Goal: Task Accomplishment & Management: Manage account settings

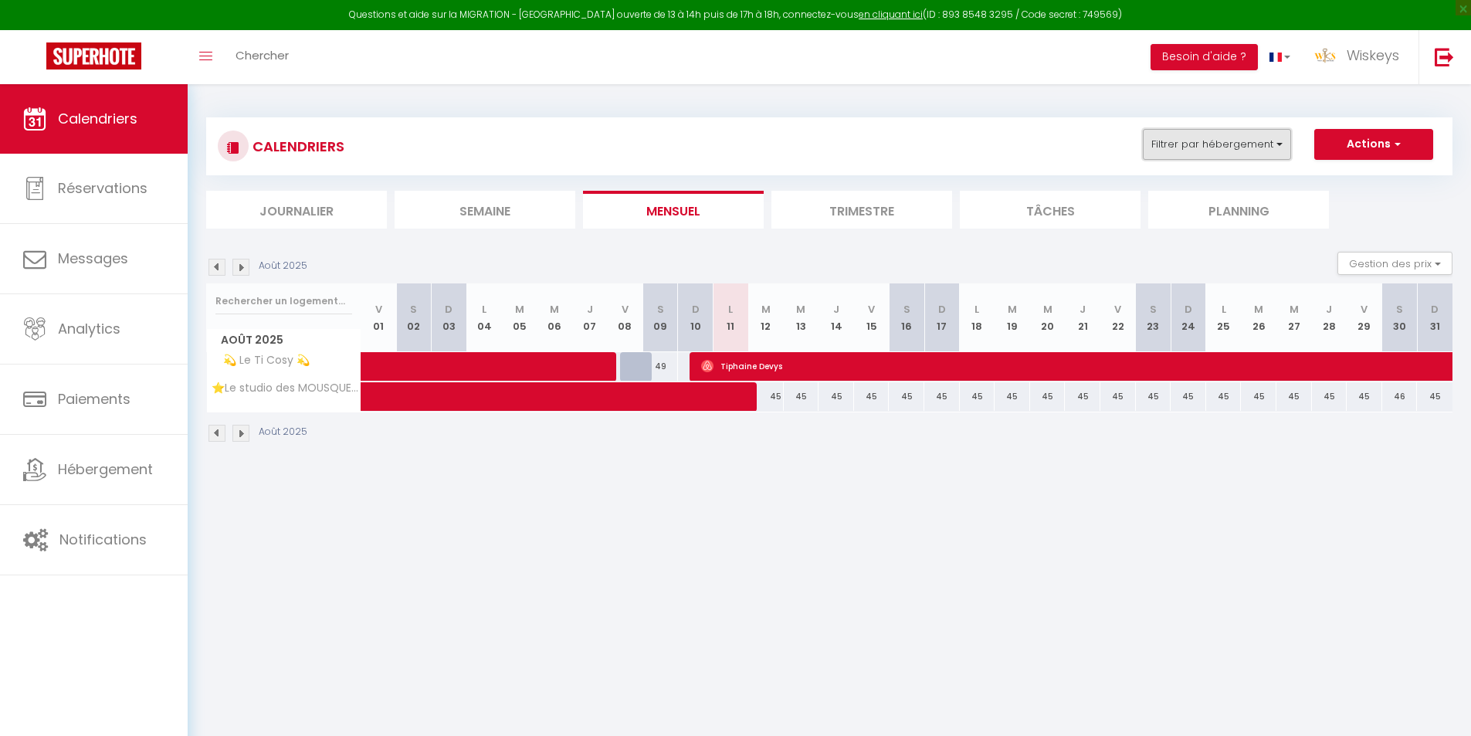
click at [1240, 140] on button "Filtrer par hébergement" at bounding box center [1217, 144] width 148 height 31
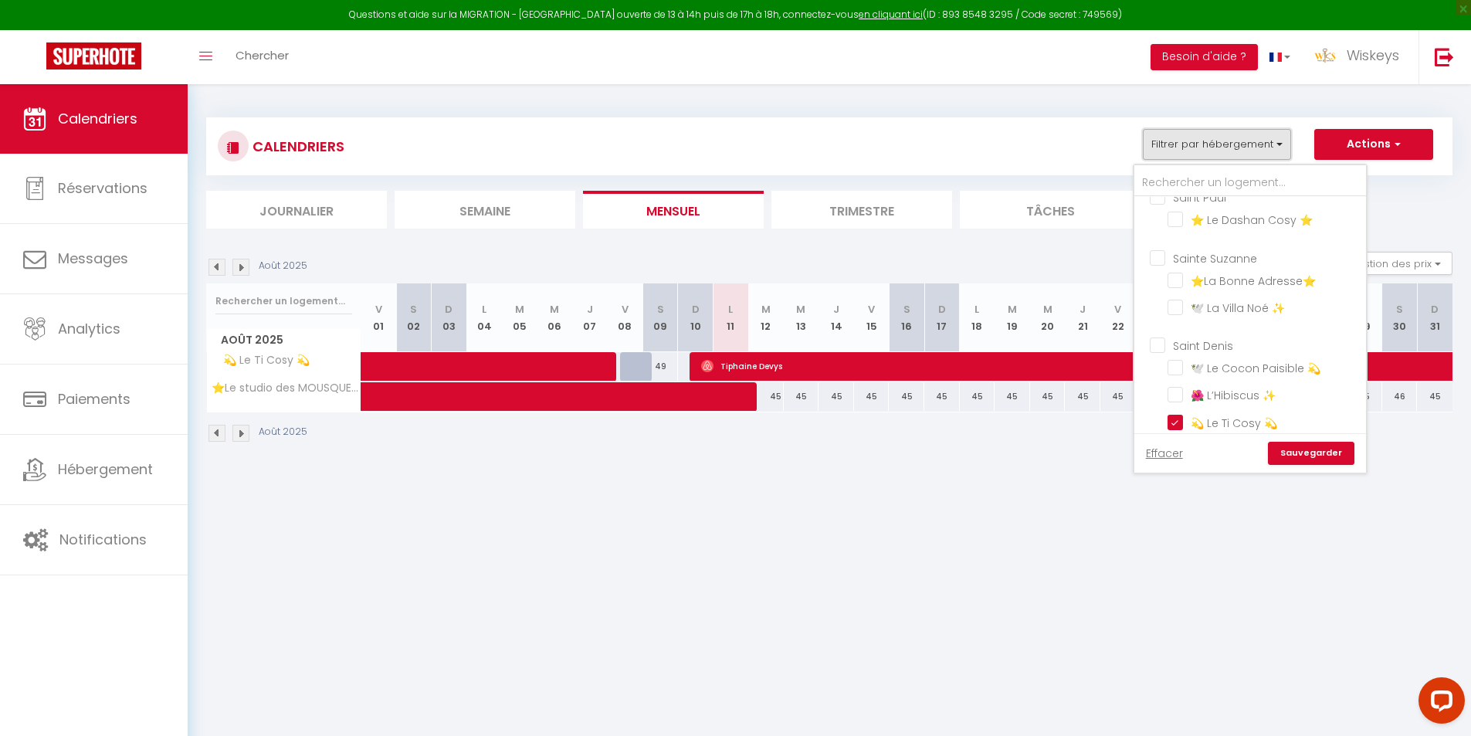
scroll to position [386, 0]
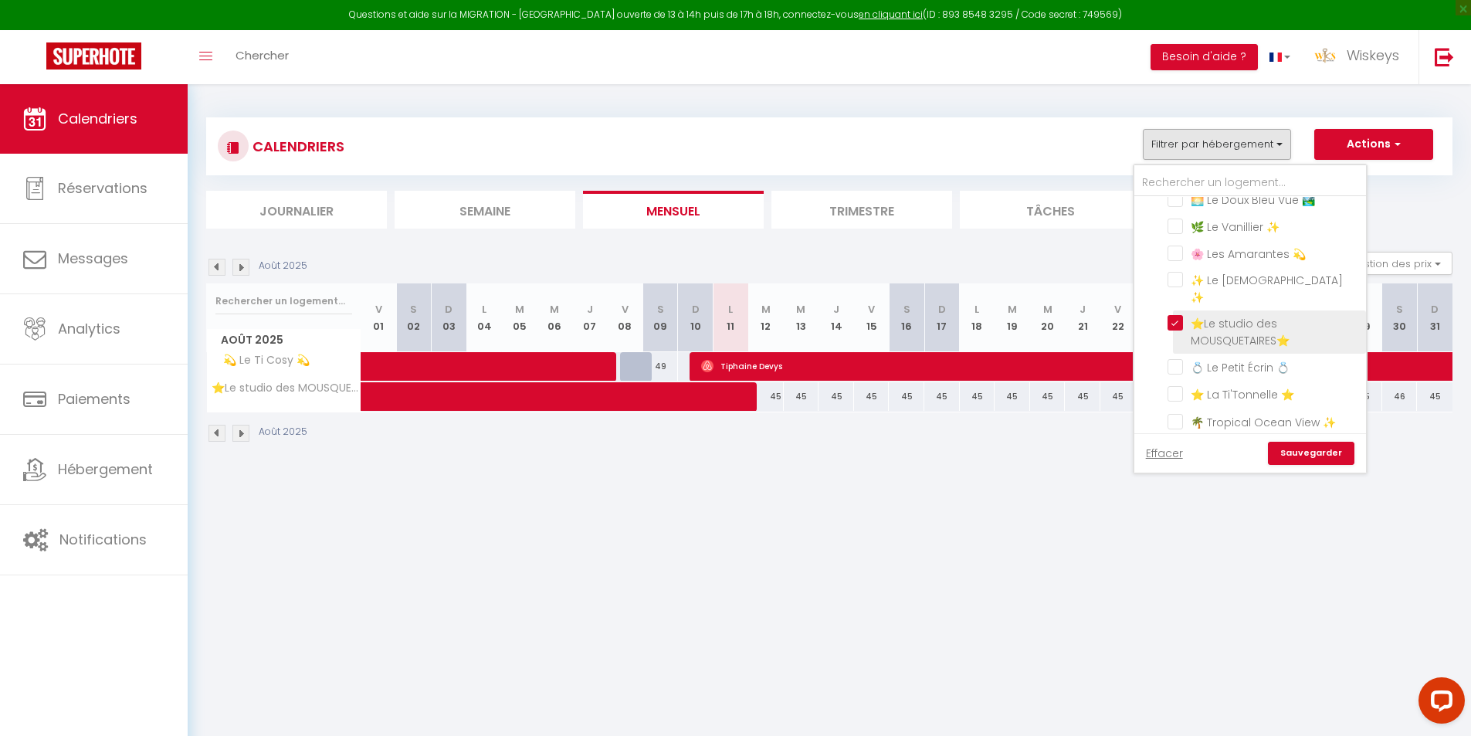
click at [1175, 327] on input "⭐Le studio des MOUSQUETAIRES⭐" at bounding box center [1263, 322] width 193 height 15
checkbox input "false"
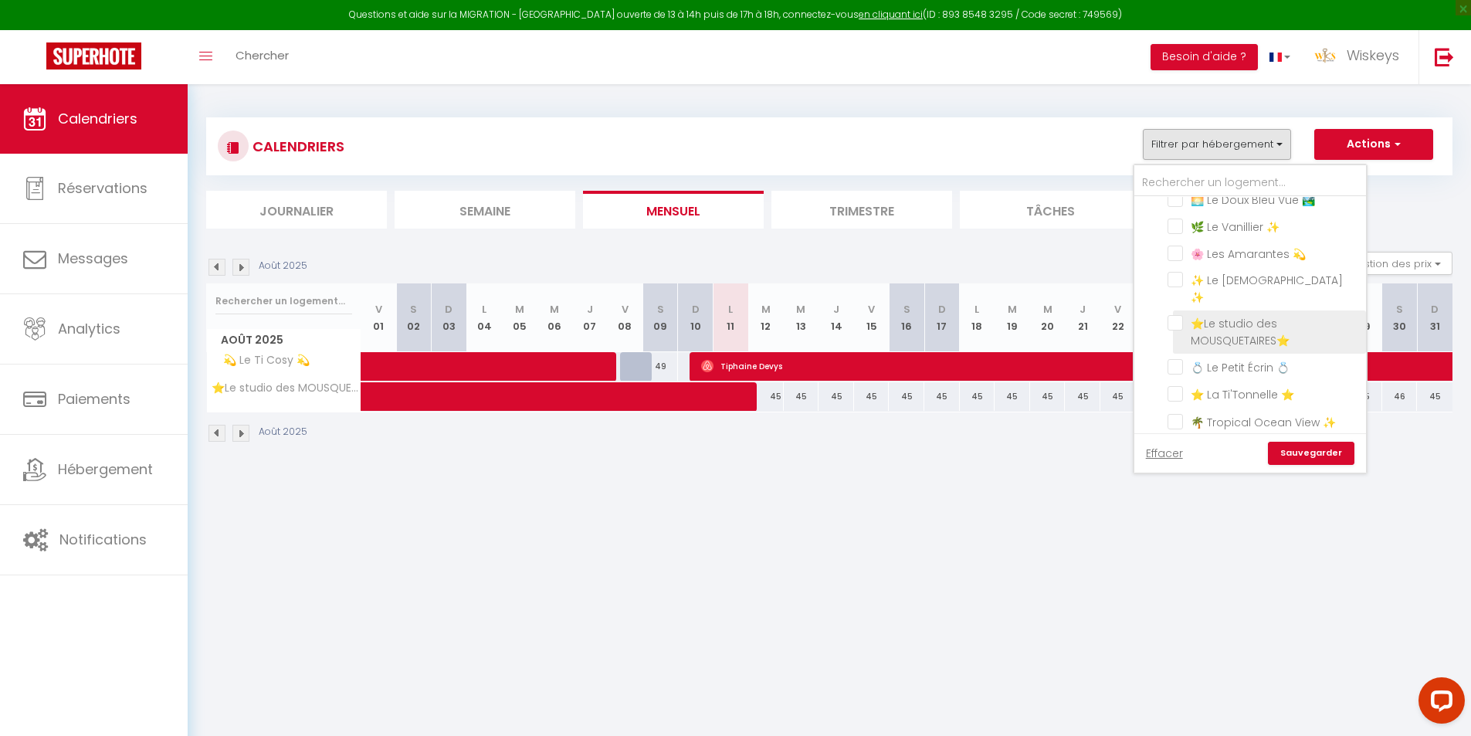
checkbox input "false"
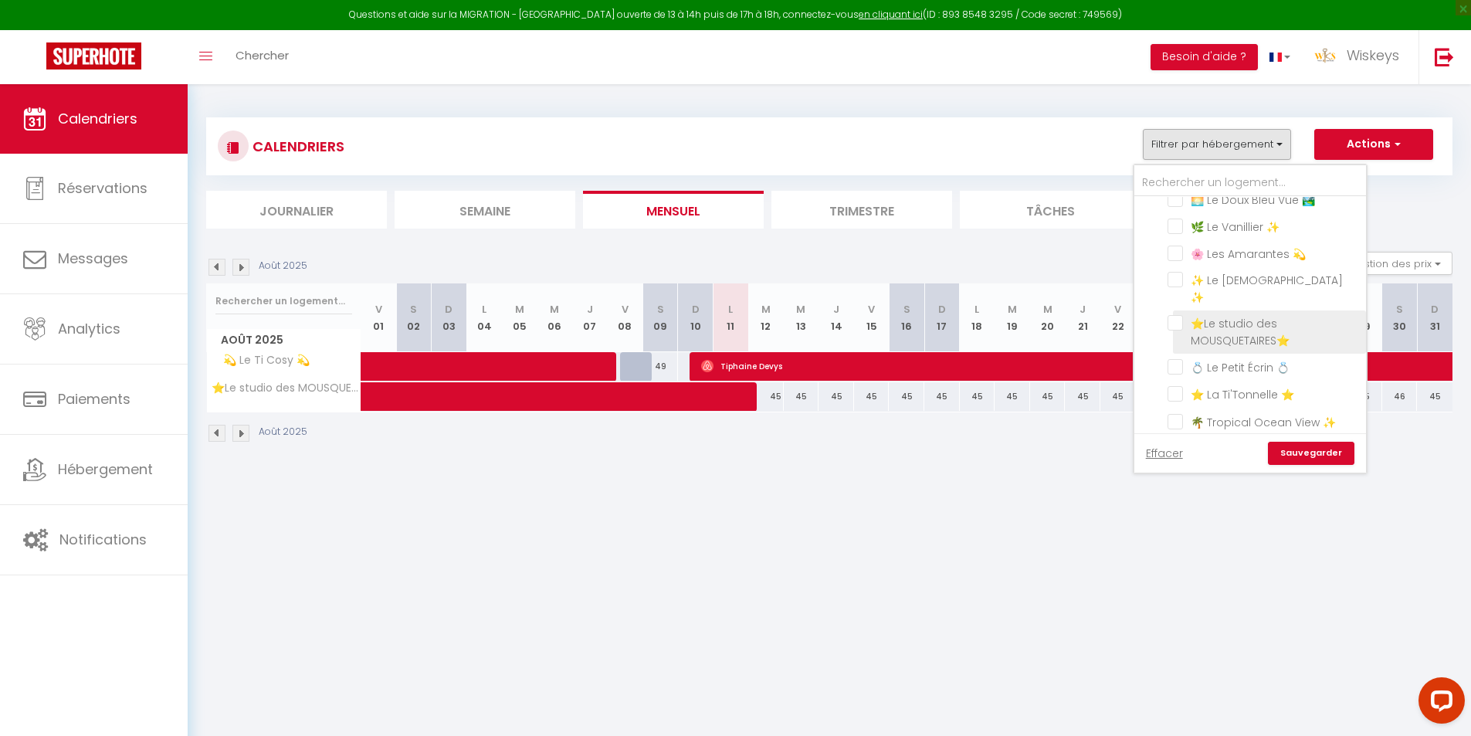
checkbox input "false"
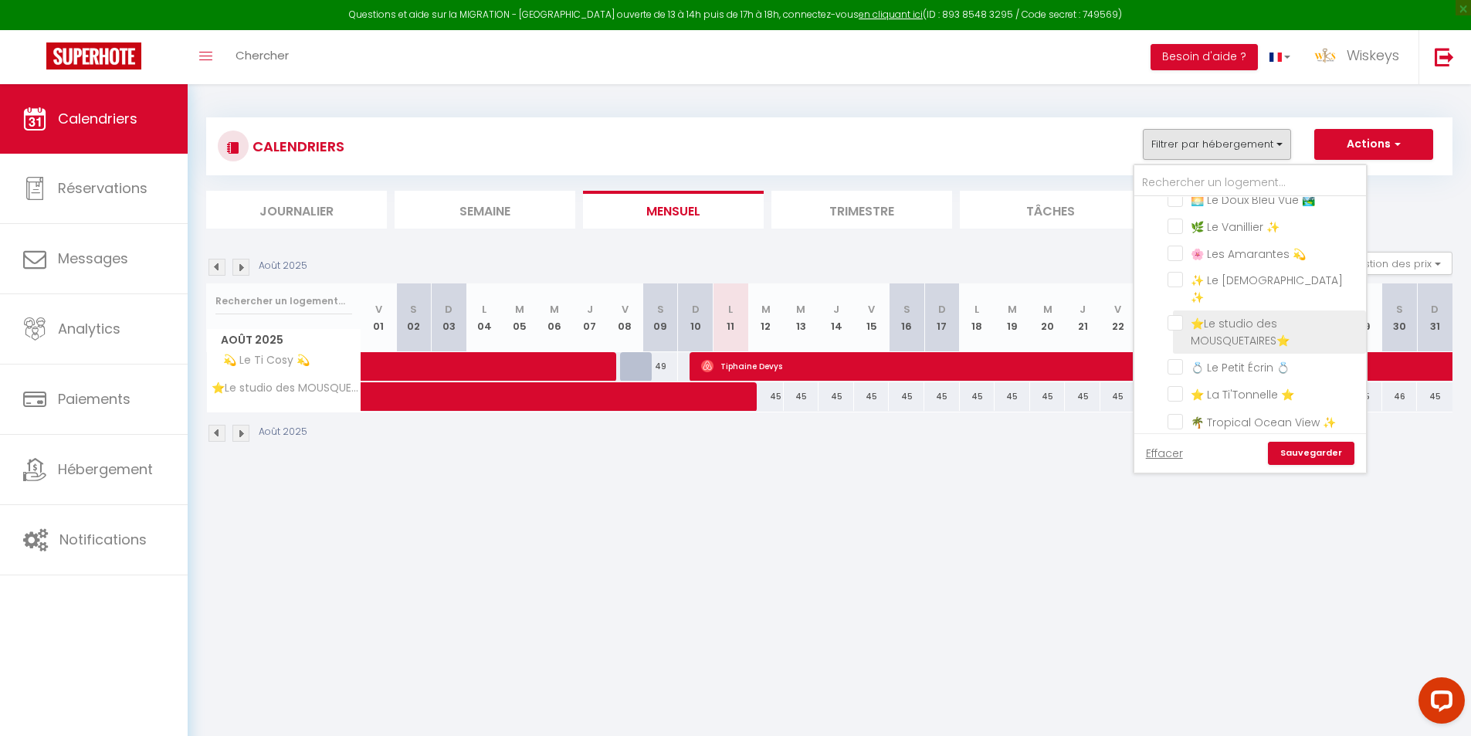
checkbox input "false"
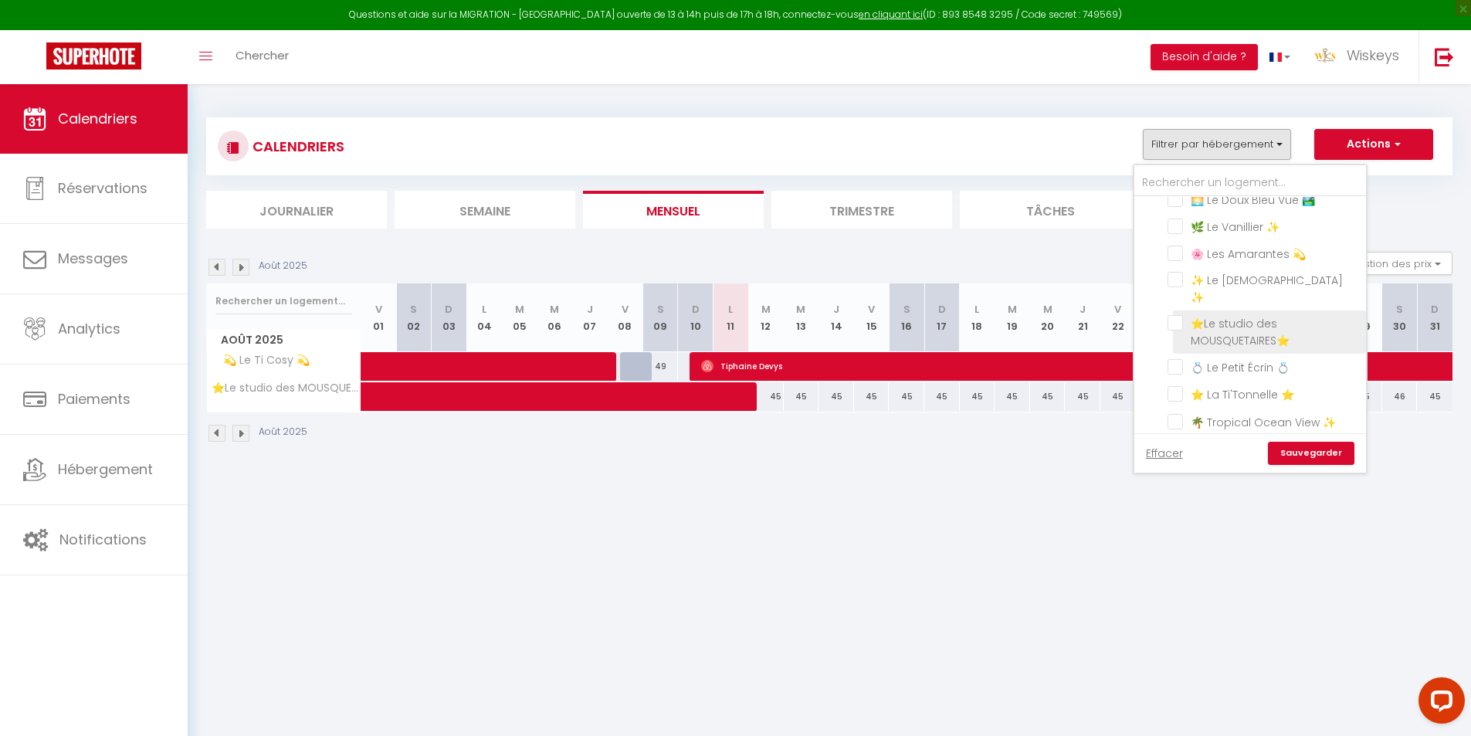
checkbox input "false"
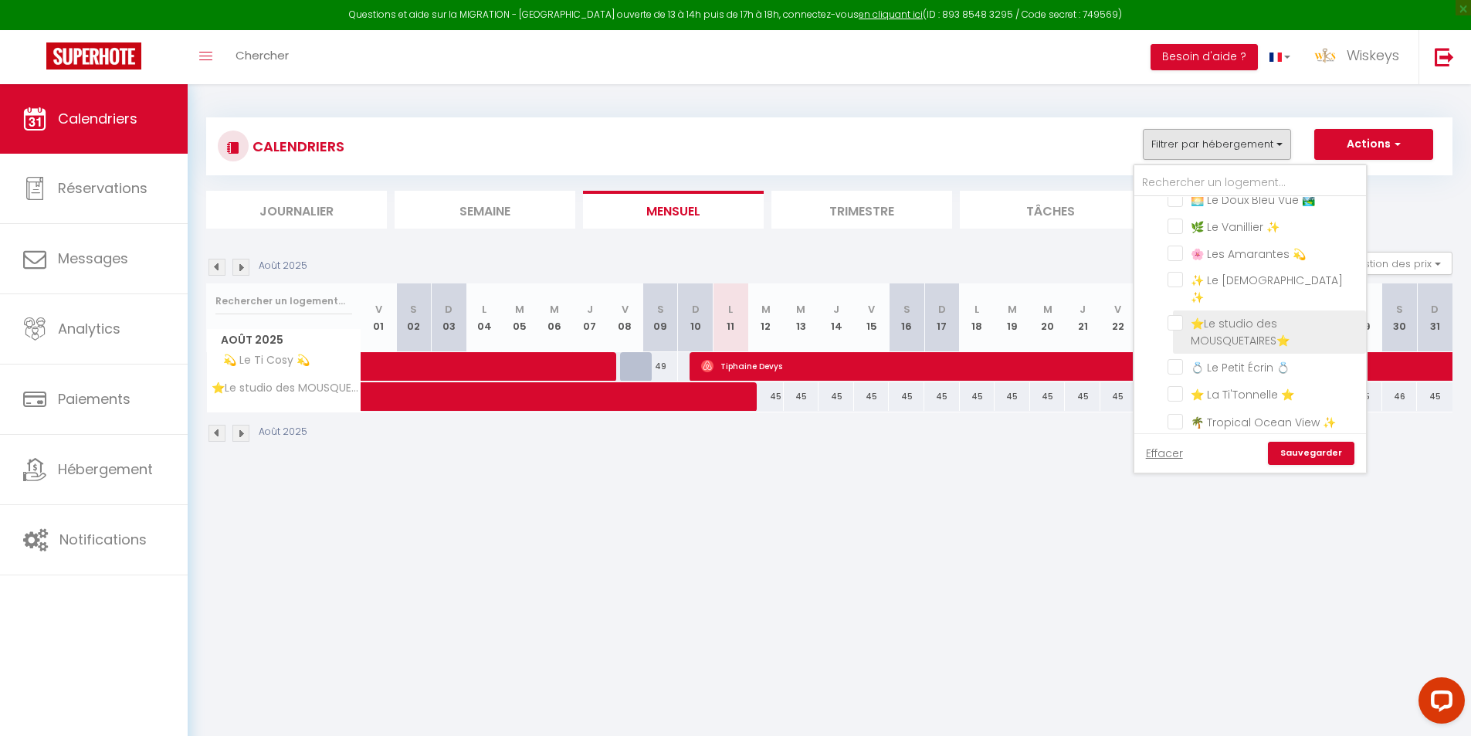
checkbox input "false"
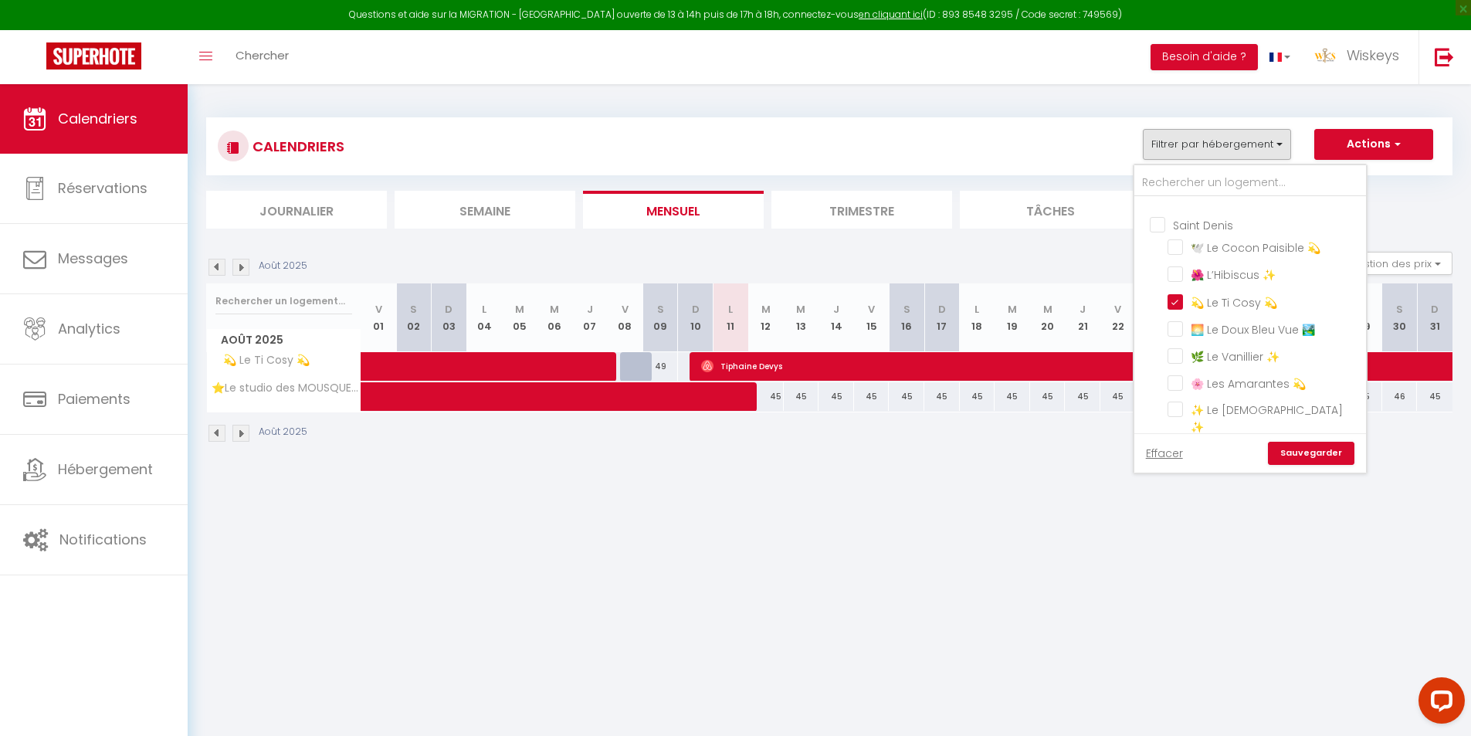
scroll to position [232, 0]
click at [1177, 333] on input "💫 Le Ti Cosy 💫" at bounding box center [1263, 324] width 193 height 15
checkbox input "false"
click at [1318, 456] on link "Sauvegarder" at bounding box center [1311, 453] width 86 height 23
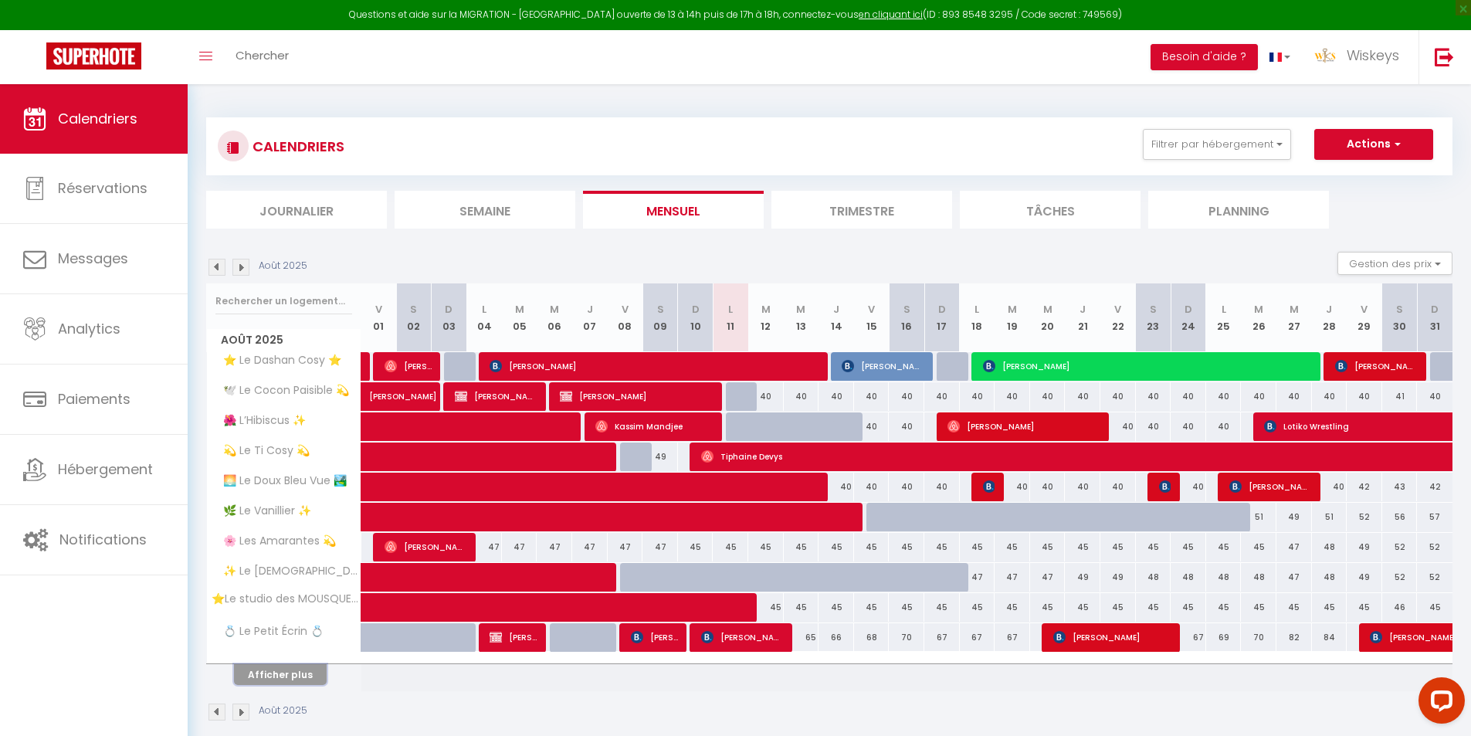
click at [298, 672] on button "Afficher plus" at bounding box center [280, 674] width 93 height 21
click at [312, 669] on button "Afficher plus" at bounding box center [280, 674] width 93 height 21
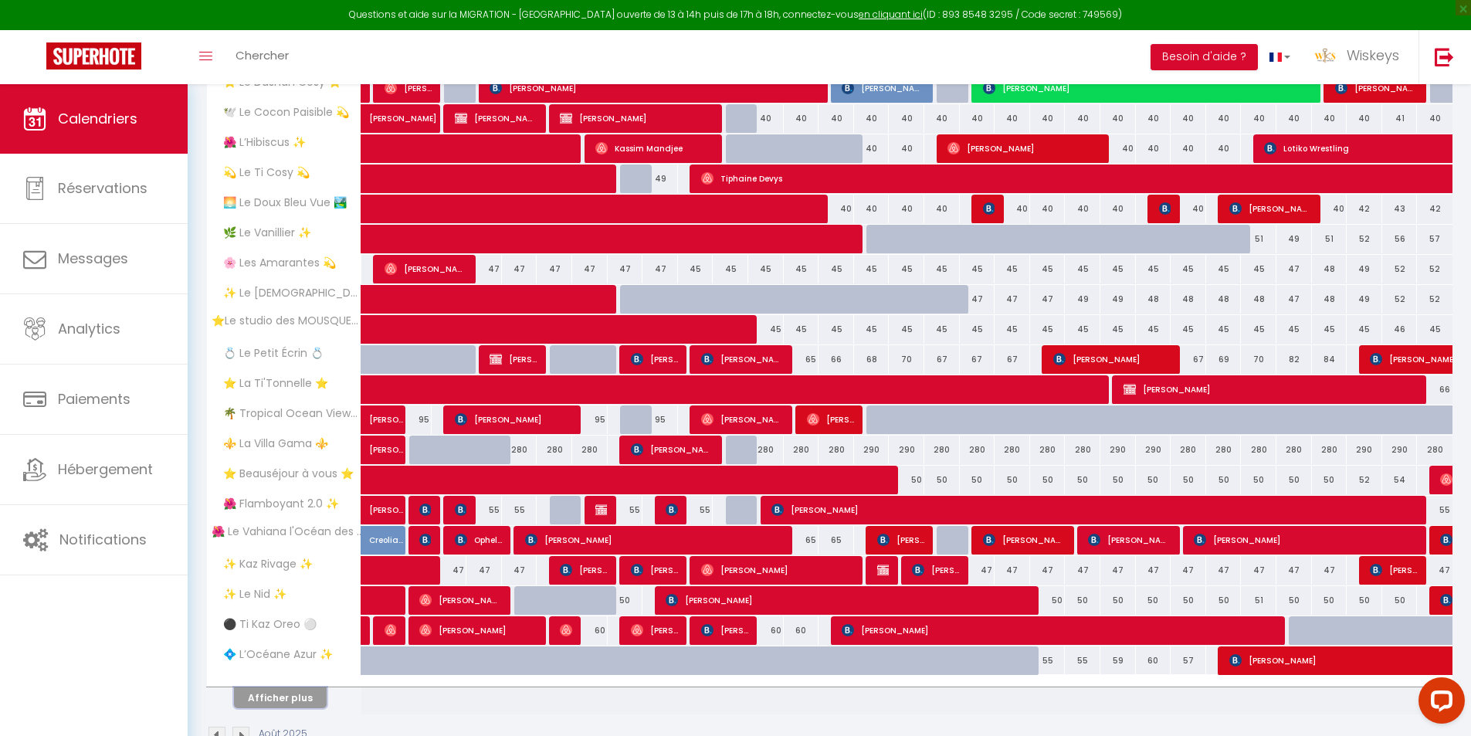
scroll to position [320, 0]
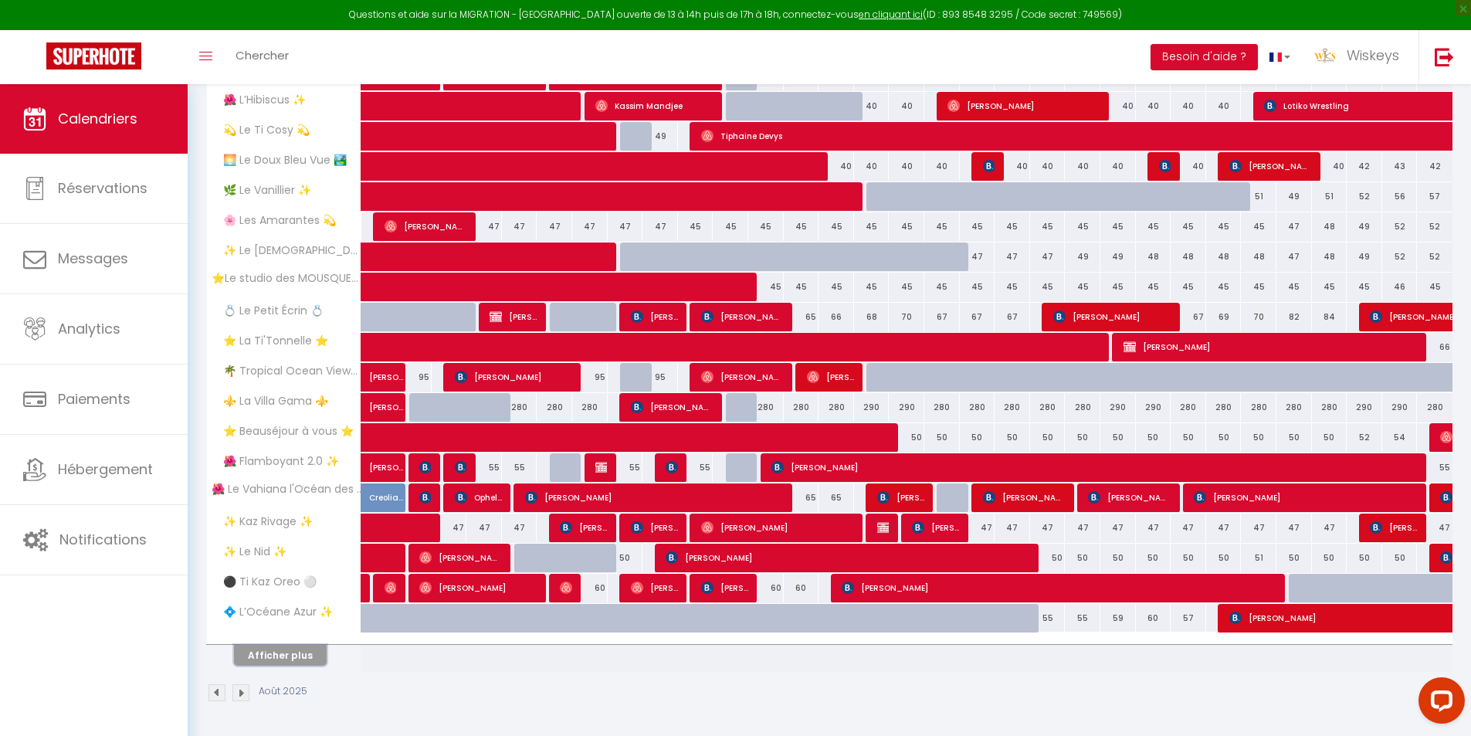
drag, startPoint x: 310, startPoint y: 651, endPoint x: 388, endPoint y: 584, distance: 102.4
click at [310, 651] on button "Afficher plus" at bounding box center [280, 655] width 93 height 21
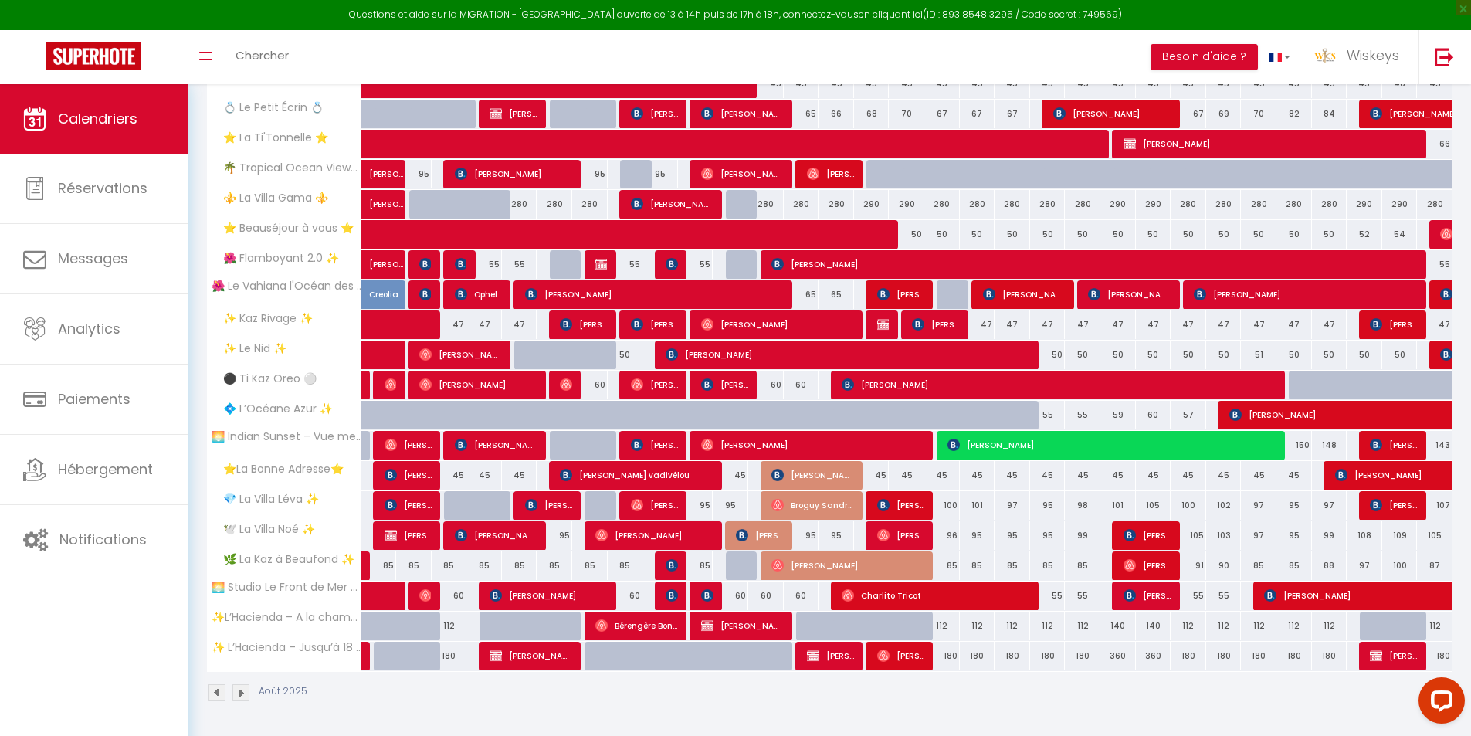
scroll to position [137, 0]
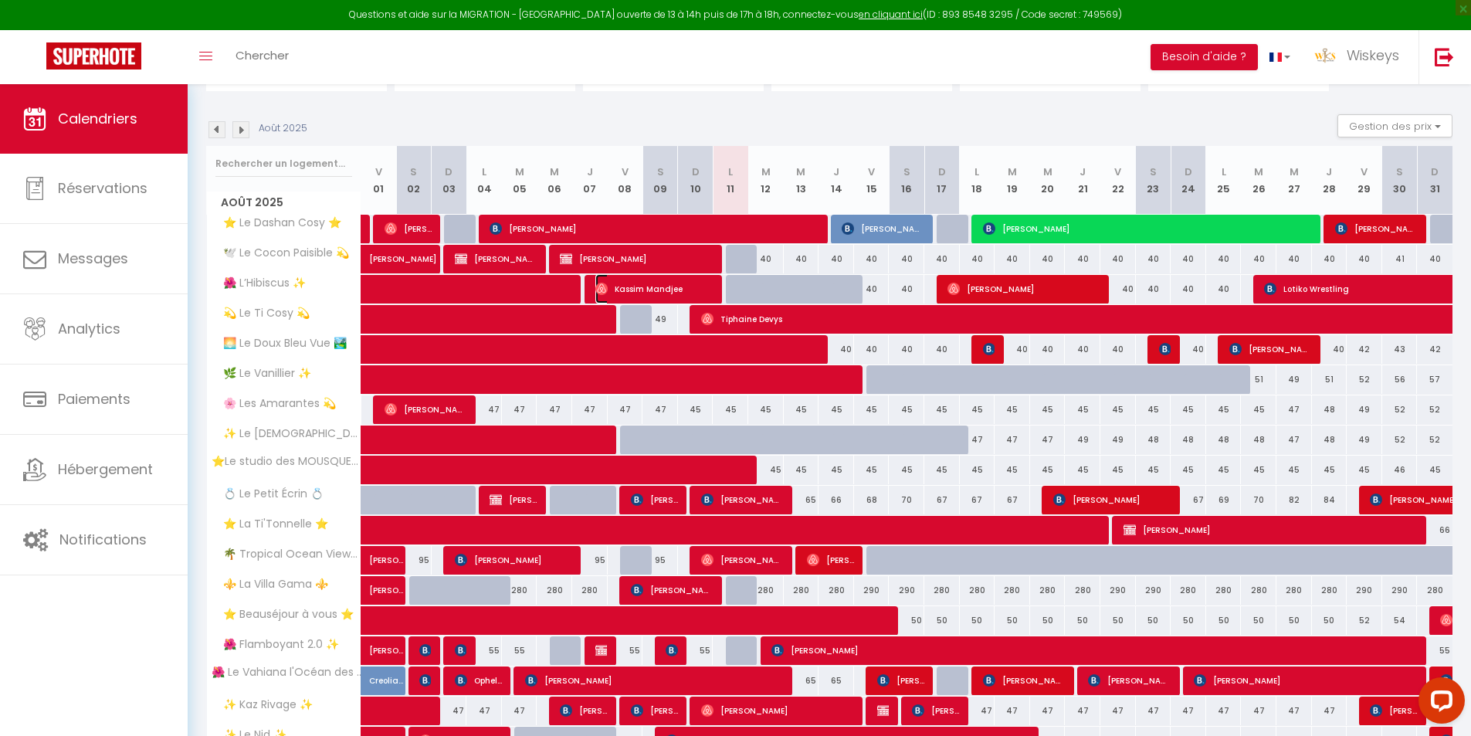
click at [674, 293] on span "Kassim Mandjee" at bounding box center [654, 288] width 118 height 29
select select "OK"
select select "1"
select select "0"
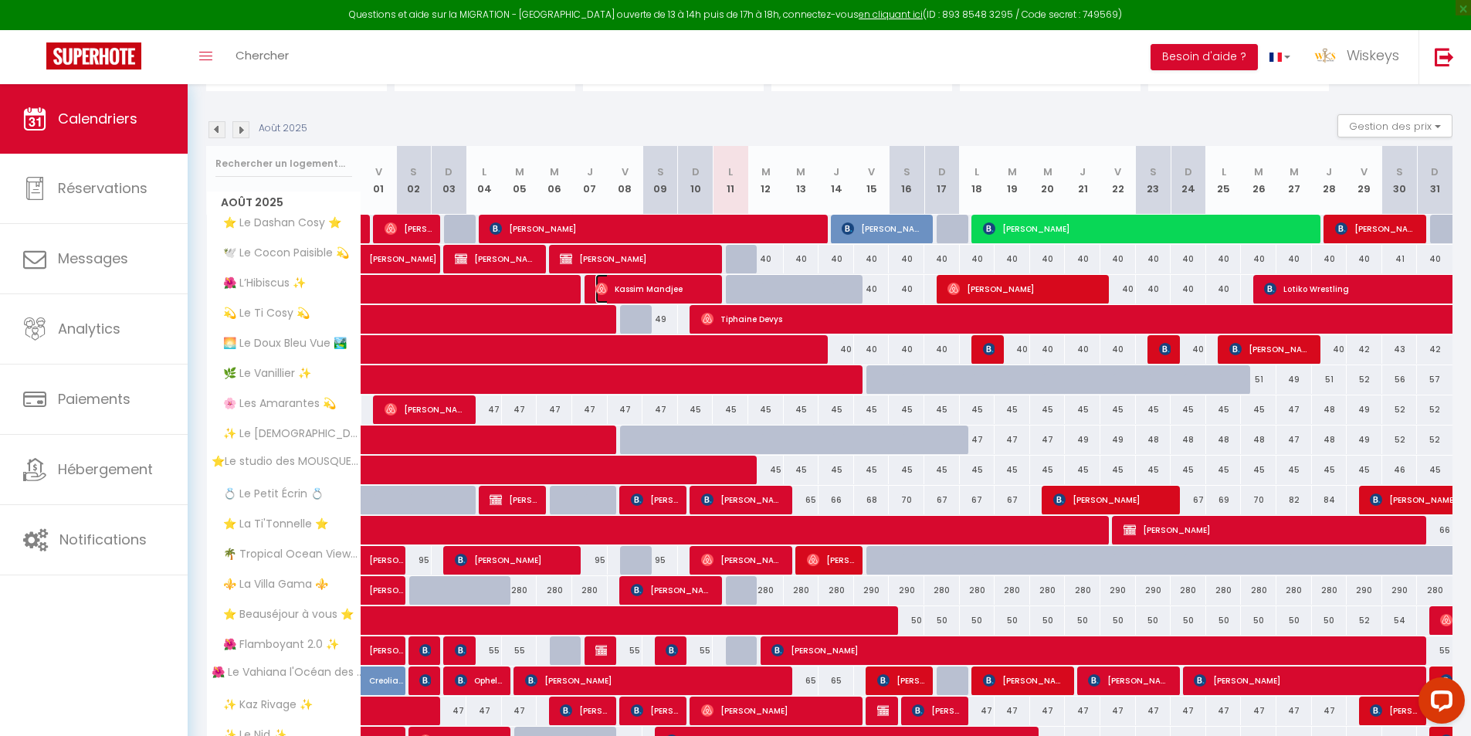
select select "1"
select select
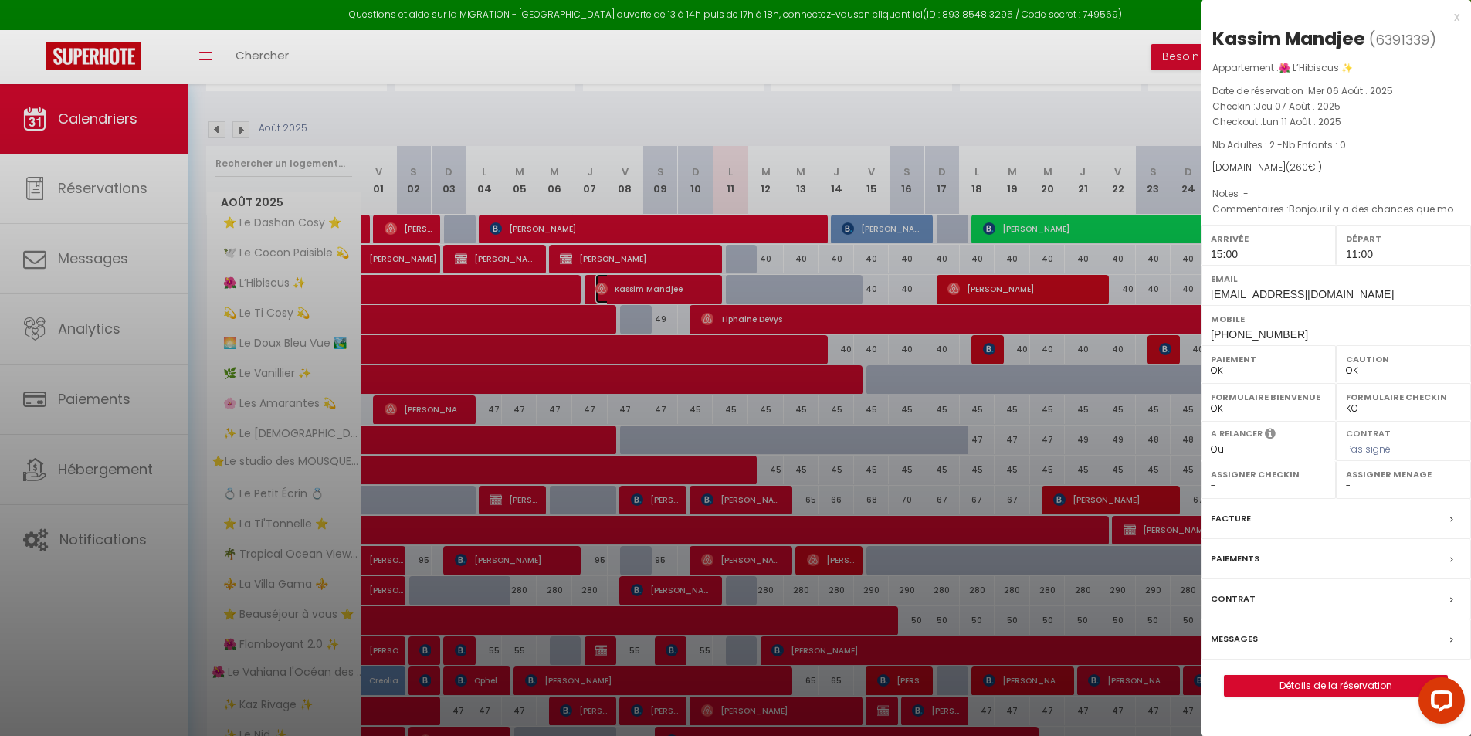
select select "17993"
select select "35951"
click at [1310, 682] on link "Détails de la réservation" at bounding box center [1335, 686] width 222 height 20
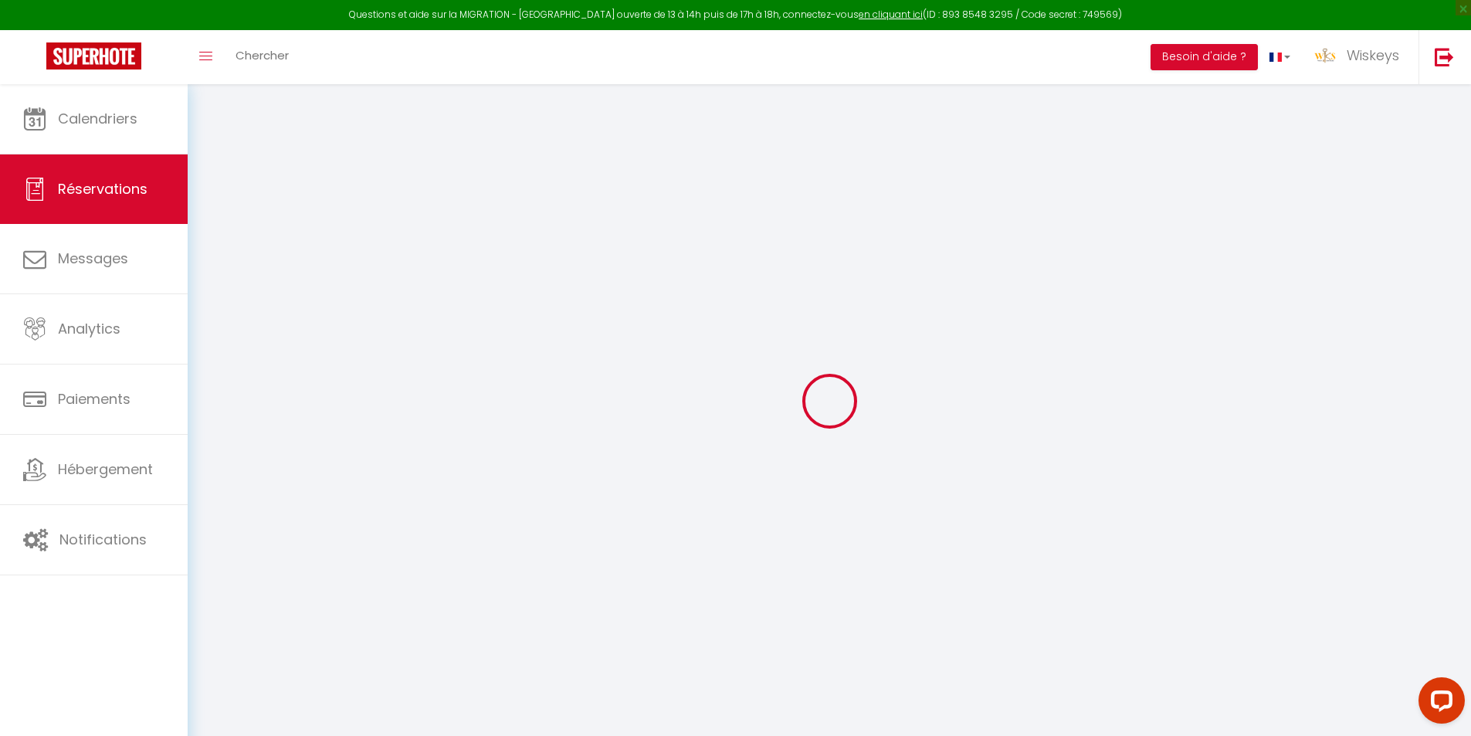
type input "Kassim"
type input "Mandjee"
type input "[EMAIL_ADDRESS][DOMAIN_NAME]"
type input "[PHONE_NUMBER]"
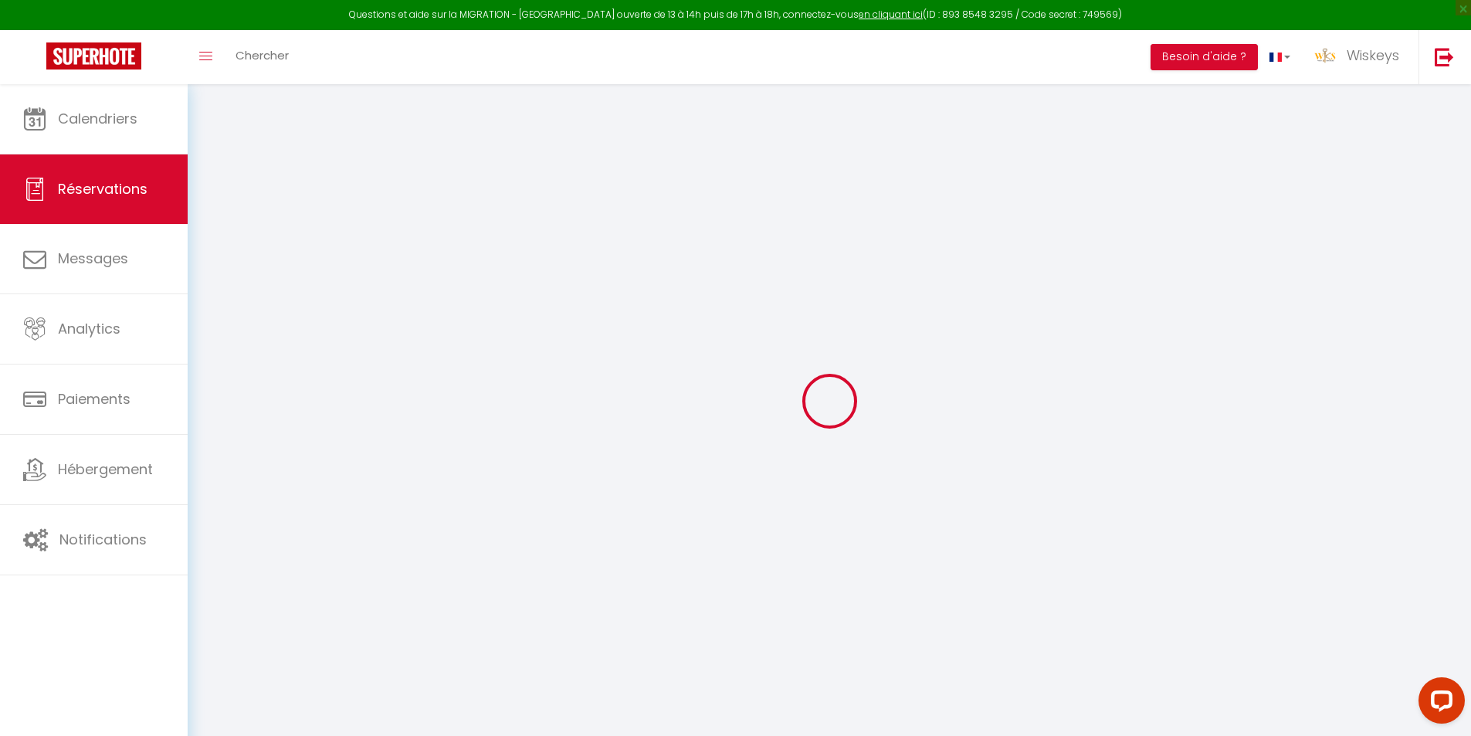
type input "[PHONE_NUMBER]"
select select
type input "37.5"
select select "27562"
select select "1"
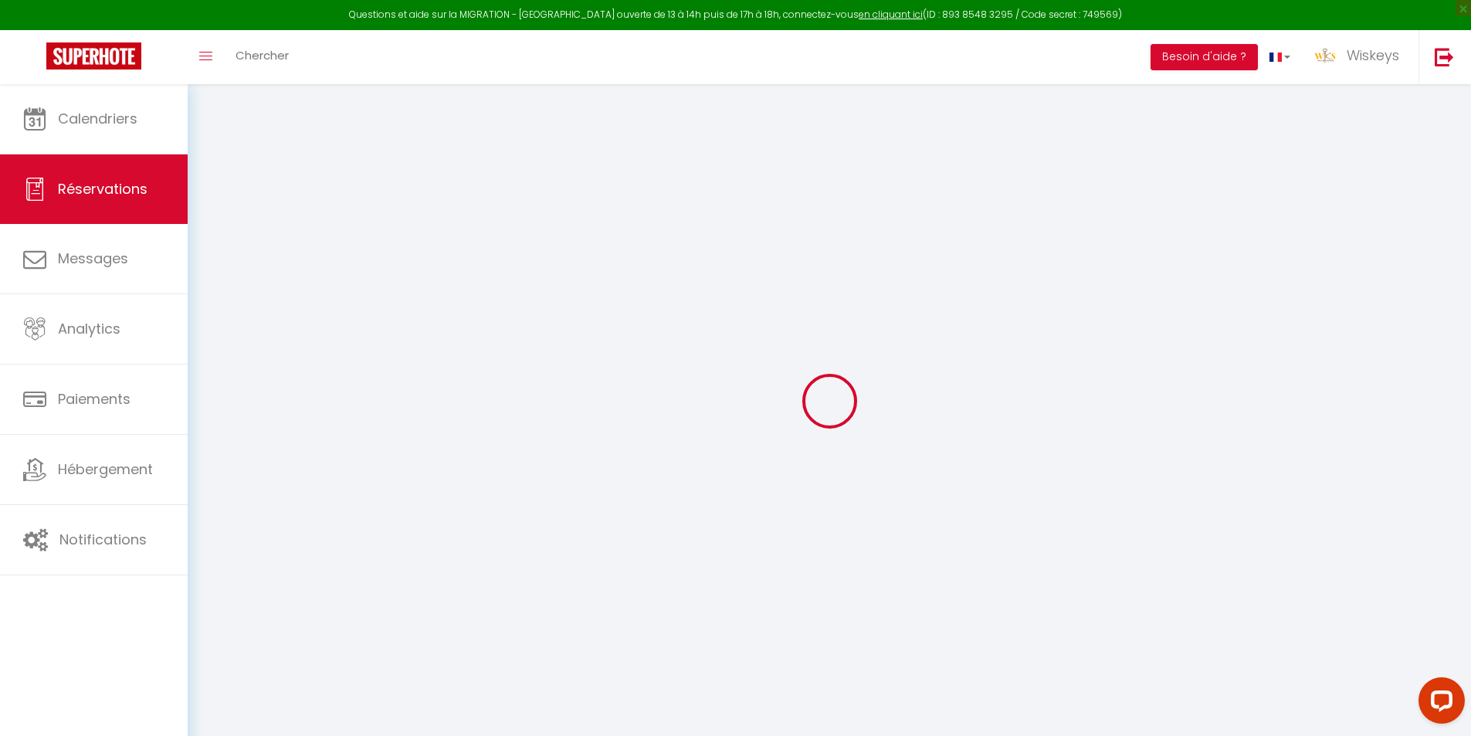
select select
type input "2"
select select "12"
select select
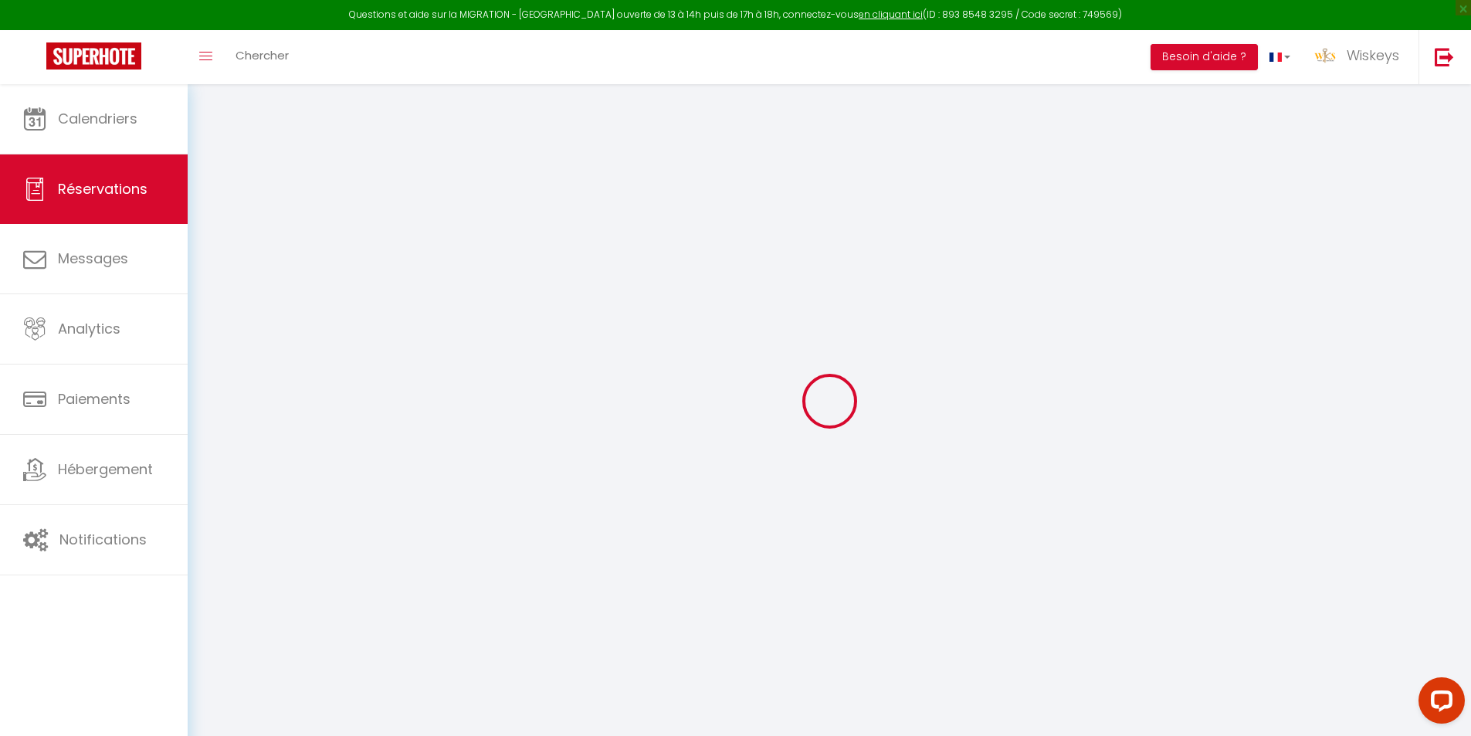
type input "200"
checkbox input "false"
type input "0"
select select "1"
type input "0"
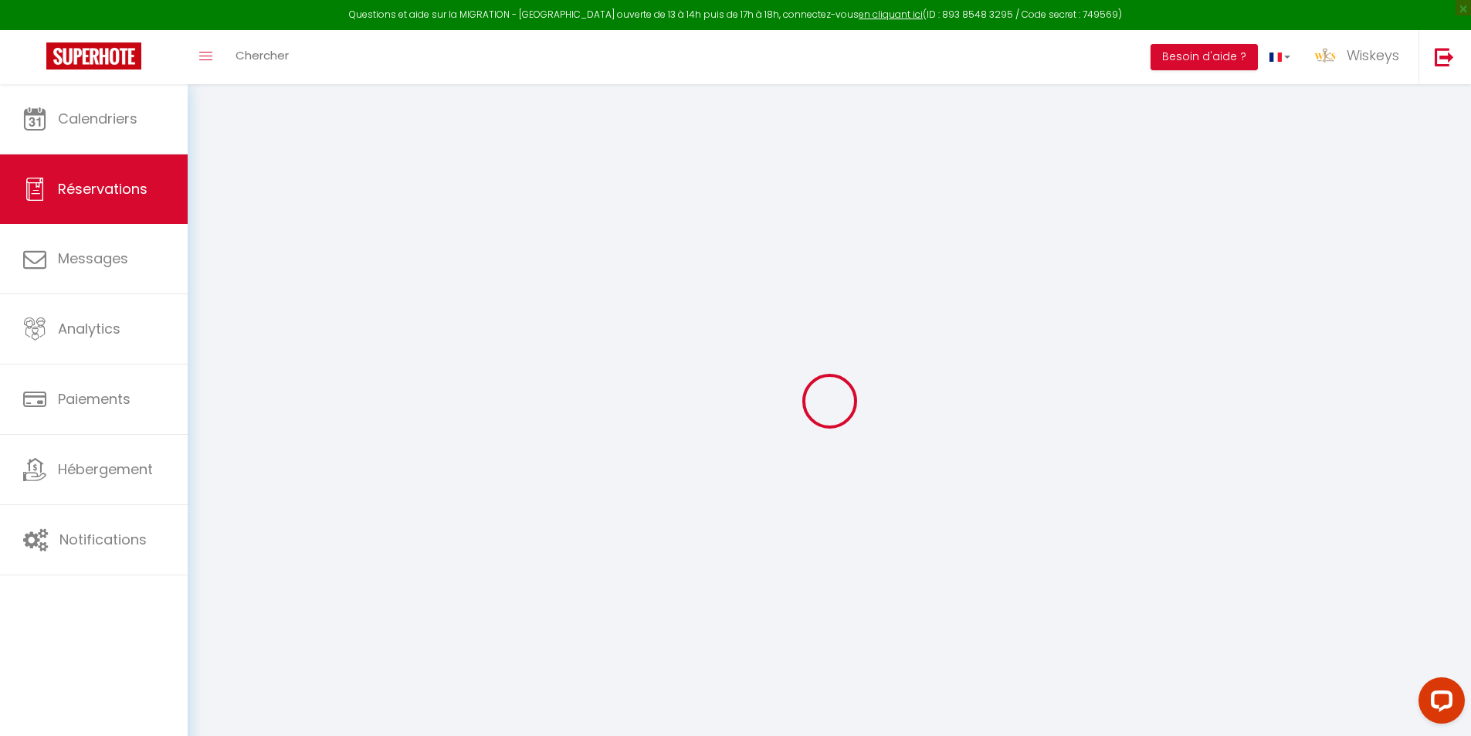
type input "0"
select select
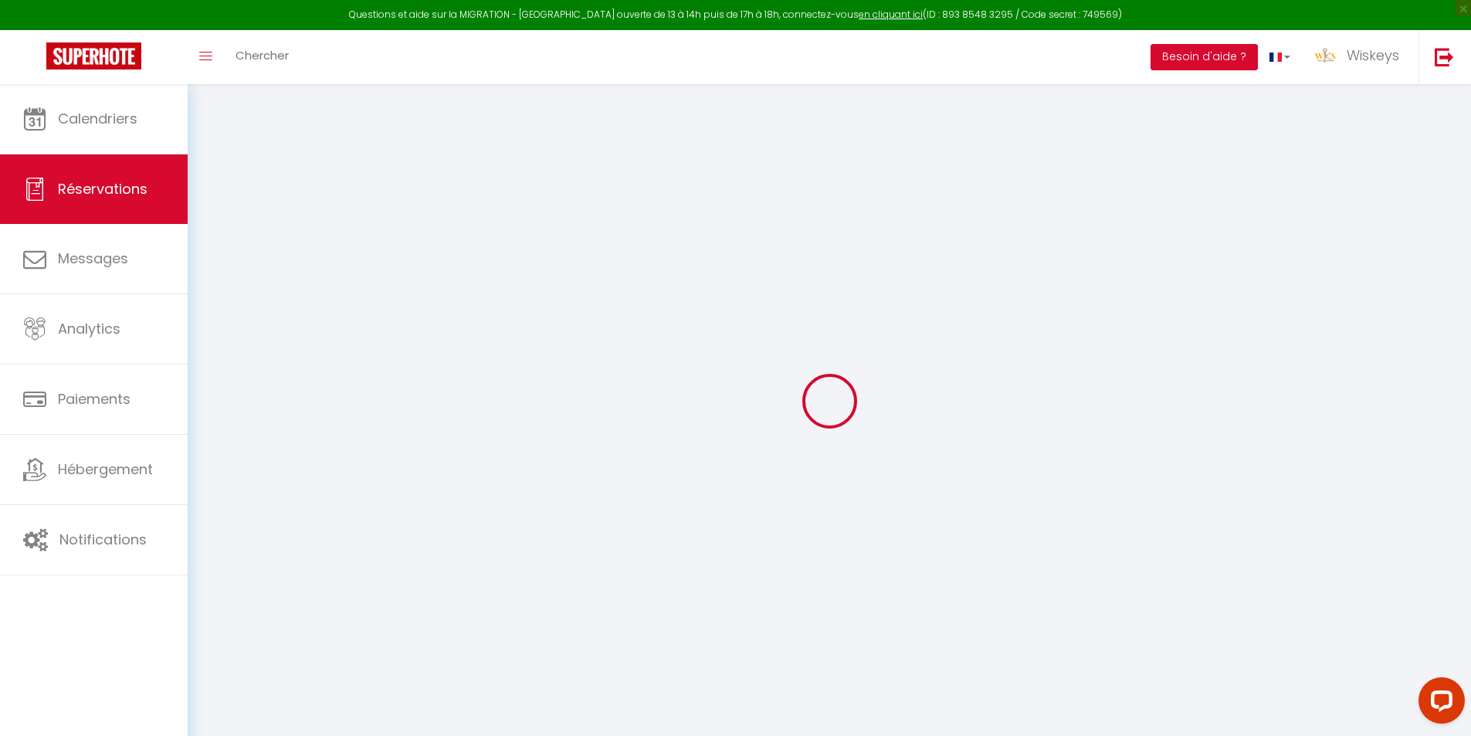
select select "15"
checkbox input "false"
select select
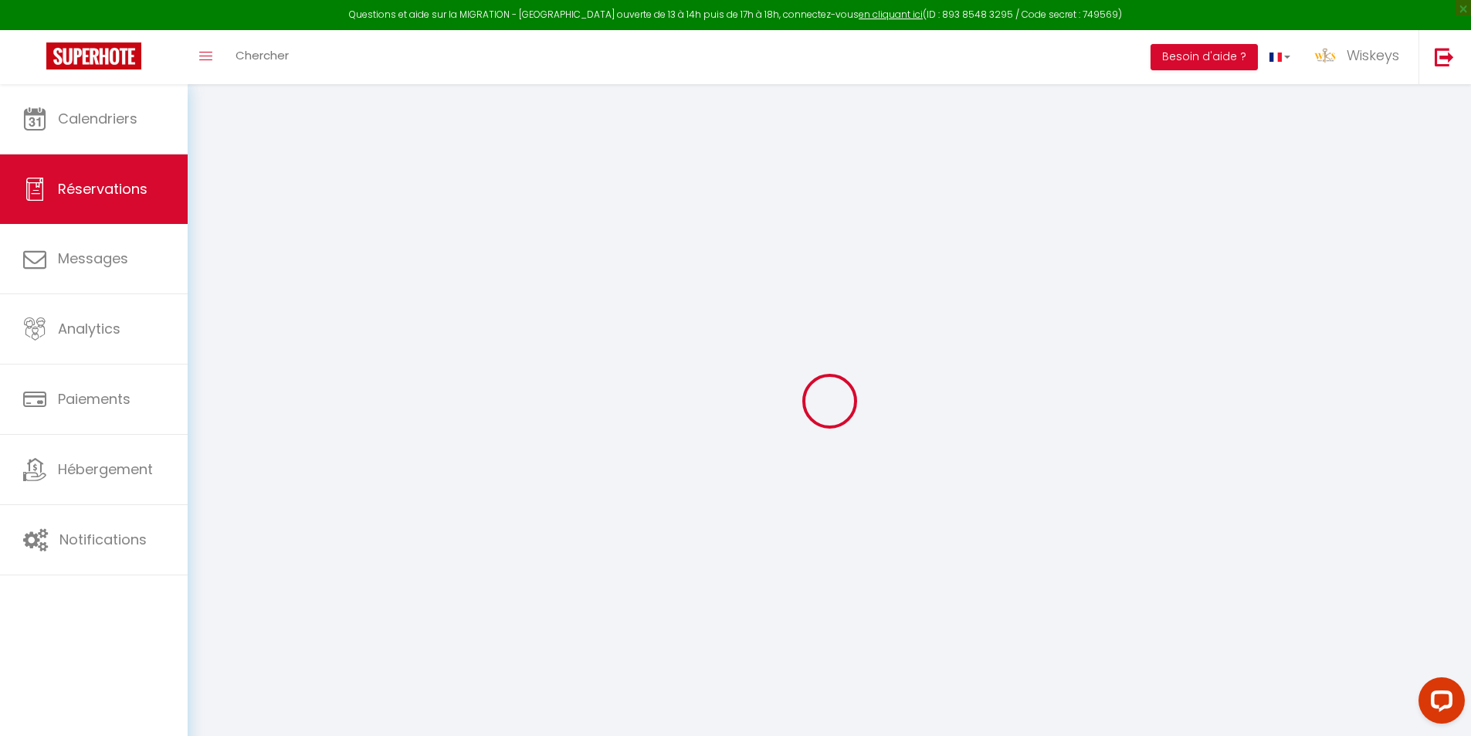
checkbox input "false"
select select
checkbox input "false"
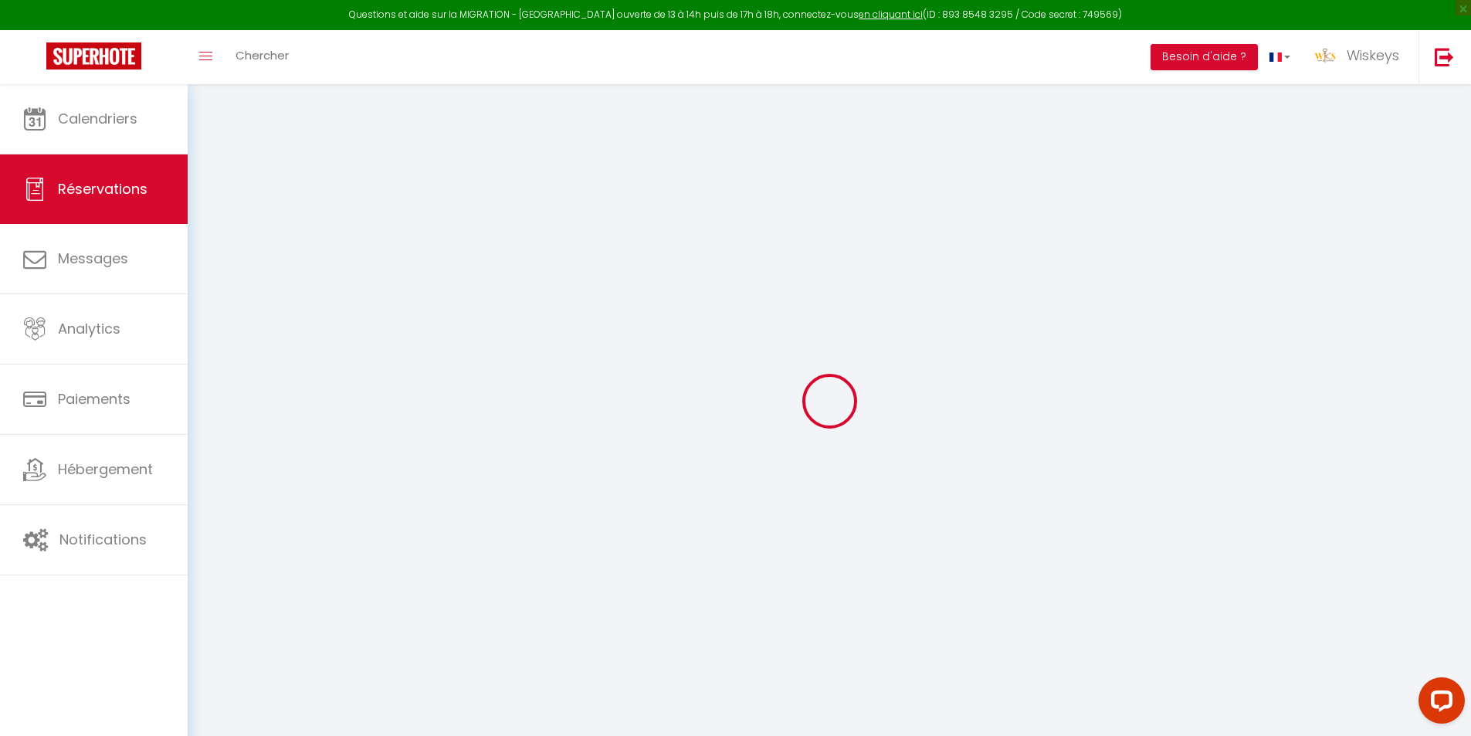
type textarea "Bonjour il y a des chances que mon heure d’arrivé soit peut être plus tard si p…"
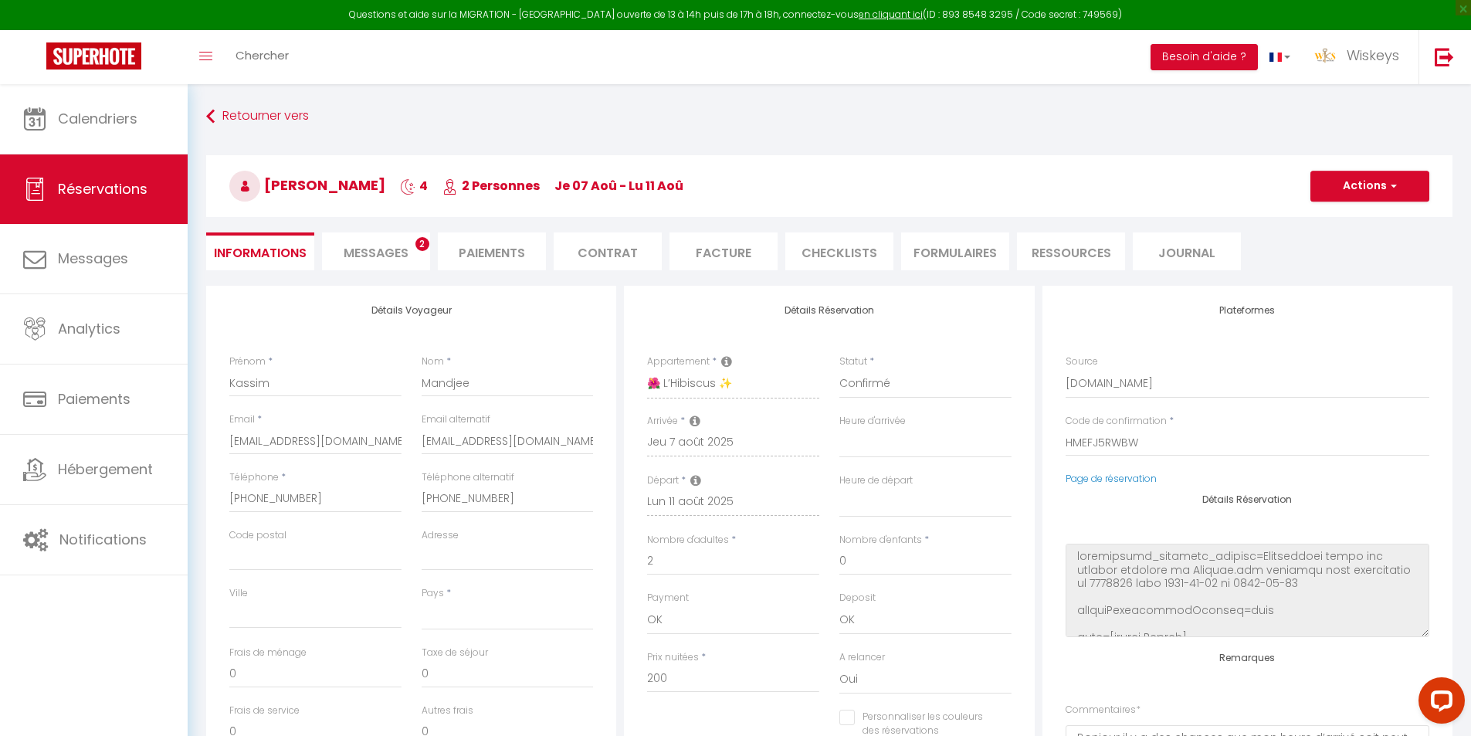
select select
type input "50"
type input "10"
select select
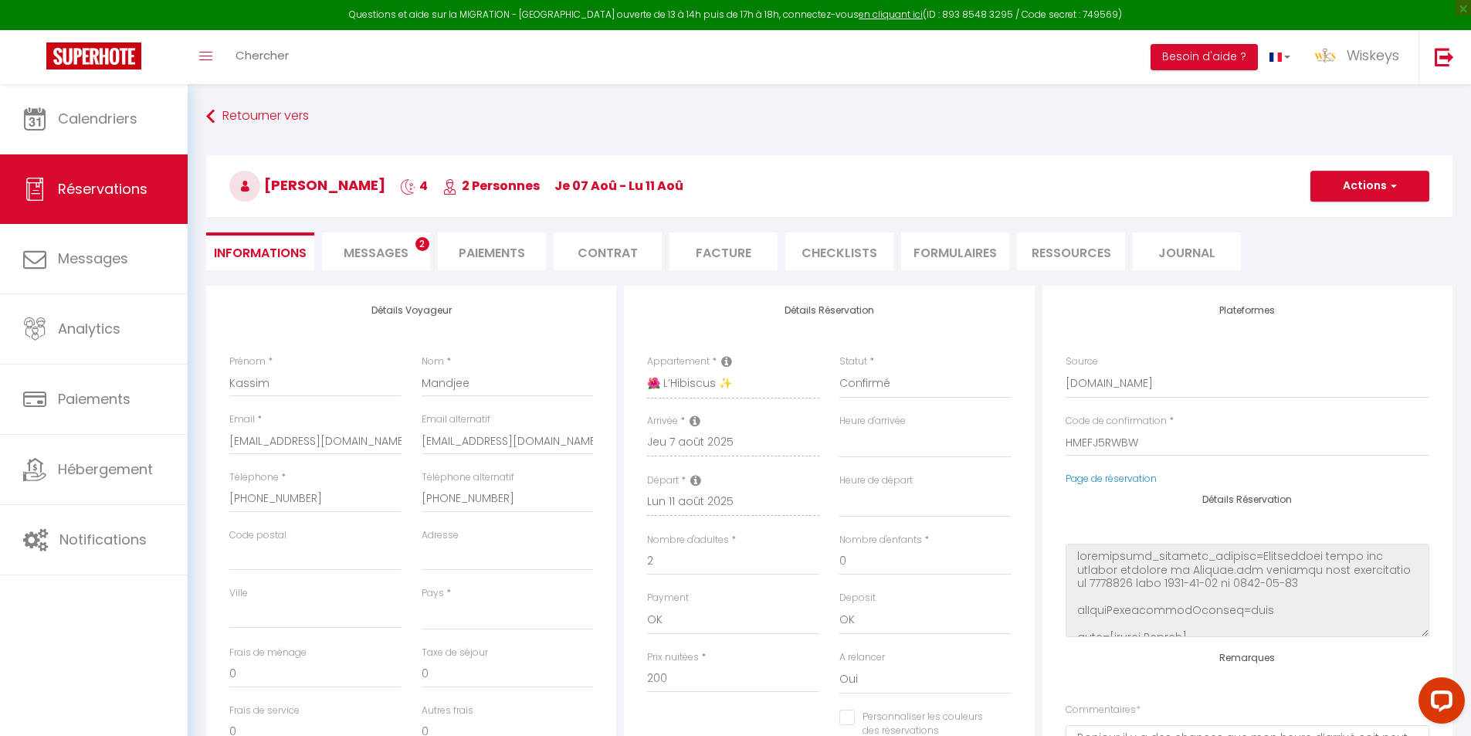
checkbox input "false"
select select
checkbox input "false"
select select "15:00"
select select "11:00"
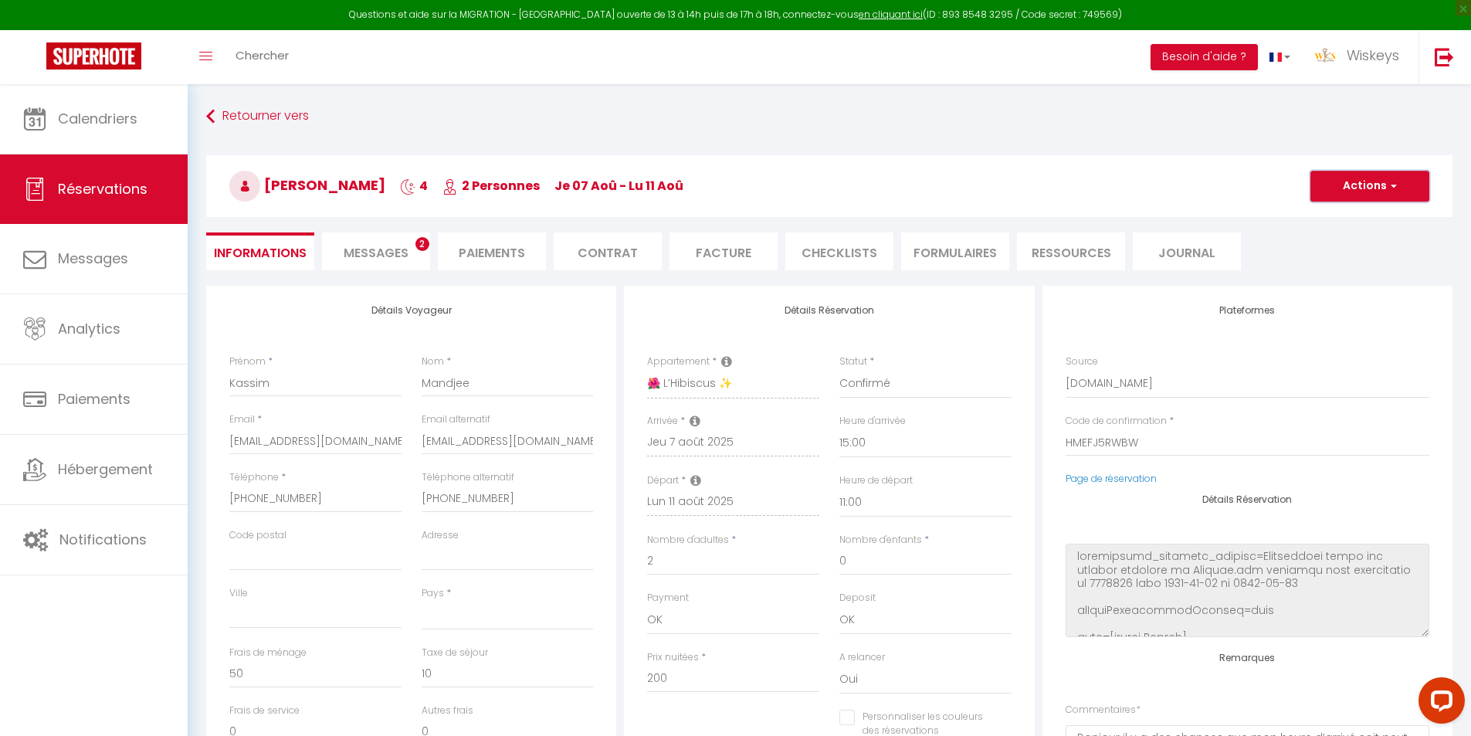
click at [1351, 185] on button "Actions" at bounding box center [1369, 186] width 119 height 31
click at [1349, 234] on link "Dupliquer" at bounding box center [1354, 240] width 122 height 20
select select
type input "0"
select select
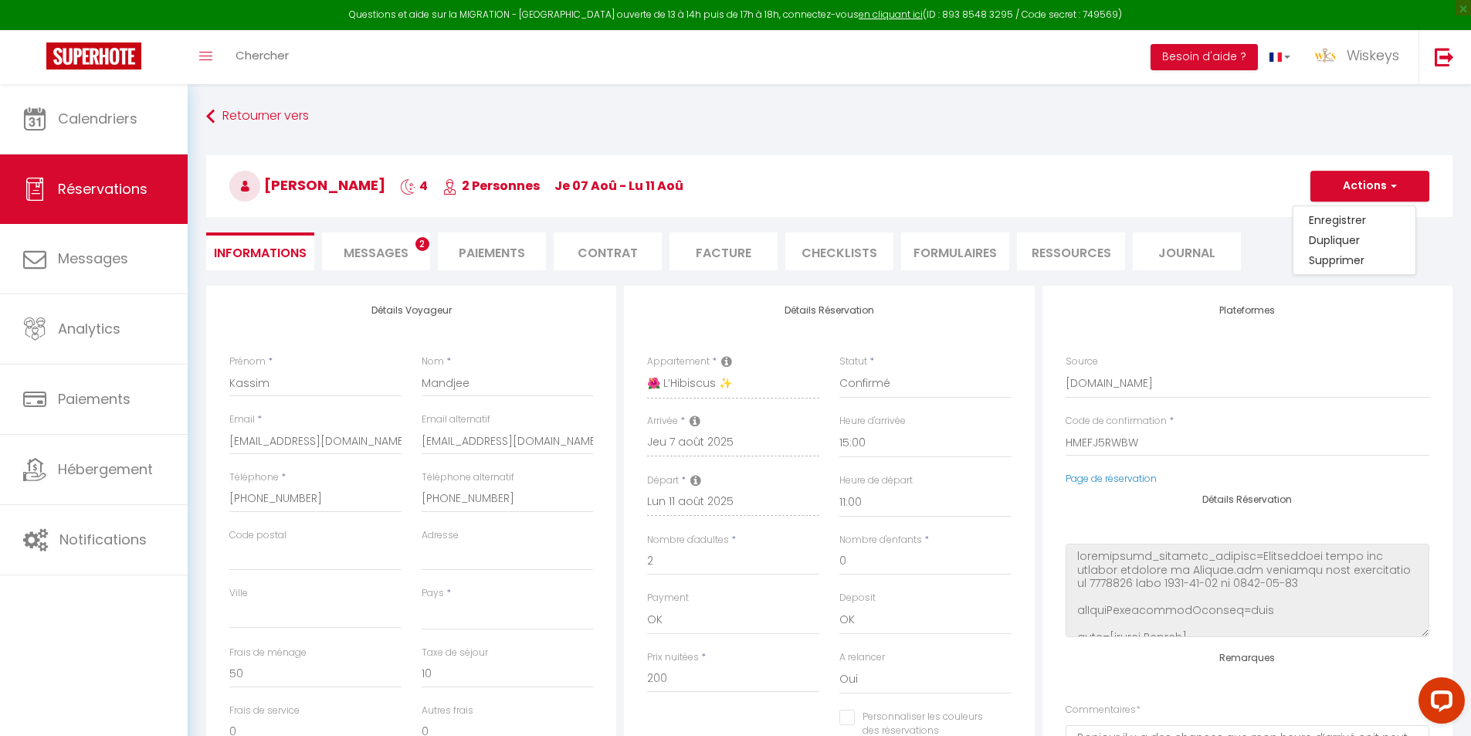
select select
checkbox input "false"
type input "Invalid Dateundefined"
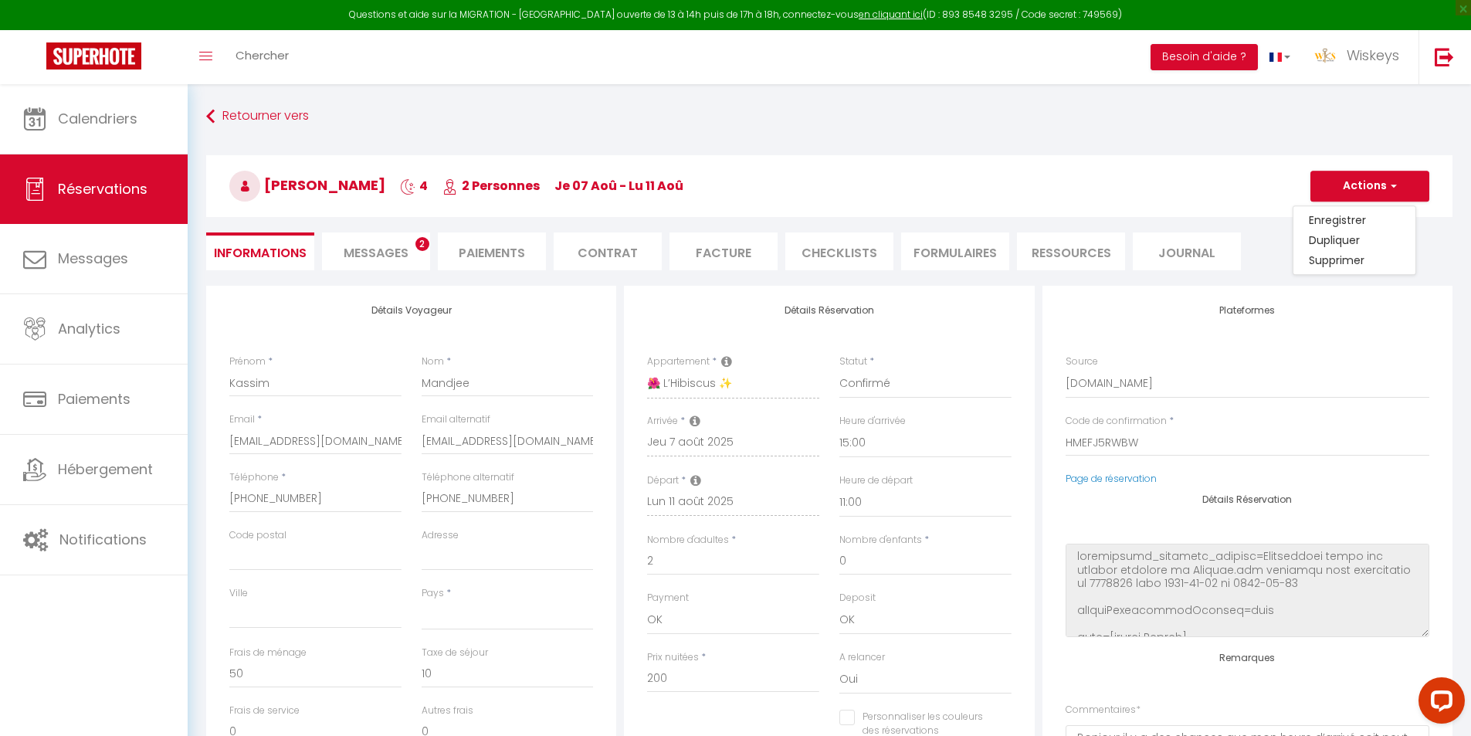
type input "Invalid Dateundefined"
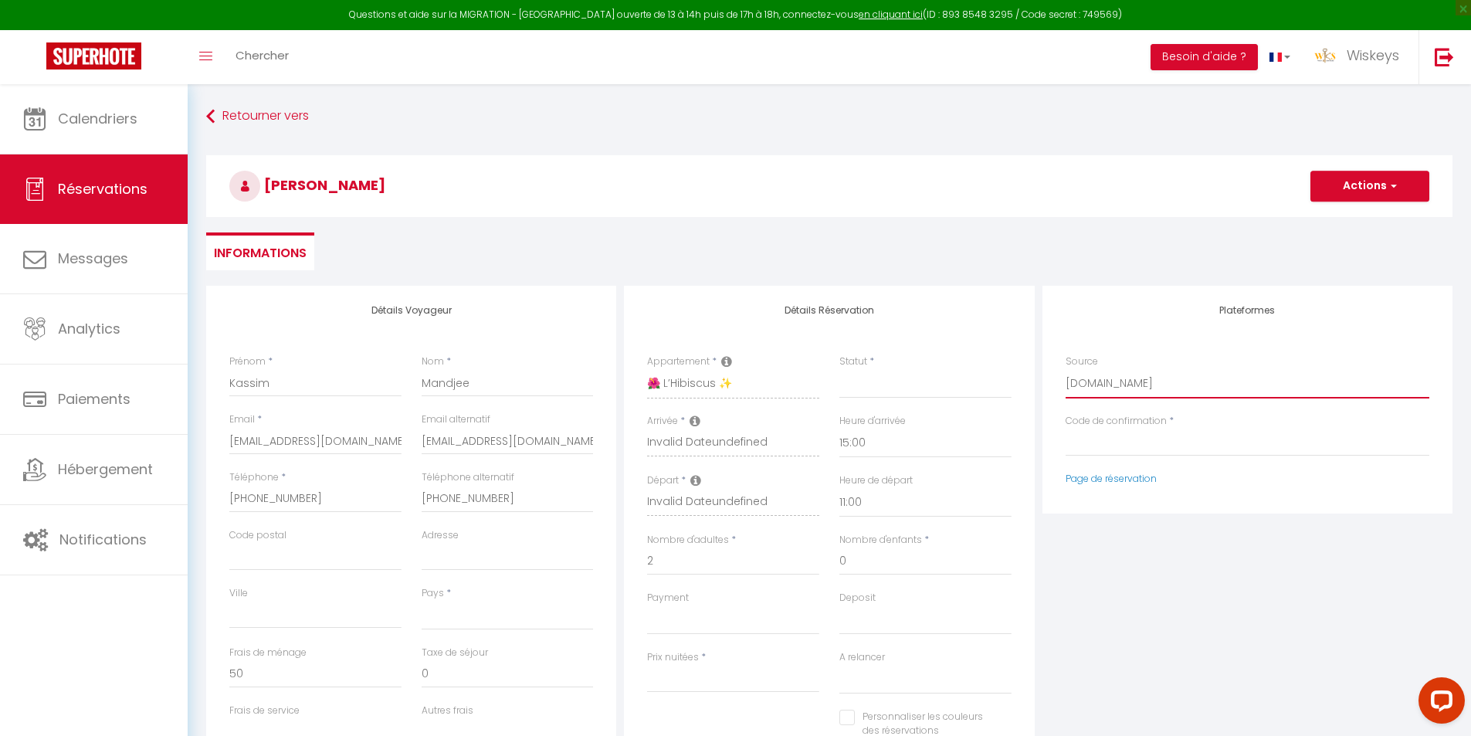
click at [1128, 384] on select "Direct [DOMAIN_NAME] [DOMAIN_NAME] Chalet montagne Expedia Gite de [GEOGRAPHIC_…" at bounding box center [1247, 383] width 364 height 29
select select "54"
click at [1065, 369] on select "Direct [DOMAIN_NAME] [DOMAIN_NAME] Chalet montagne Expedia Gite de [GEOGRAPHIC_…" at bounding box center [1247, 383] width 364 height 29
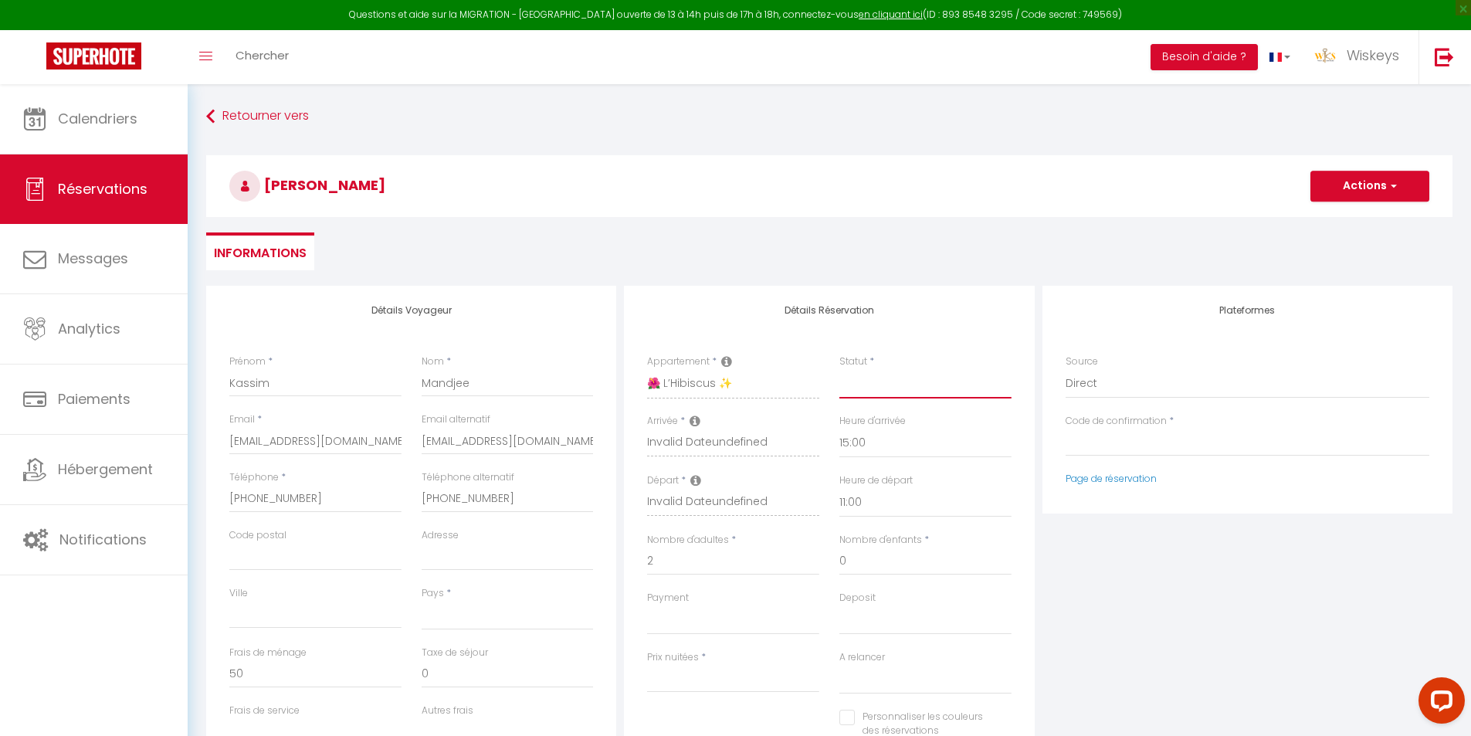
click at [892, 387] on select "Confirmé Non Confirmé [PERSON_NAME] par le voyageur No Show Request" at bounding box center [925, 383] width 172 height 29
select select
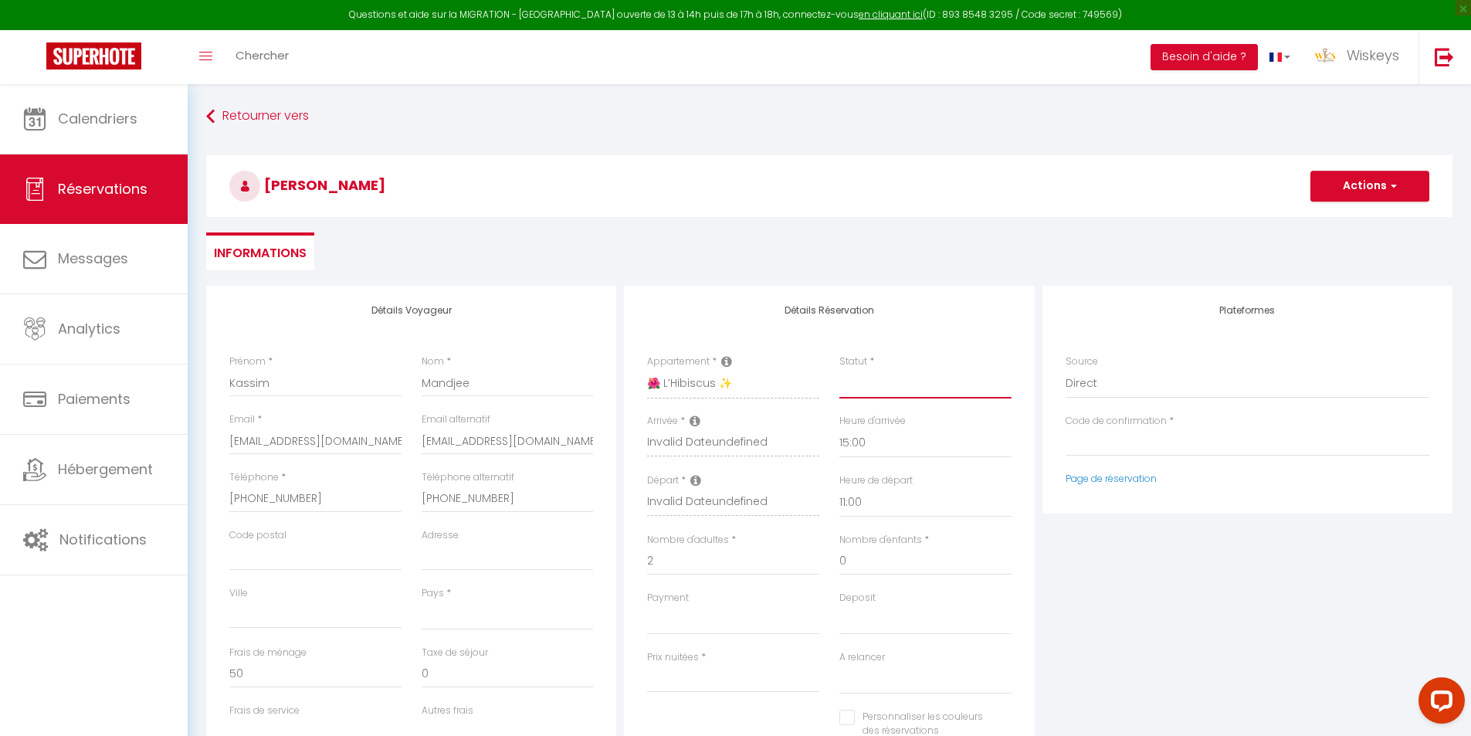
select select
checkbox input "false"
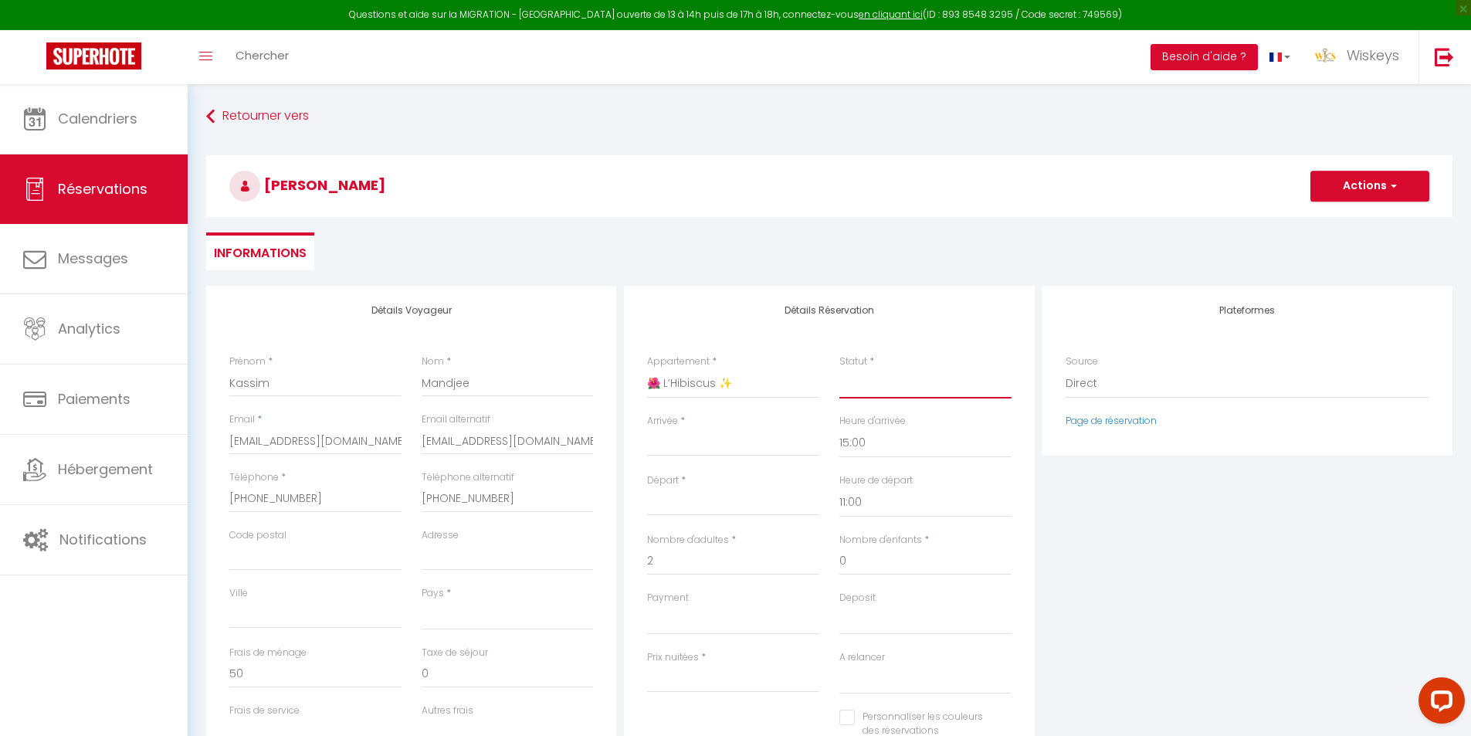
select select "1"
click at [839, 369] on select "Confirmé Non Confirmé [PERSON_NAME] par le voyageur No Show Request" at bounding box center [925, 383] width 172 height 29
select select
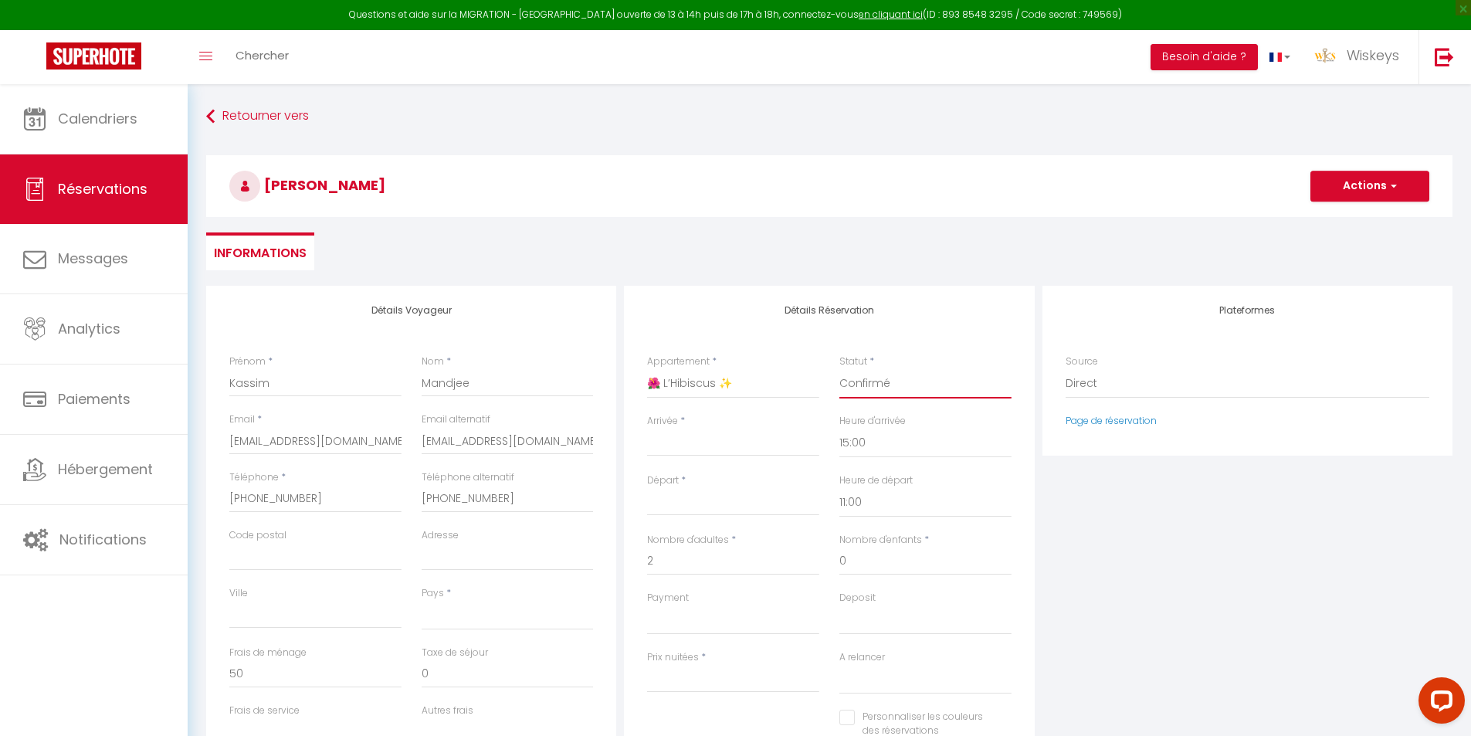
select select
checkbox input "false"
click at [730, 442] on input "Arrivée" at bounding box center [733, 444] width 172 height 20
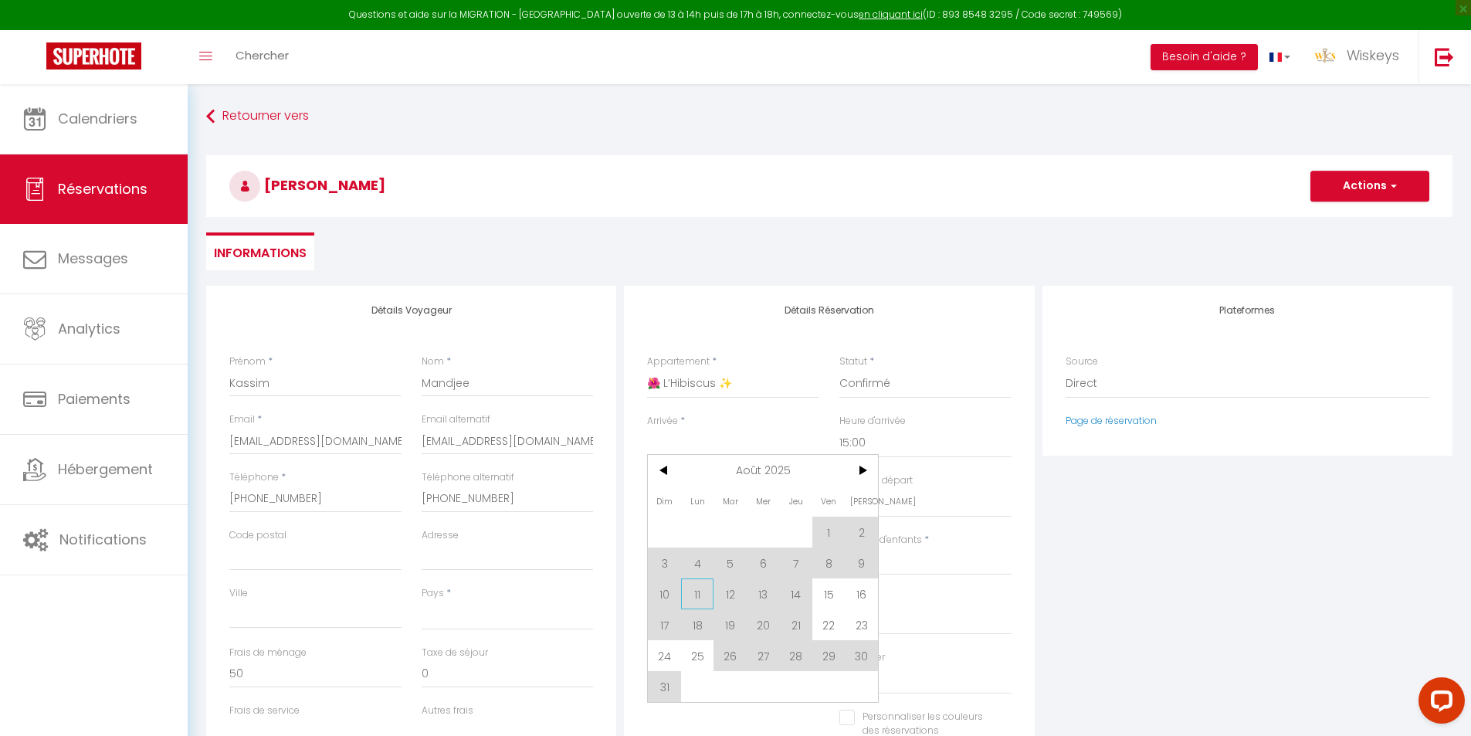
click at [701, 601] on span "11" at bounding box center [697, 593] width 33 height 31
select select
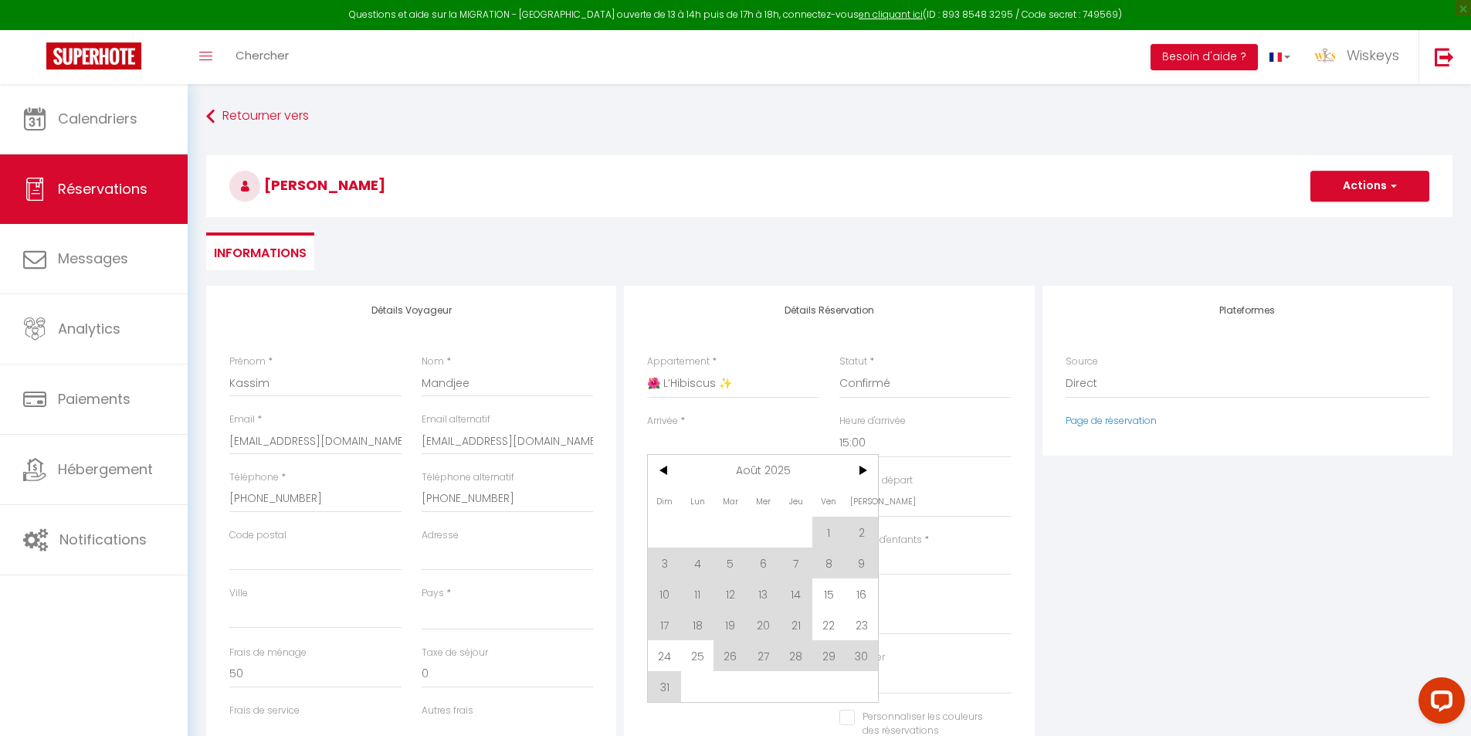
checkbox input "false"
type input "Lun 11 Août 2025"
type input "[DATE]"
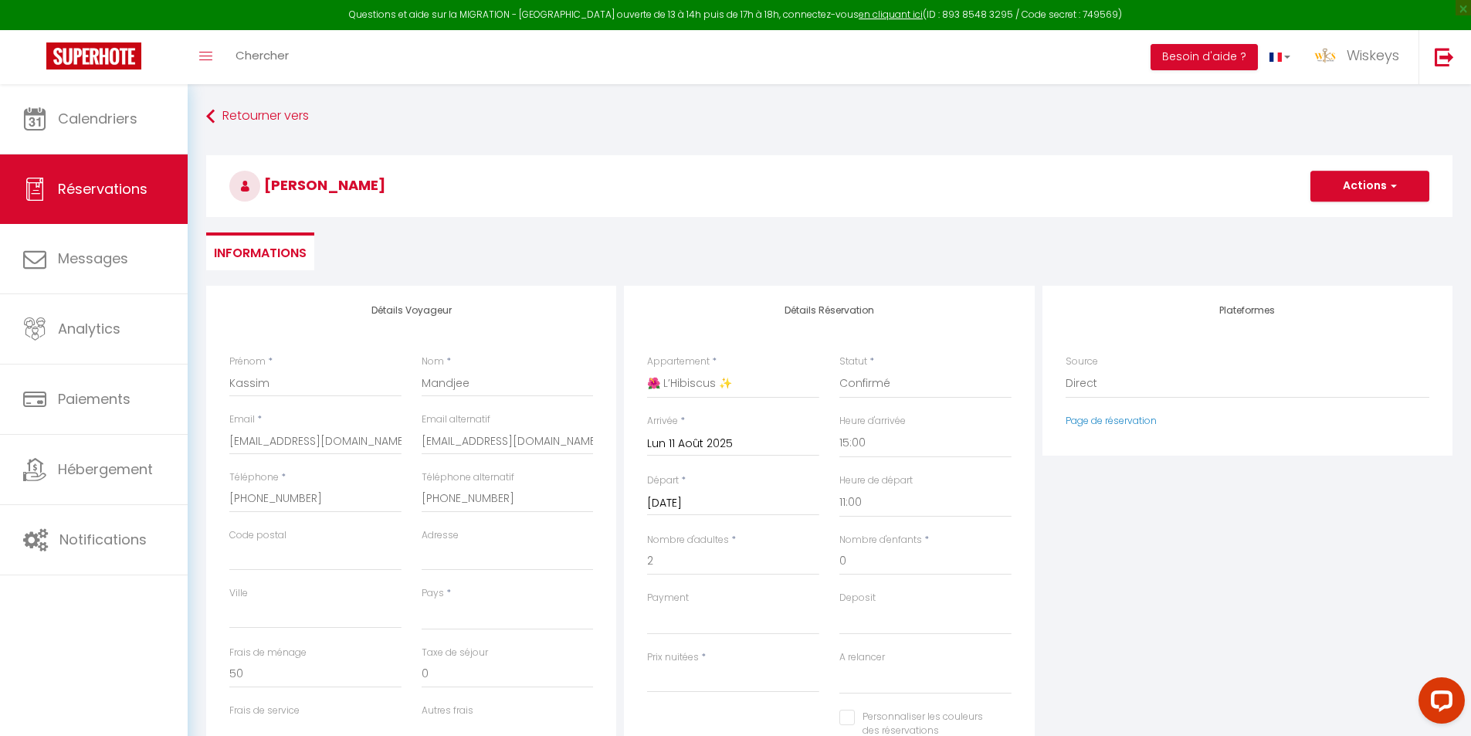
select select
type input "0"
select select
type input "0"
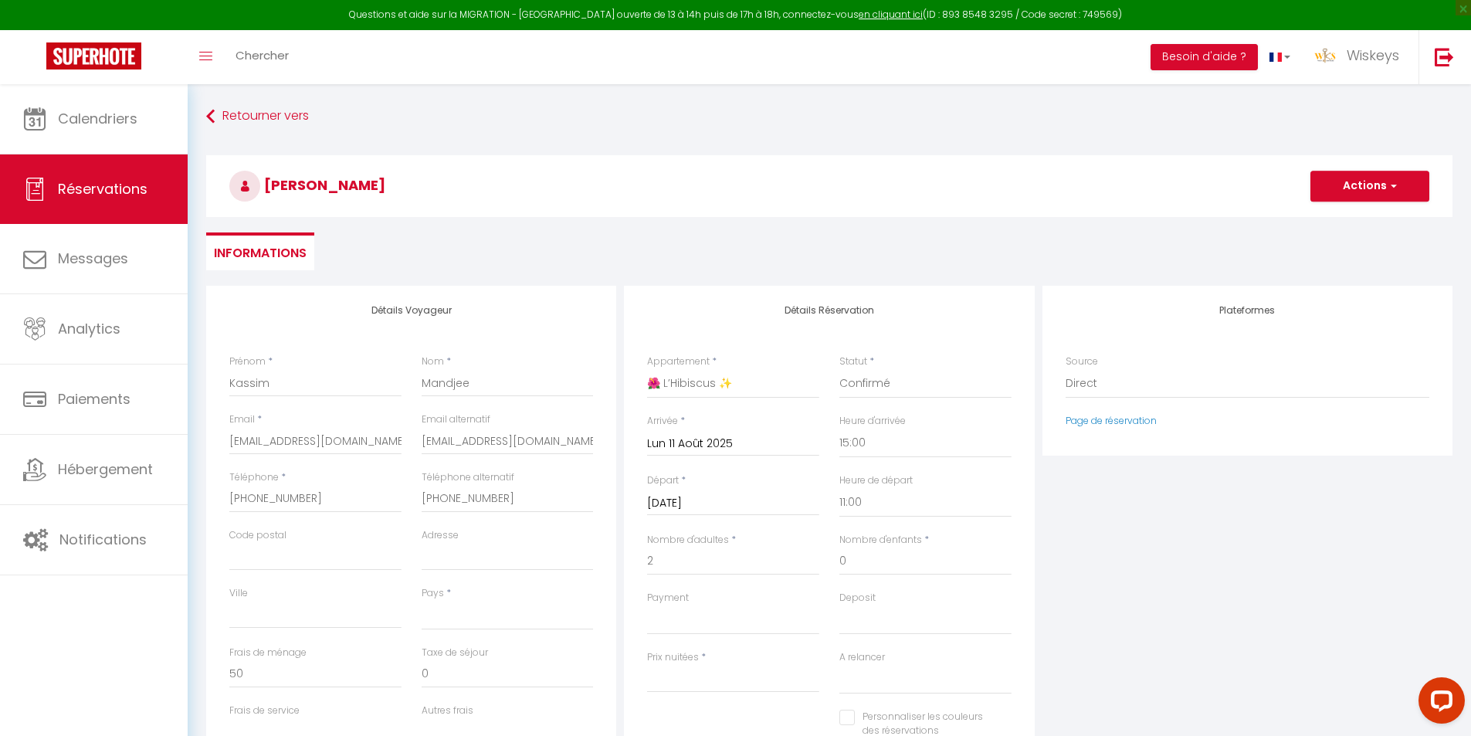
select select
checkbox input "false"
click at [747, 502] on input "[DATE]" at bounding box center [733, 503] width 172 height 20
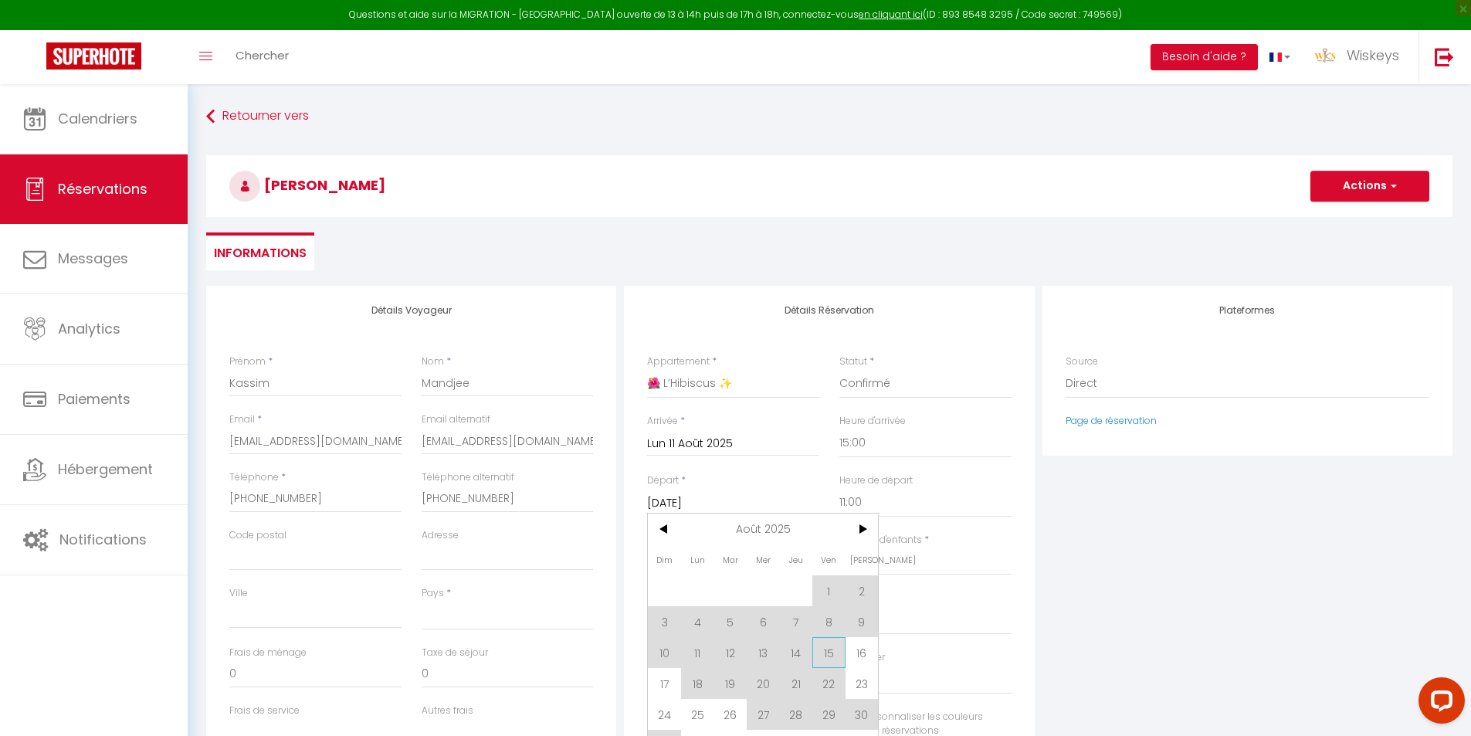
click at [825, 654] on span "15" at bounding box center [828, 652] width 33 height 31
select select
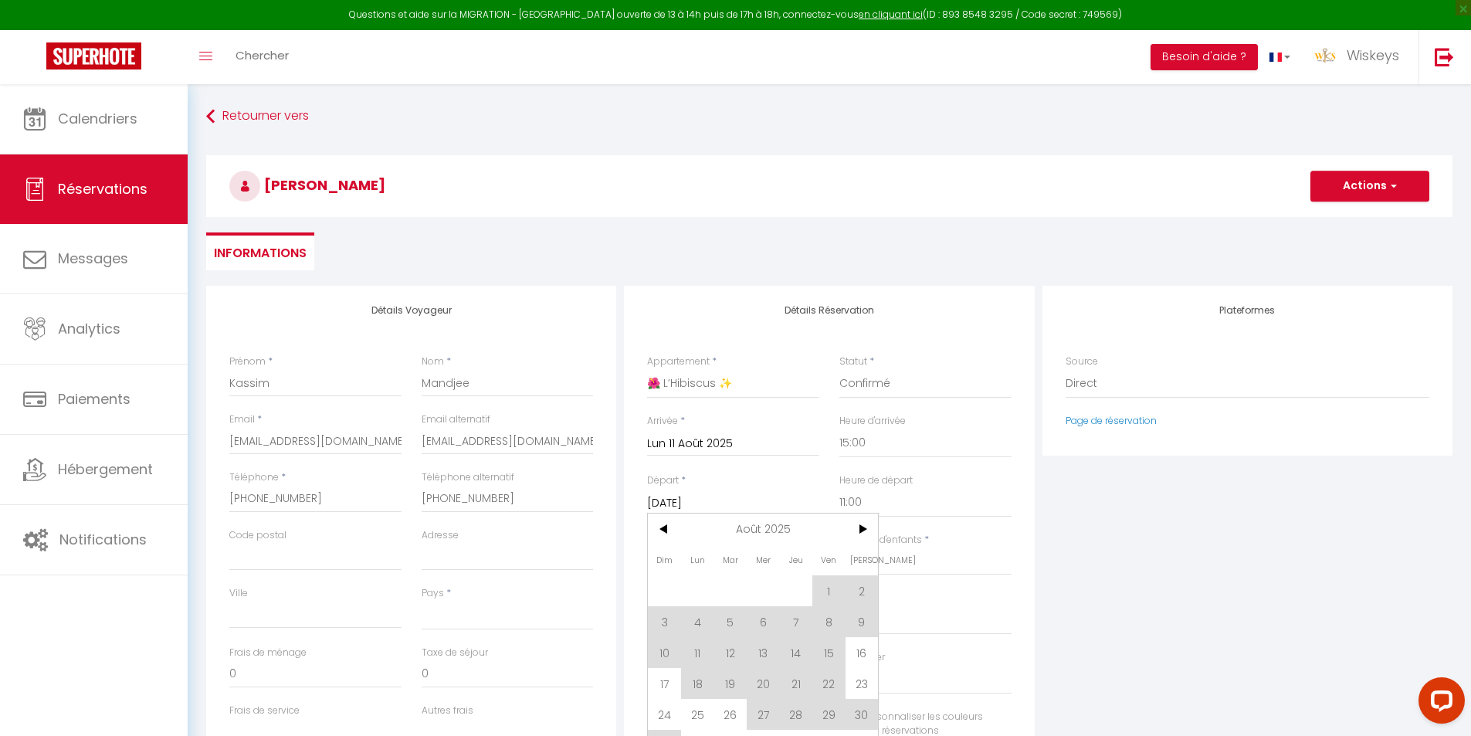
checkbox input "false"
type input "Ven 15 Août 2025"
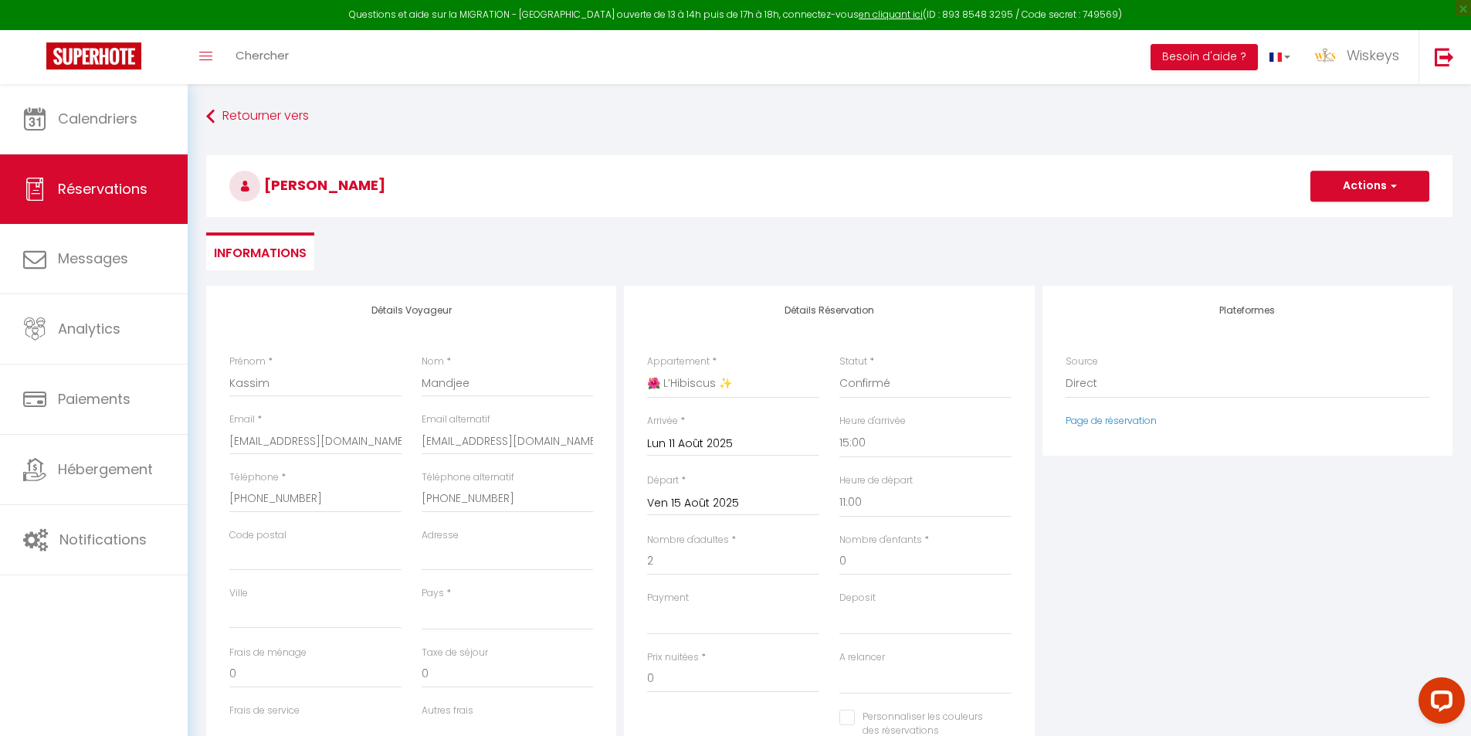
select select
checkbox input "false"
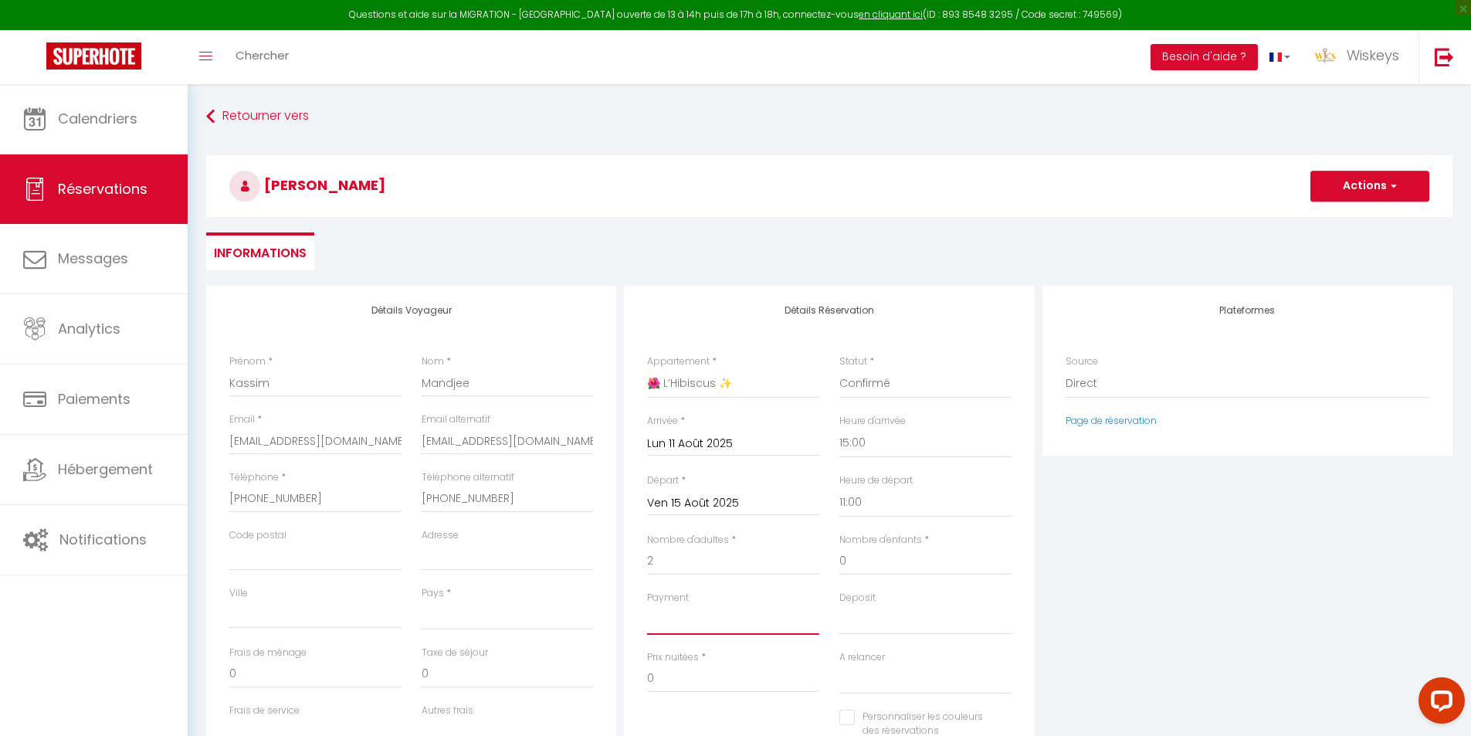
click at [768, 616] on select "OK KO" at bounding box center [733, 619] width 172 height 29
select select "12"
click at [647, 605] on select "OK KO" at bounding box center [733, 619] width 172 height 29
select select
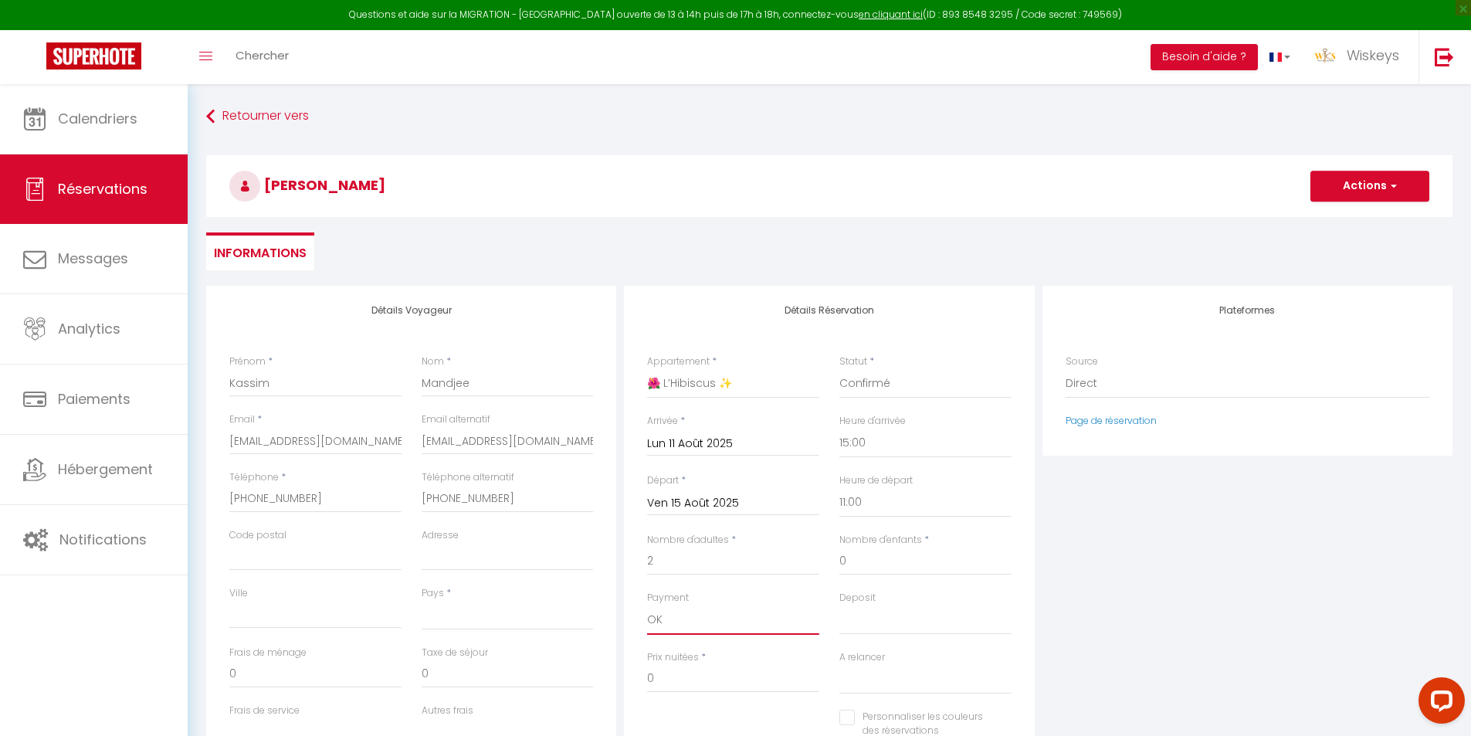
select select
checkbox input "false"
click at [863, 632] on select "OK KO" at bounding box center [925, 619] width 172 height 29
select select "15"
click at [839, 605] on select "OK KO" at bounding box center [925, 619] width 172 height 29
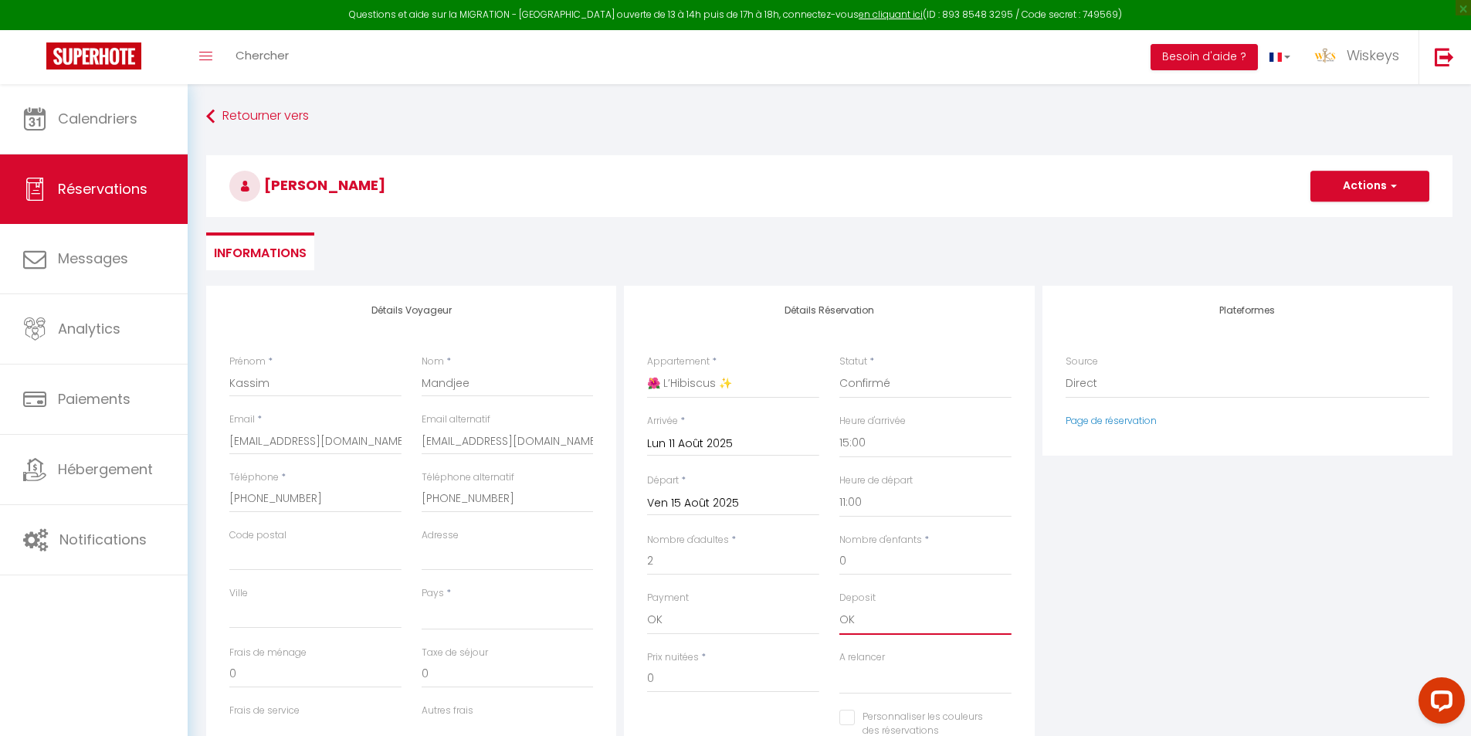
select select
checkbox input "false"
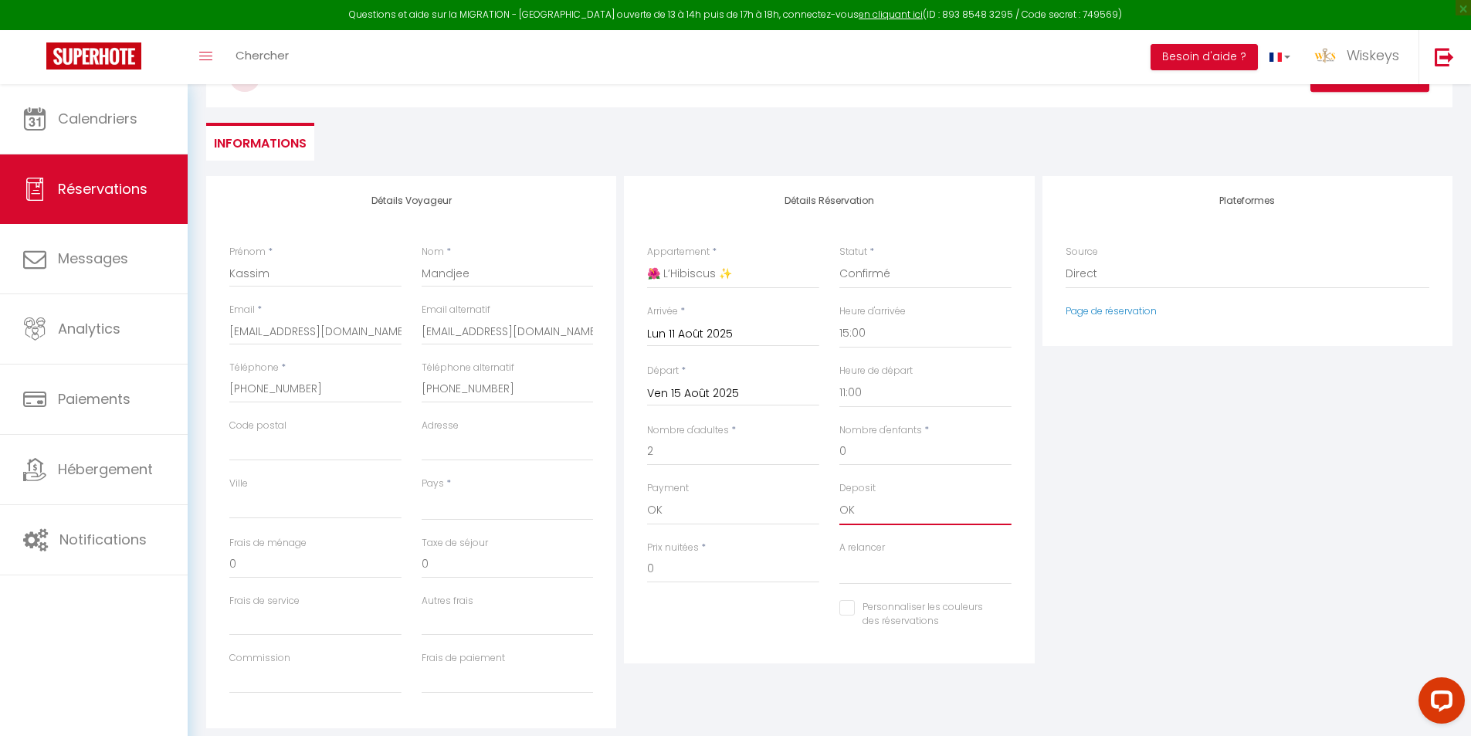
scroll to position [210, 0]
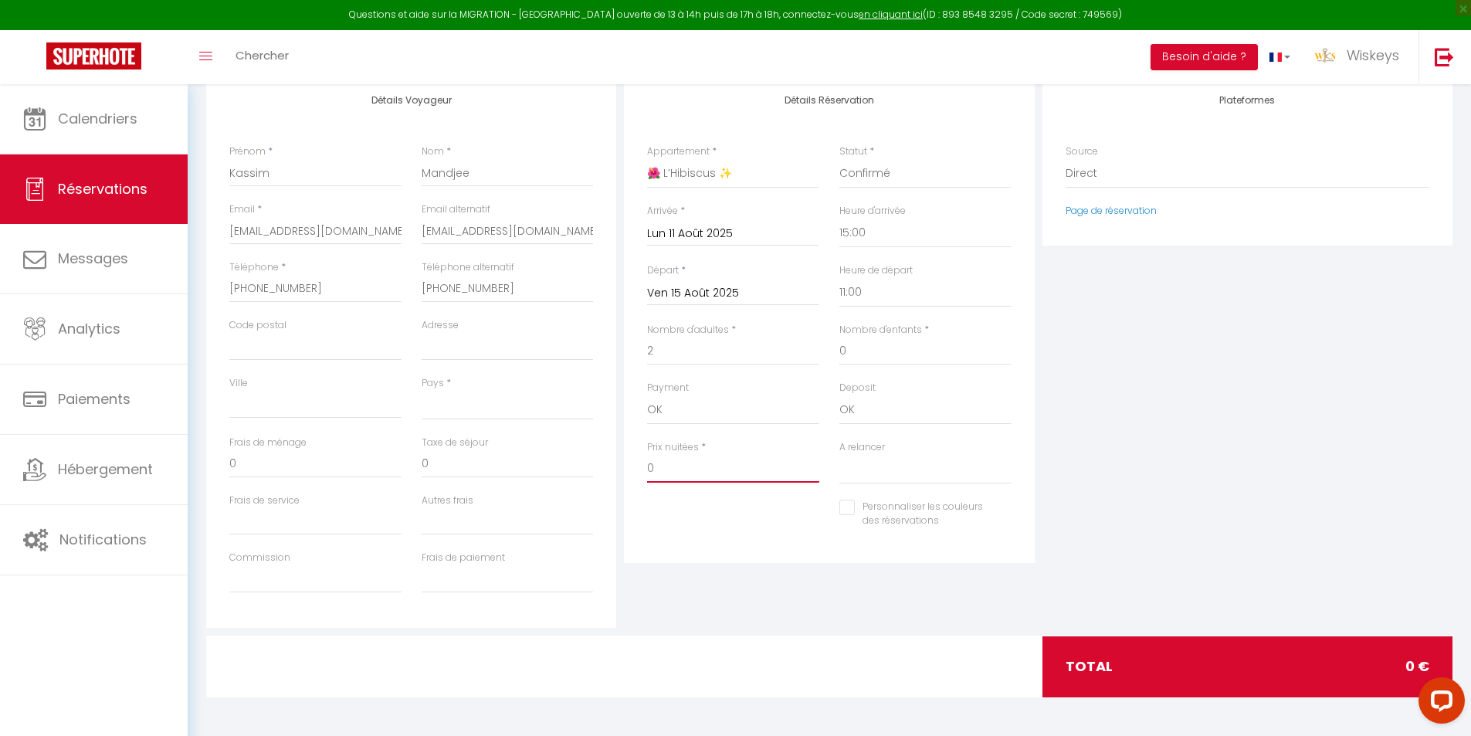
click at [701, 476] on input "0" at bounding box center [733, 469] width 172 height 28
type input "198.24"
click at [723, 537] on div "Personnaliser les couleurs des réservations #D7092E" at bounding box center [829, 522] width 384 height 45
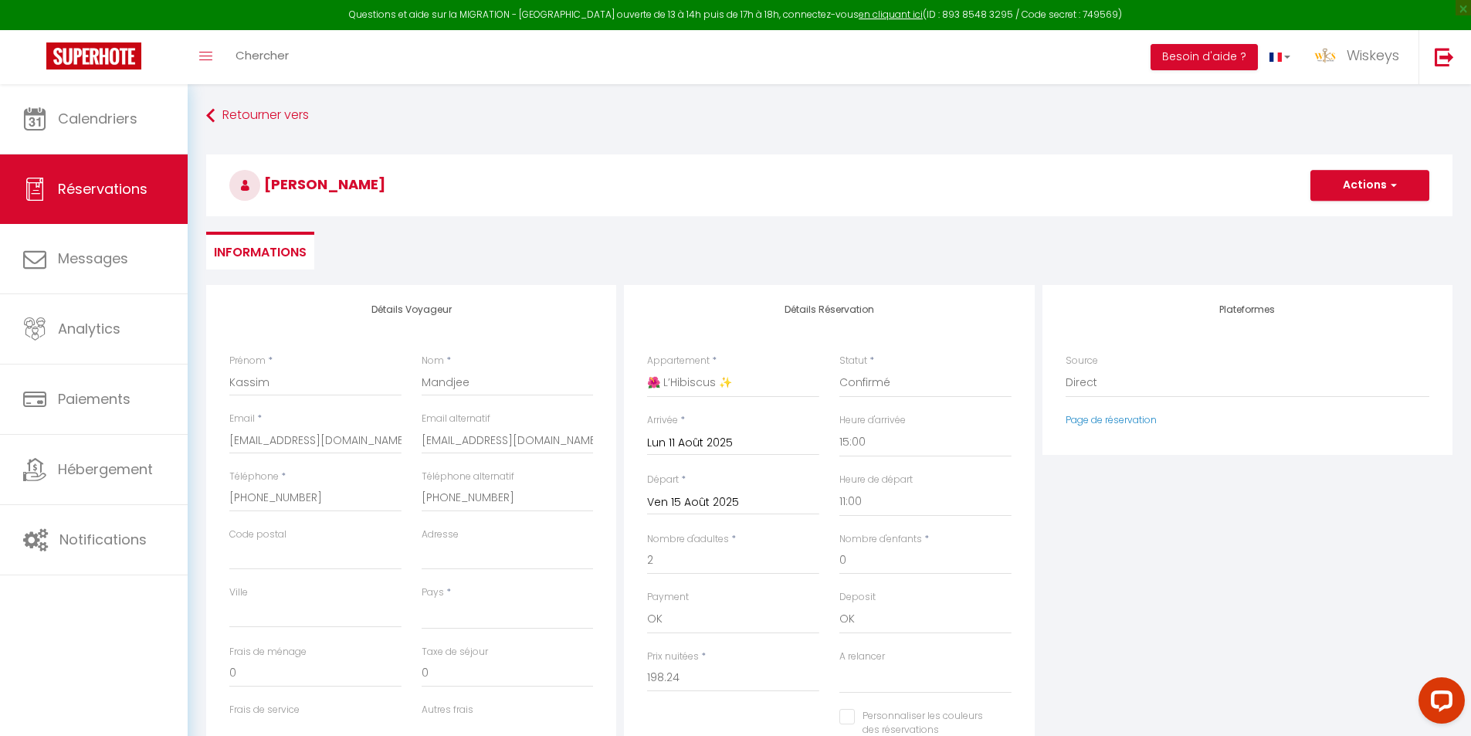
scroll to position [0, 0]
click at [1397, 191] on button "Actions" at bounding box center [1369, 186] width 119 height 31
click at [1333, 222] on link "Enregistrer" at bounding box center [1354, 220] width 122 height 20
select select
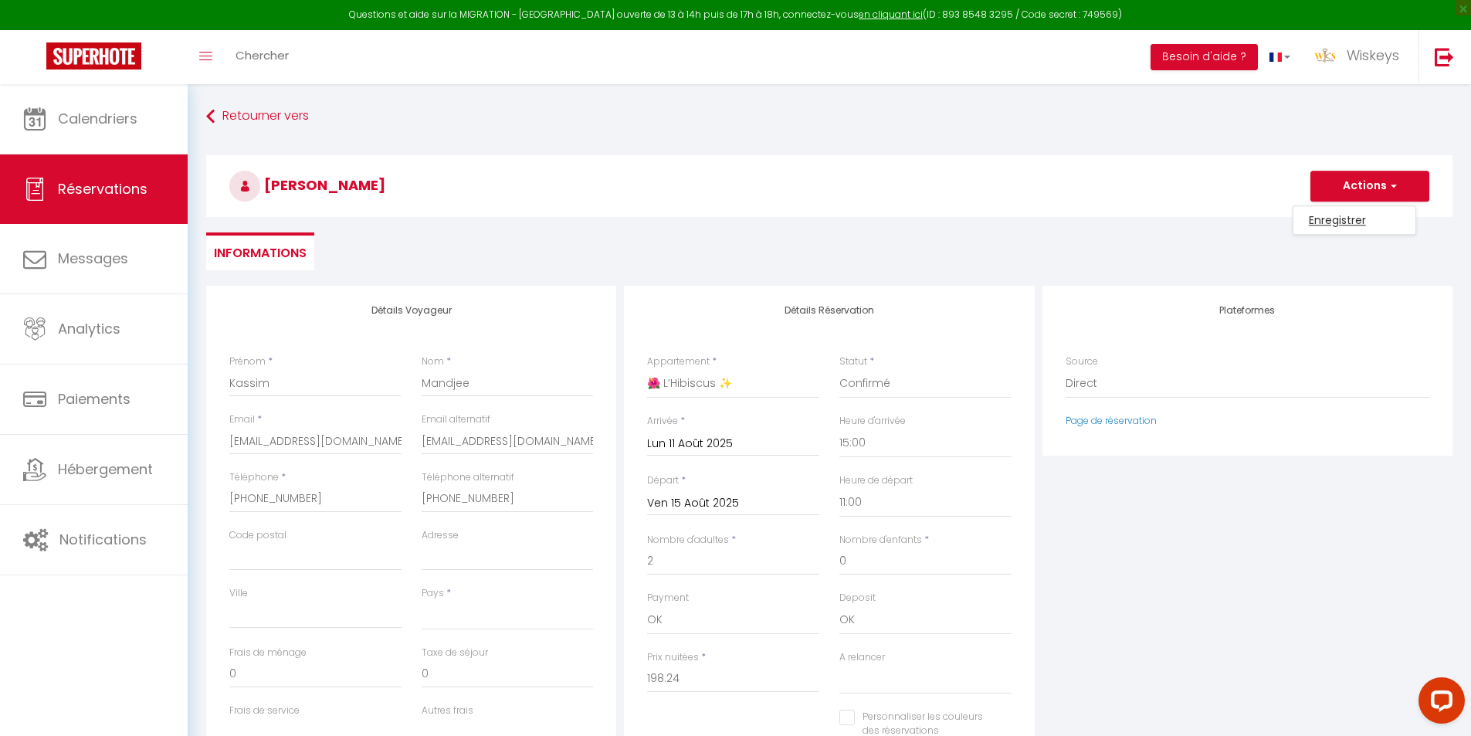
checkbox input "false"
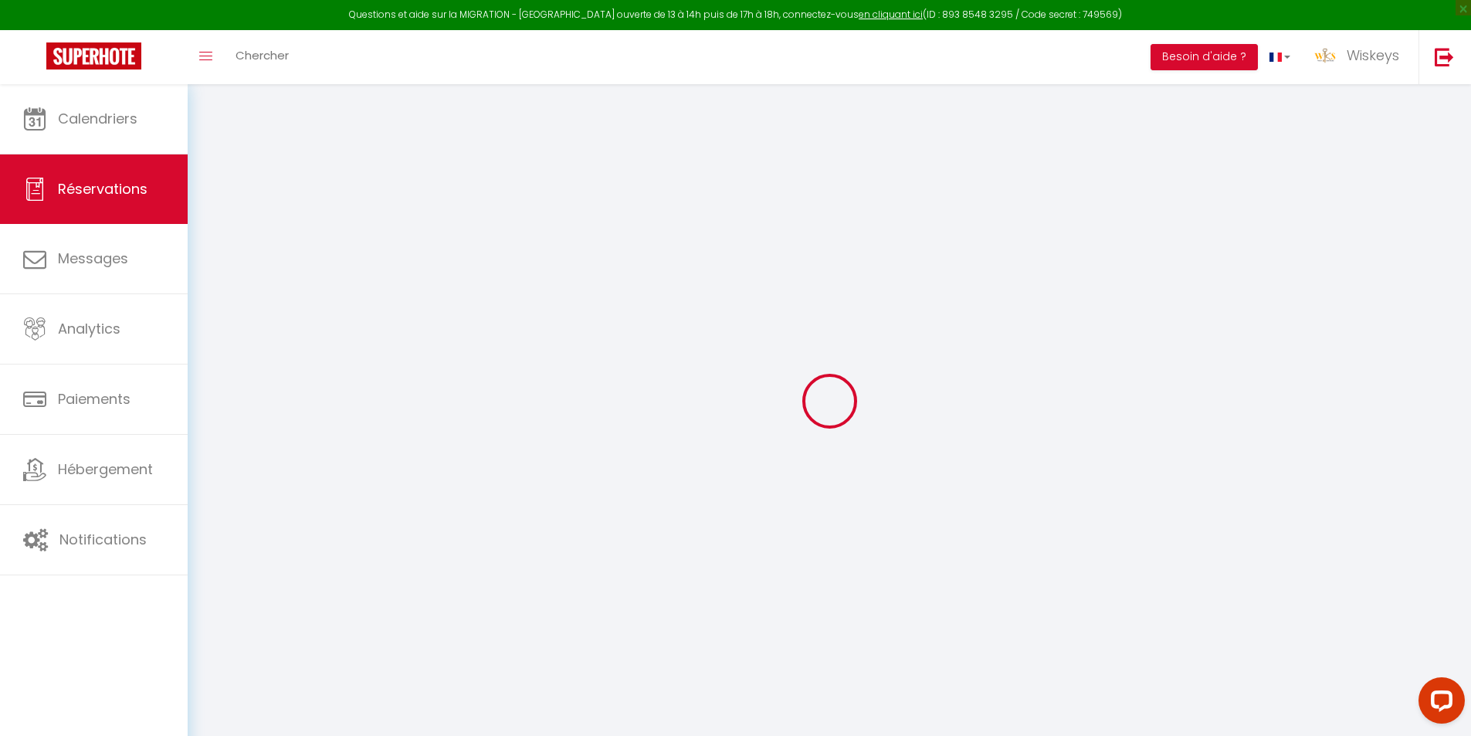
select select
checkbox input "false"
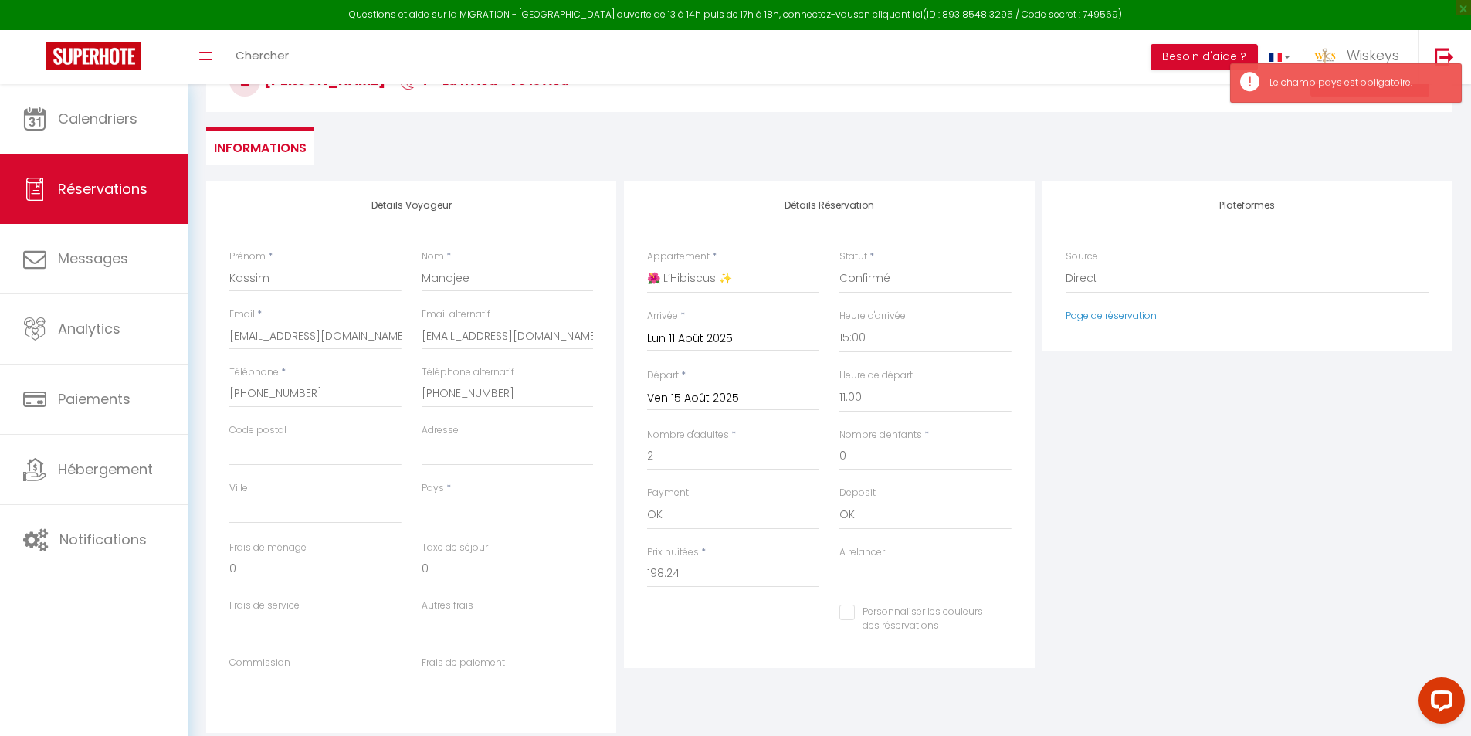
scroll to position [210, 0]
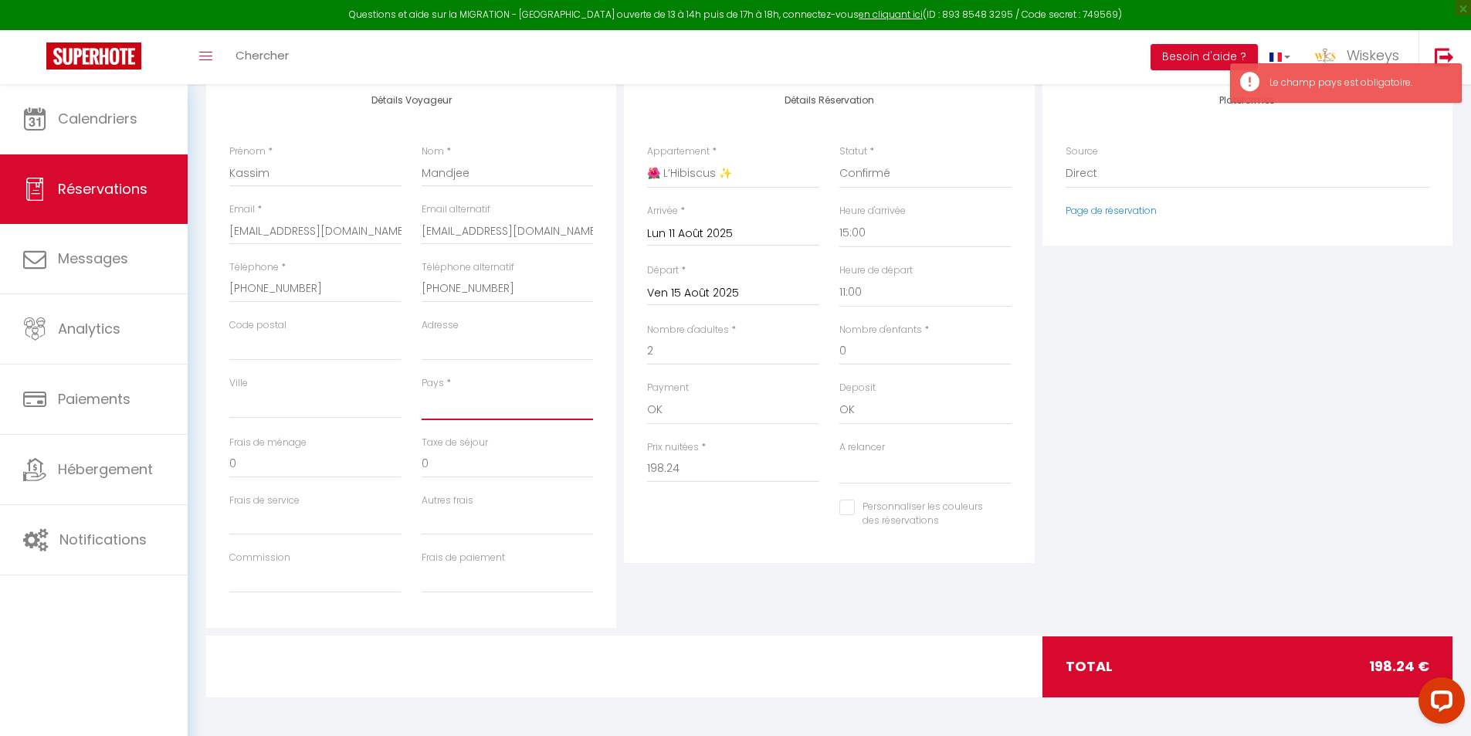
click at [458, 405] on select "[GEOGRAPHIC_DATA] [GEOGRAPHIC_DATA] [GEOGRAPHIC_DATA] [GEOGRAPHIC_DATA] [GEOGRA…" at bounding box center [508, 405] width 172 height 29
click at [422, 391] on select "[GEOGRAPHIC_DATA] [GEOGRAPHIC_DATA] [GEOGRAPHIC_DATA] [GEOGRAPHIC_DATA] [GEOGRA…" at bounding box center [508, 405] width 172 height 29
select select "FR"
select select
checkbox input "false"
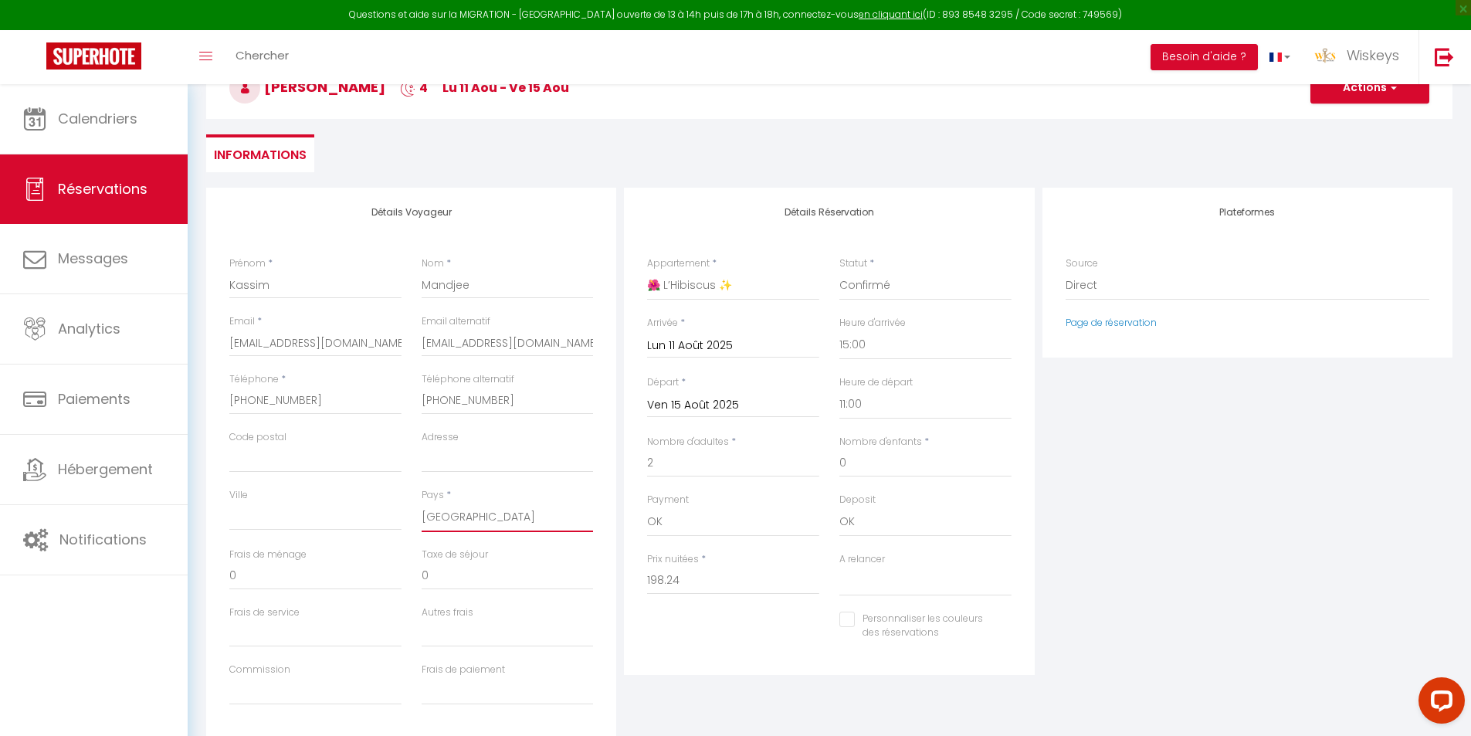
scroll to position [0, 0]
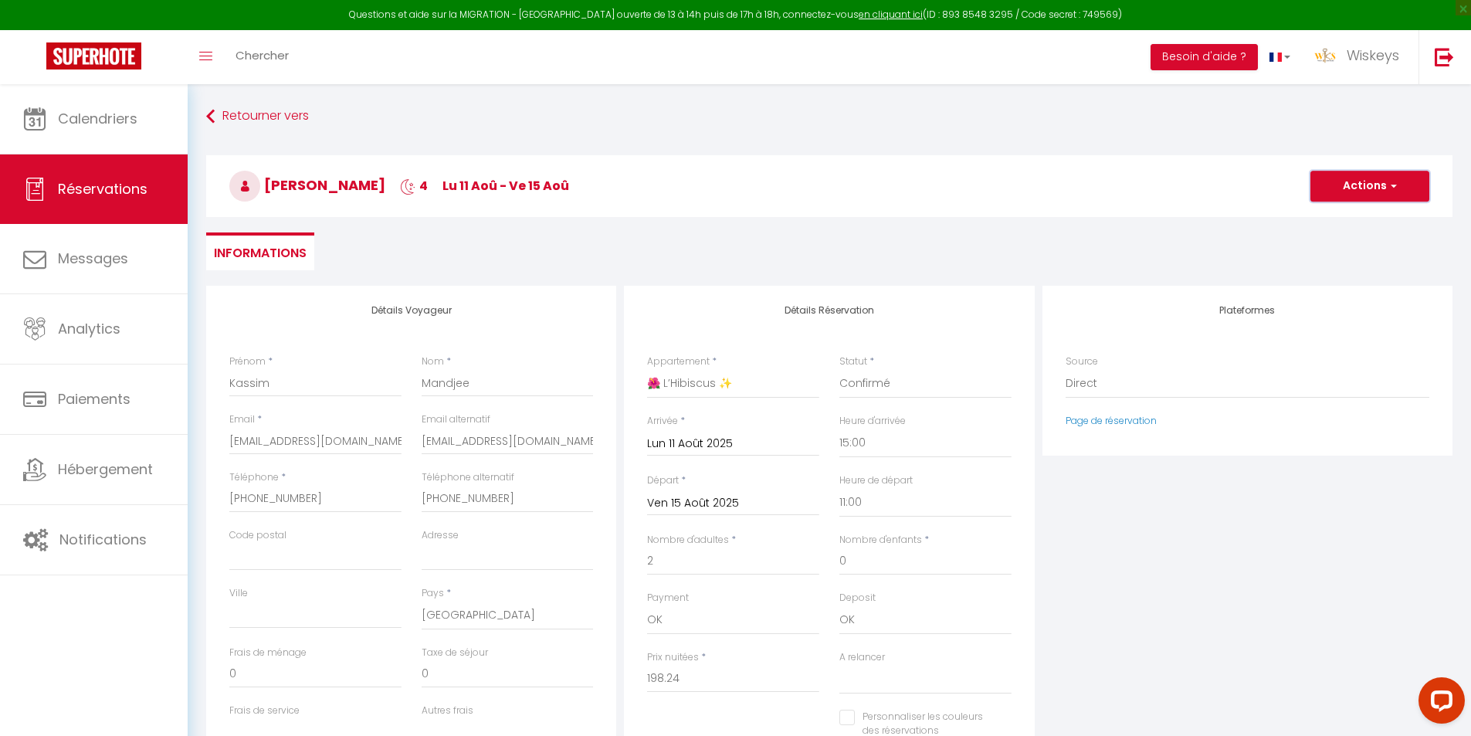
click at [1327, 193] on button "Actions" at bounding box center [1369, 186] width 119 height 31
click at [1332, 215] on link "Enregistrer" at bounding box center [1354, 220] width 122 height 20
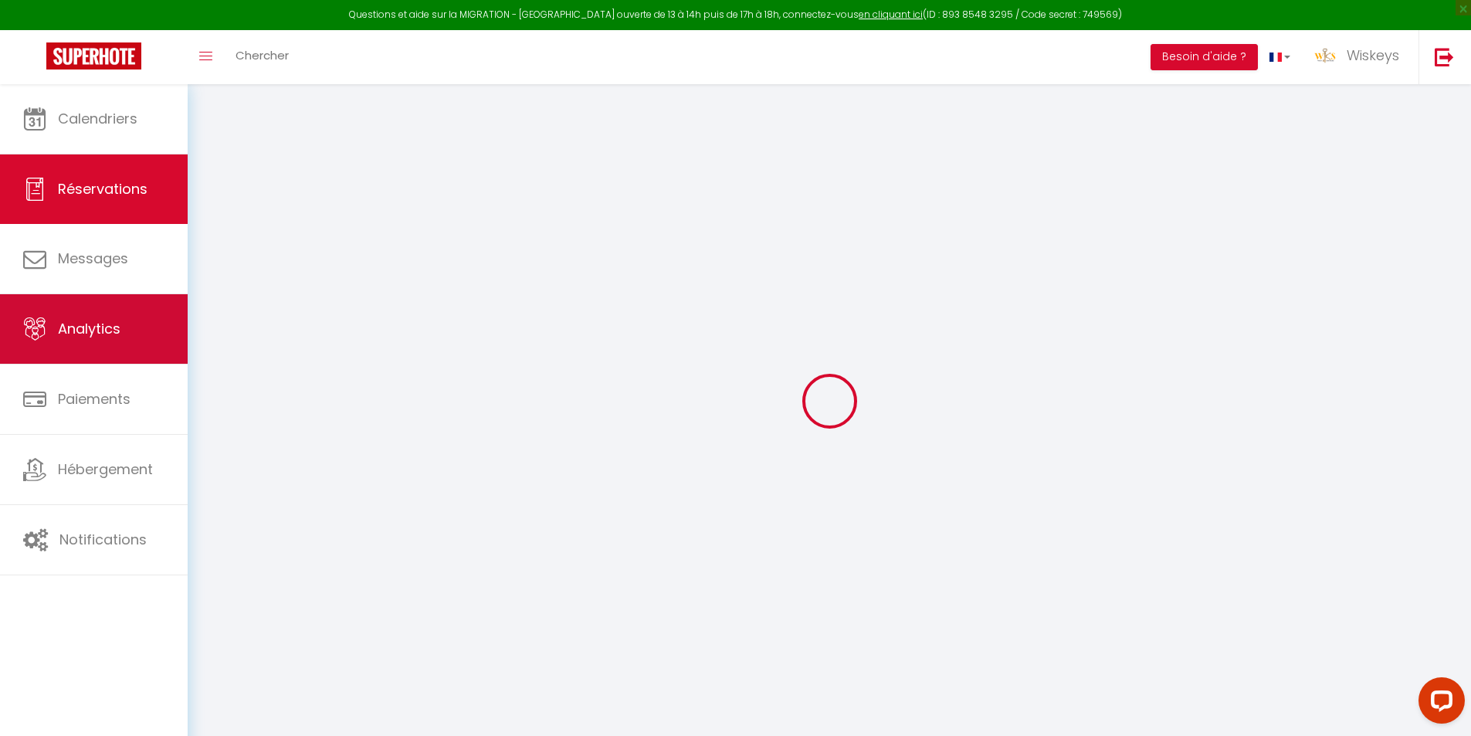
select select "not_cancelled"
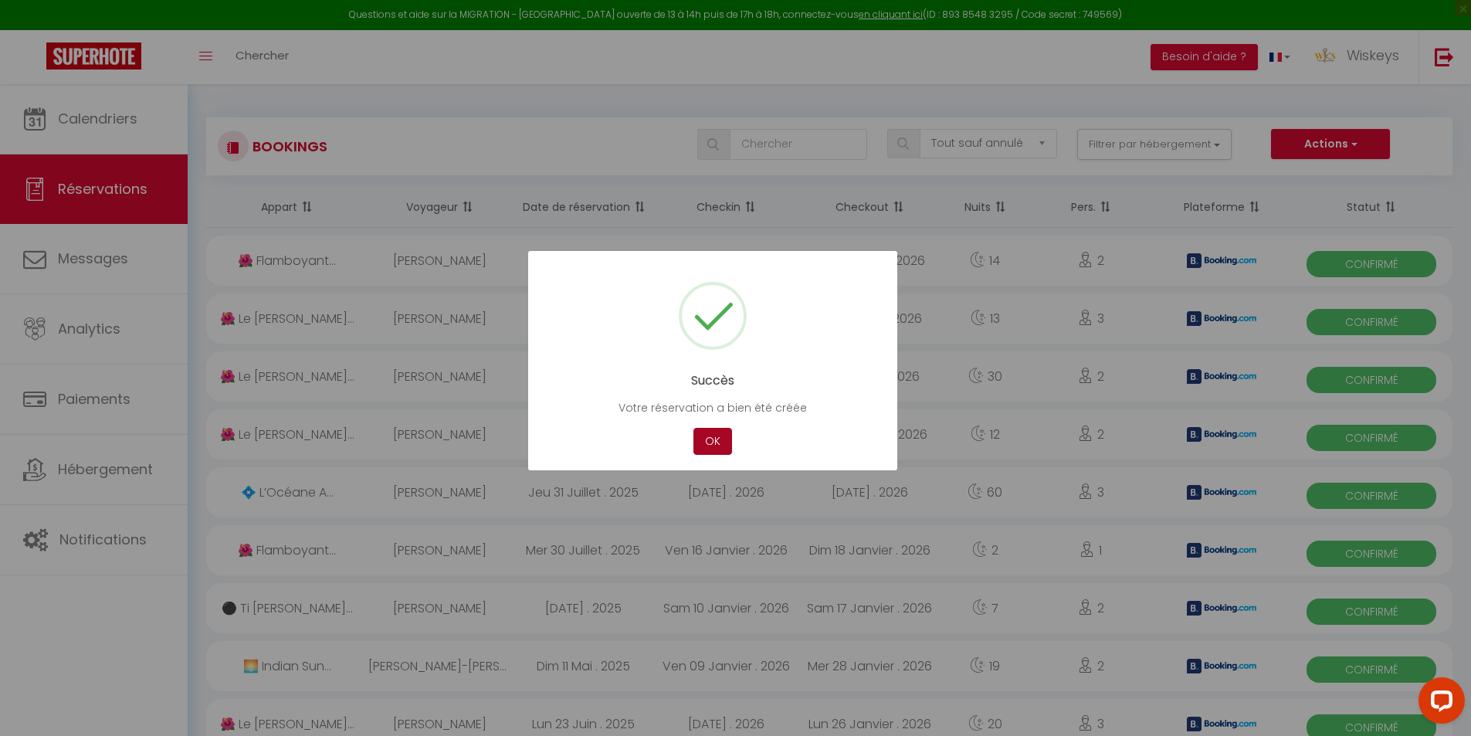
click at [712, 445] on button "OK" at bounding box center [712, 441] width 39 height 27
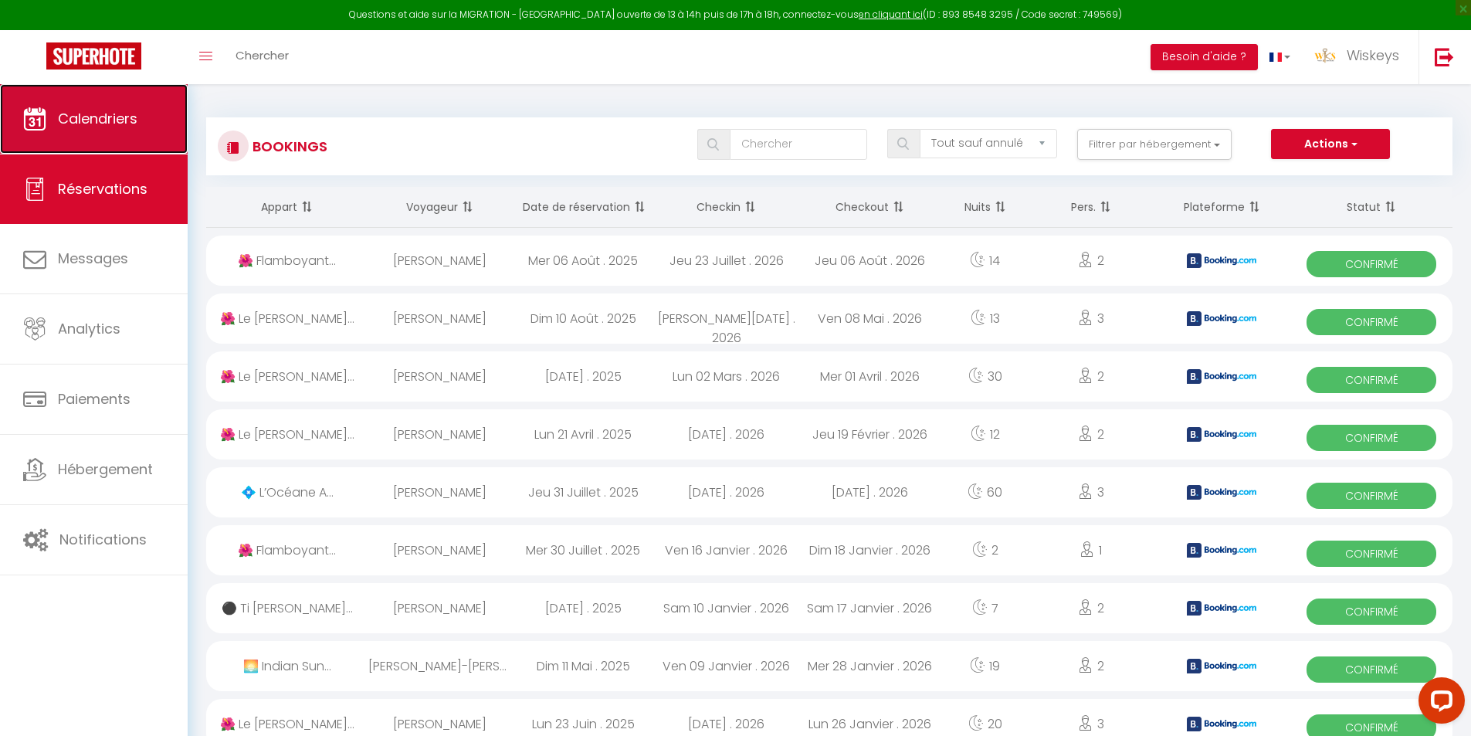
click at [154, 110] on link "Calendriers" at bounding box center [94, 118] width 188 height 69
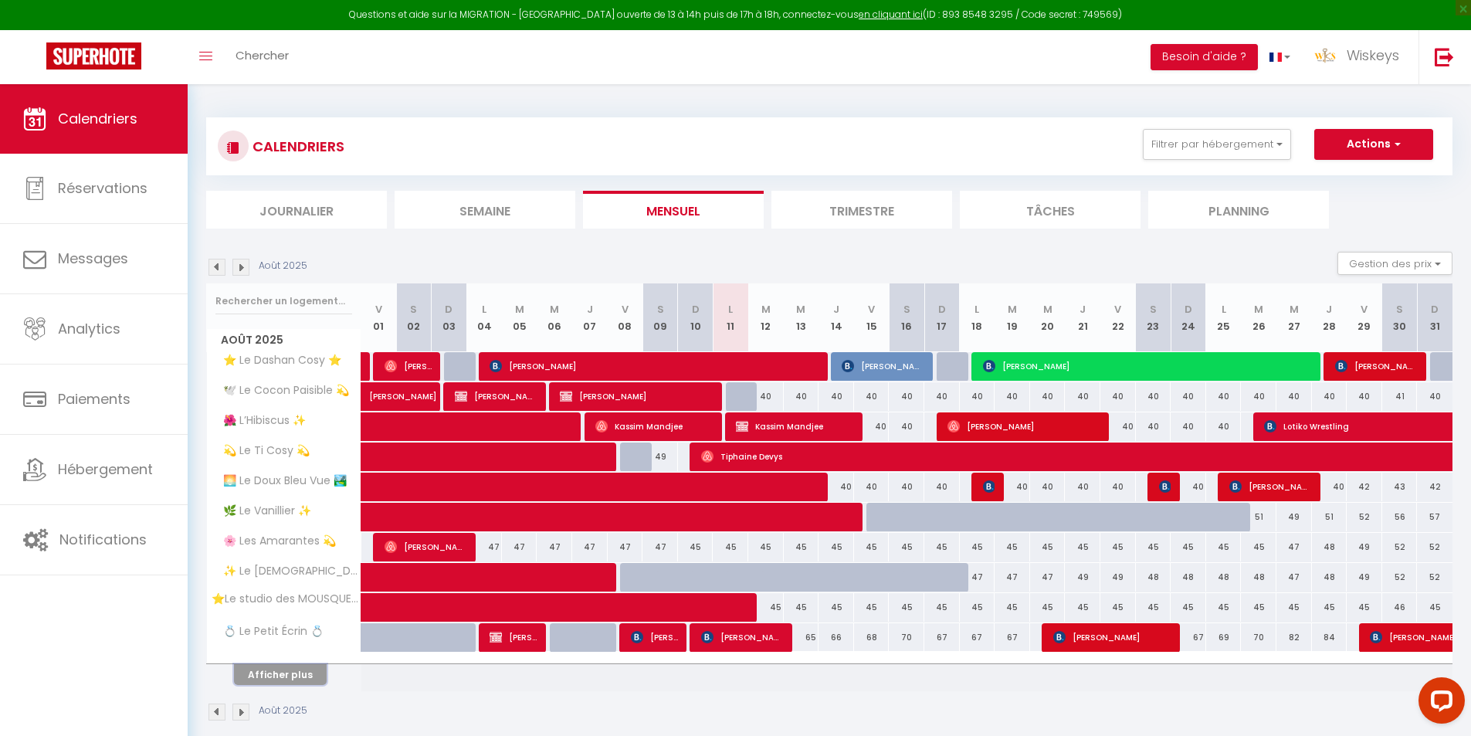
click at [295, 678] on button "Afficher plus" at bounding box center [280, 674] width 93 height 21
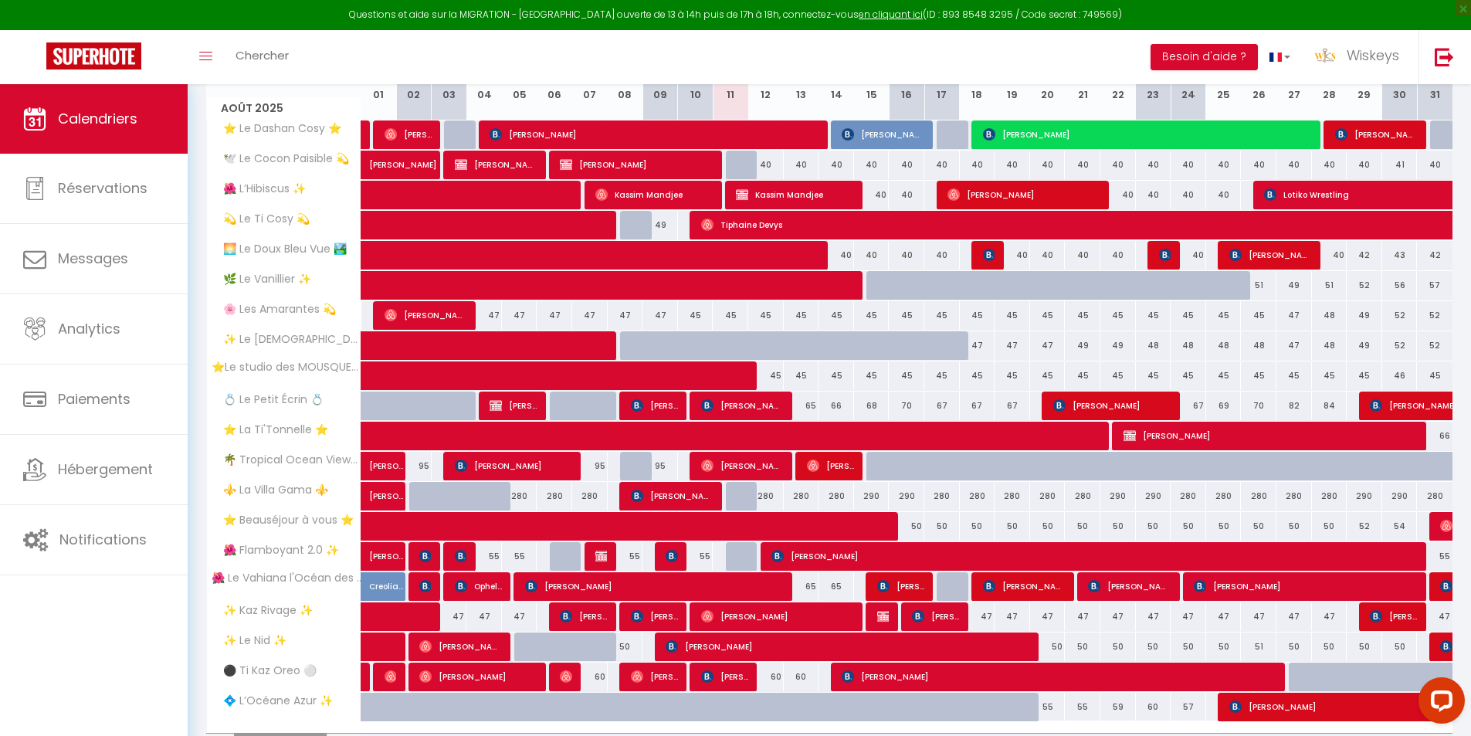
scroll to position [309, 0]
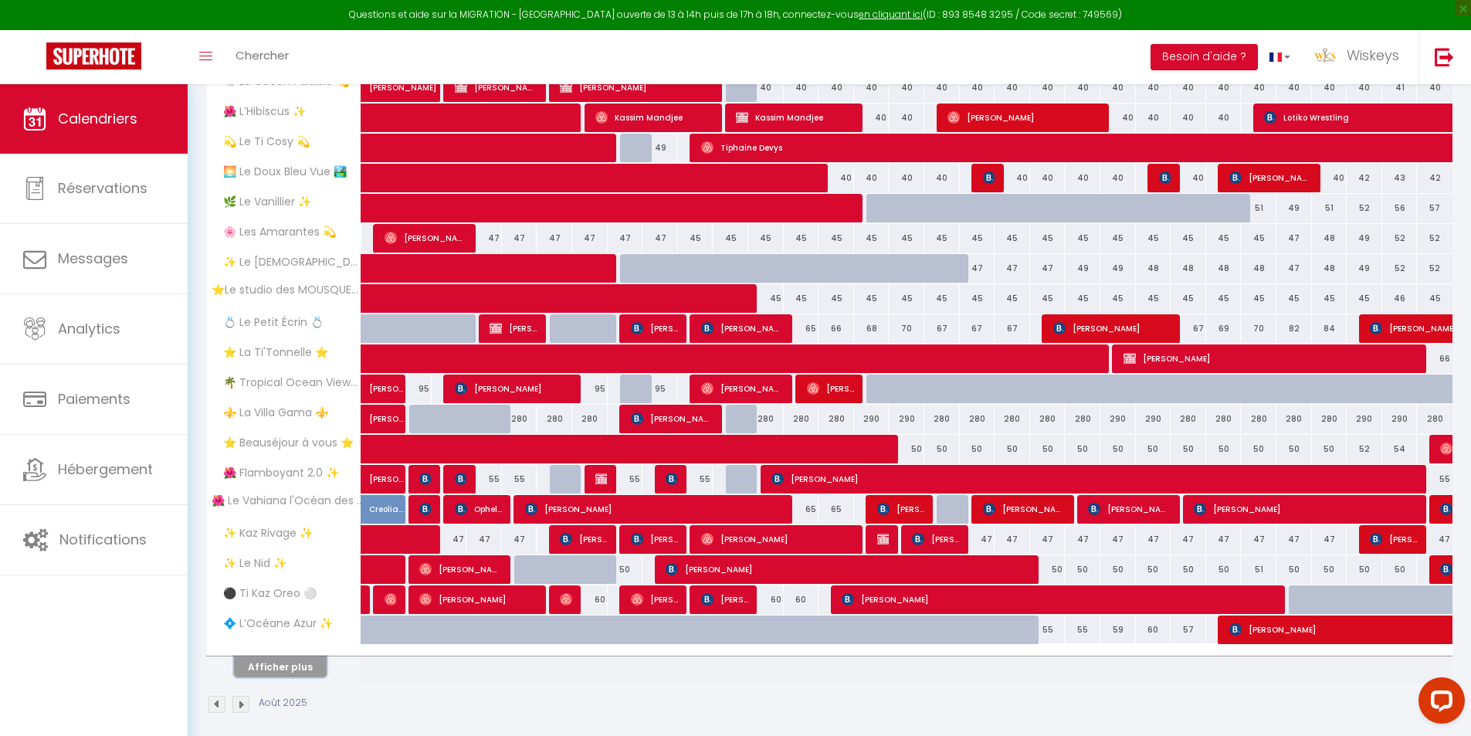
click at [310, 663] on button "Afficher plus" at bounding box center [280, 666] width 93 height 21
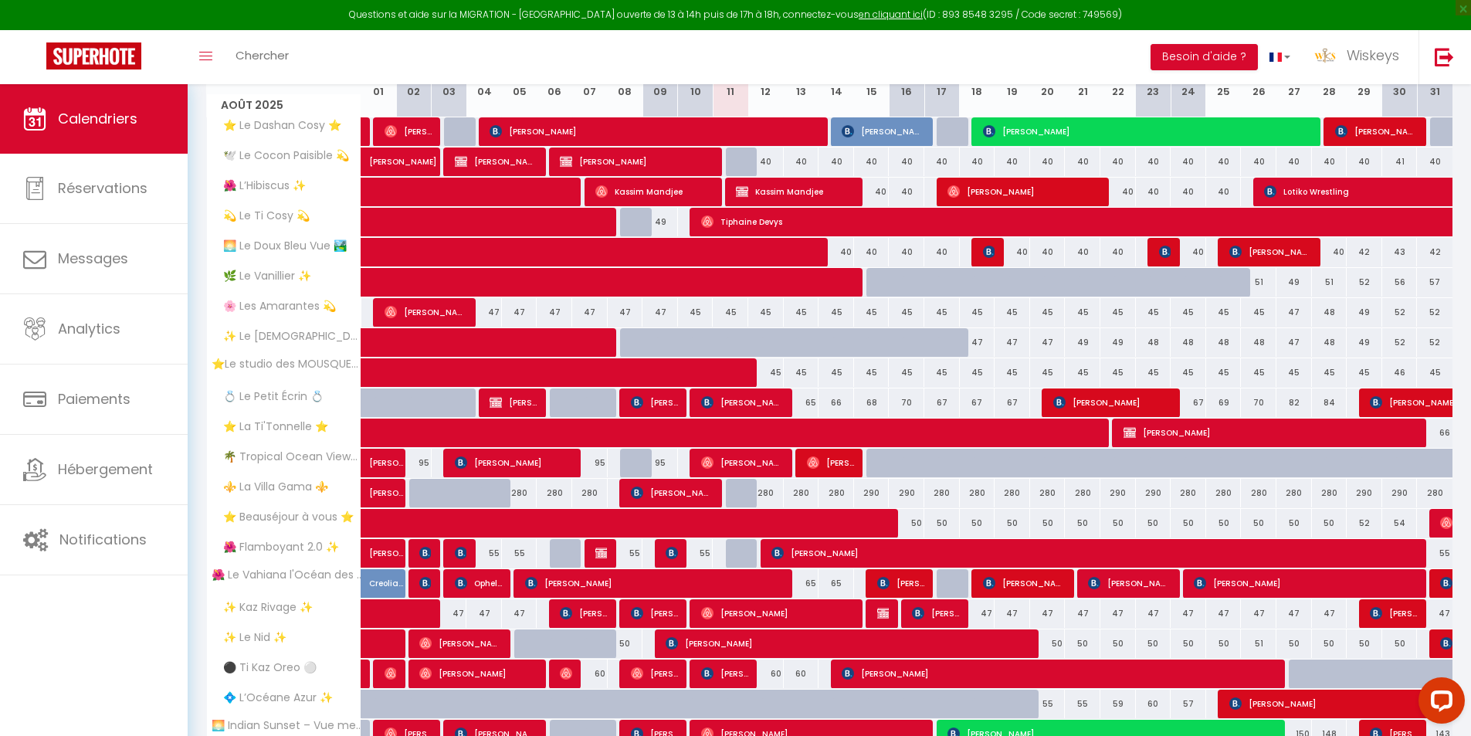
scroll to position [60, 0]
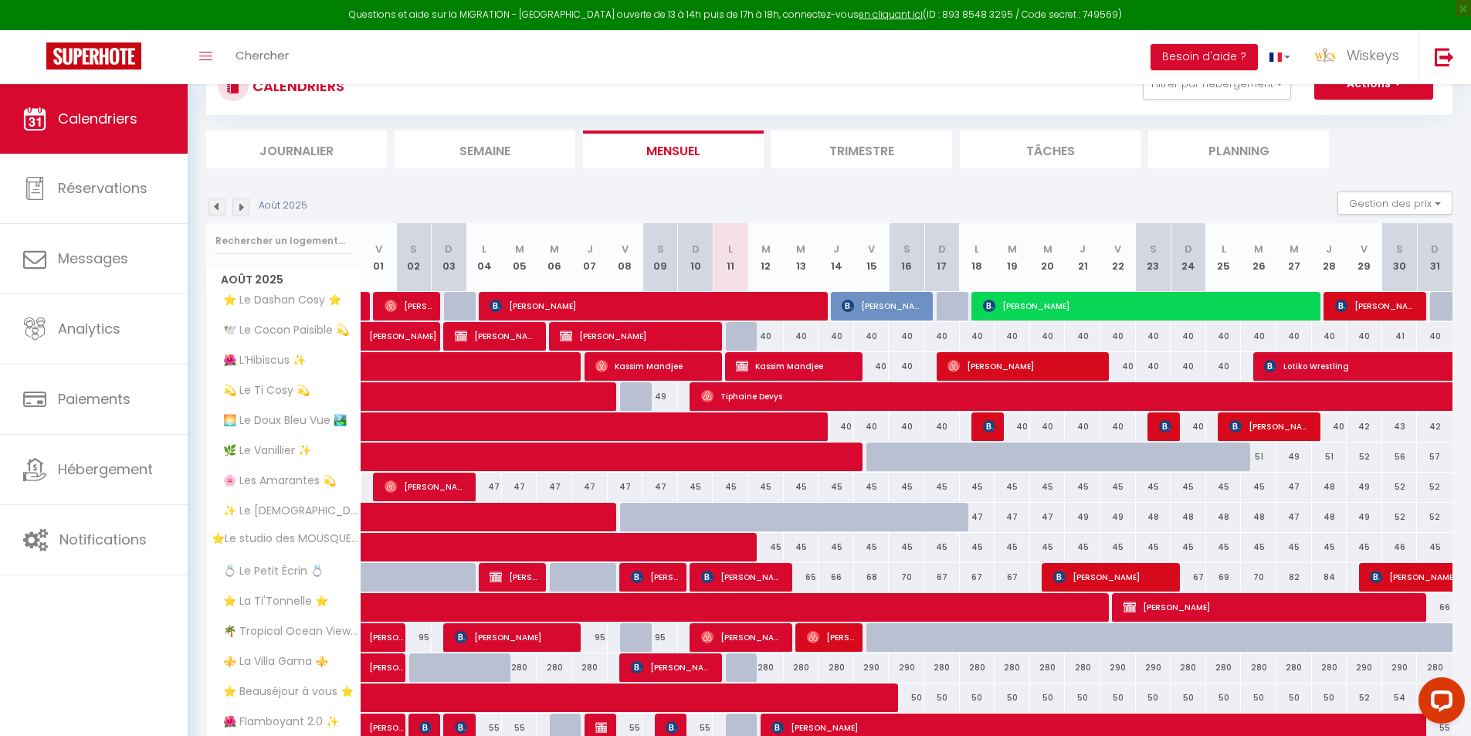
click at [245, 205] on img at bounding box center [240, 206] width 17 height 17
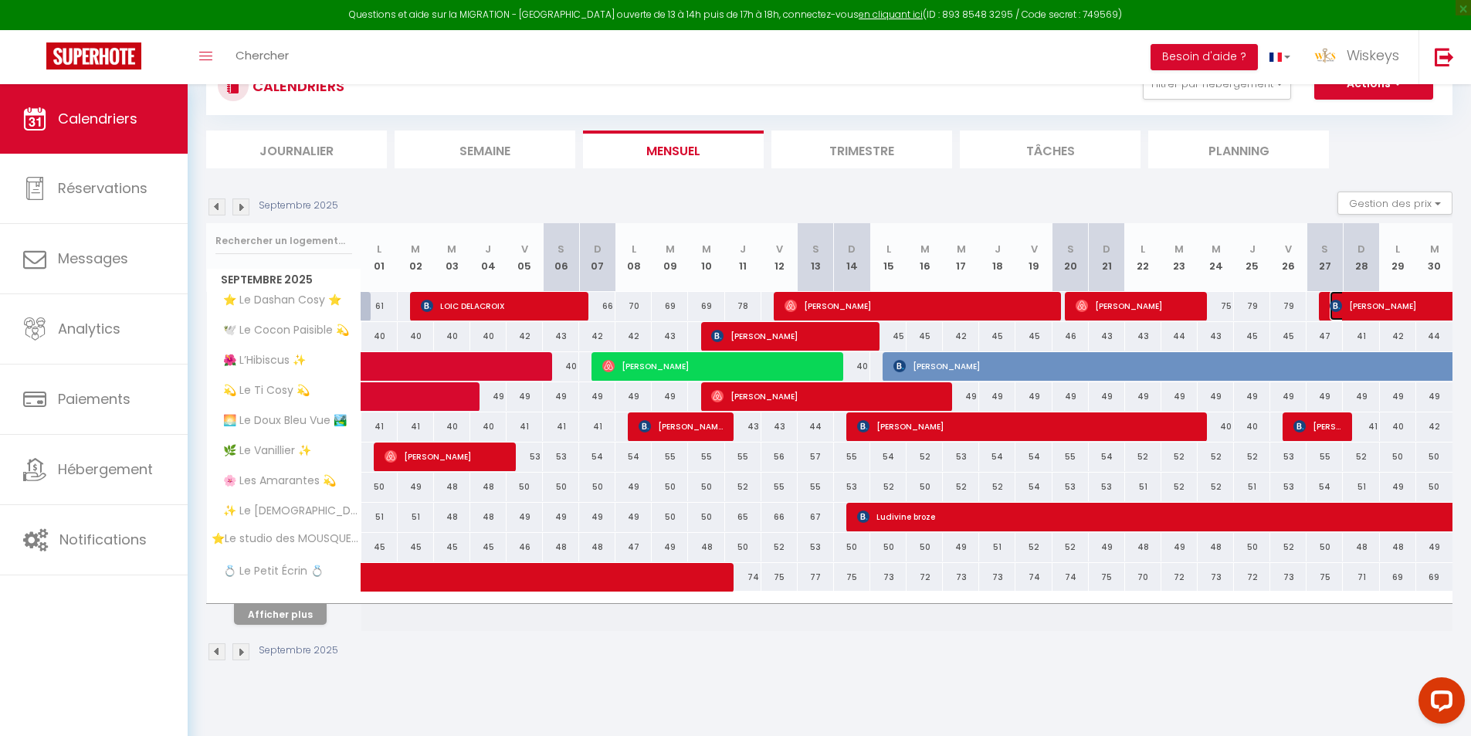
click at [1390, 304] on span "[PERSON_NAME]" at bounding box center [1453, 305] width 249 height 29
select select "OK"
select select "KO"
select select "1"
select select "0"
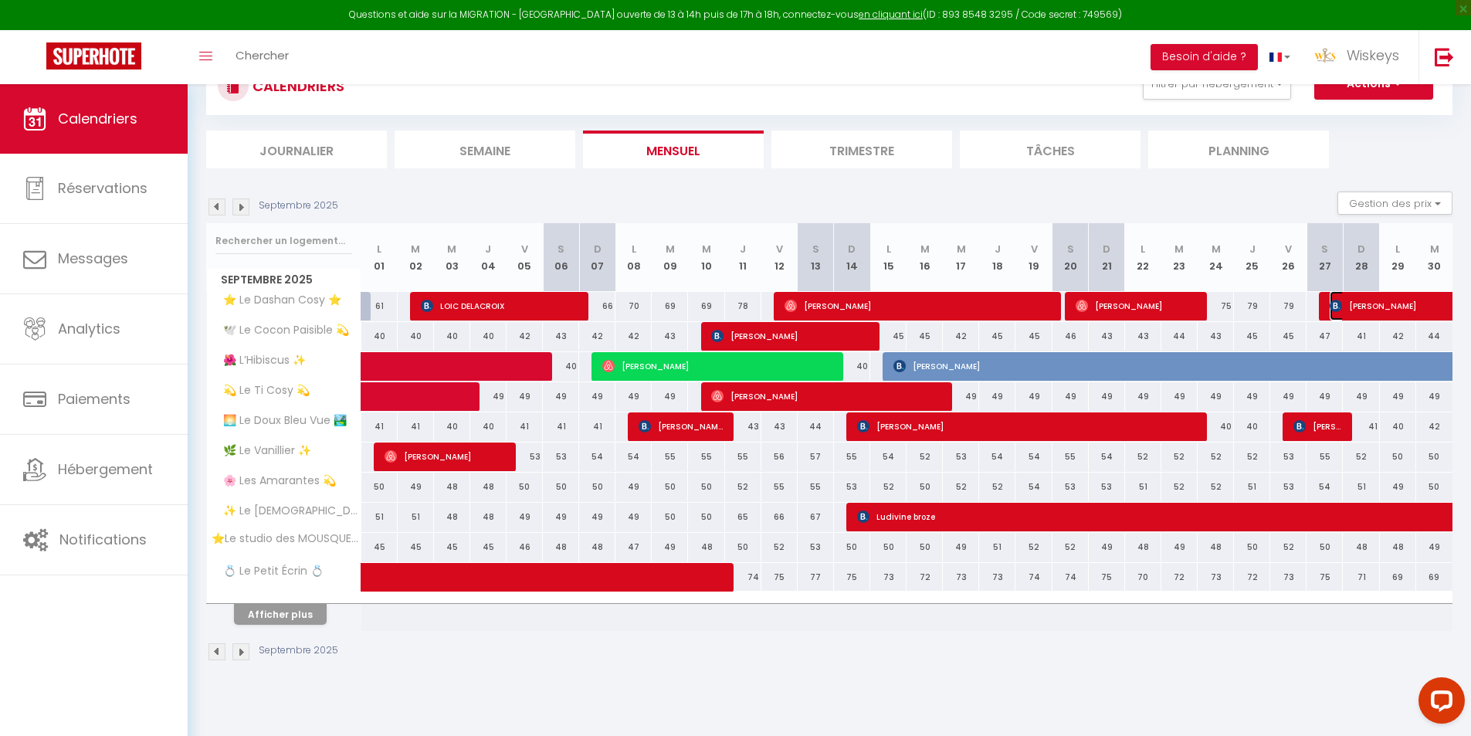
select select "1"
select select
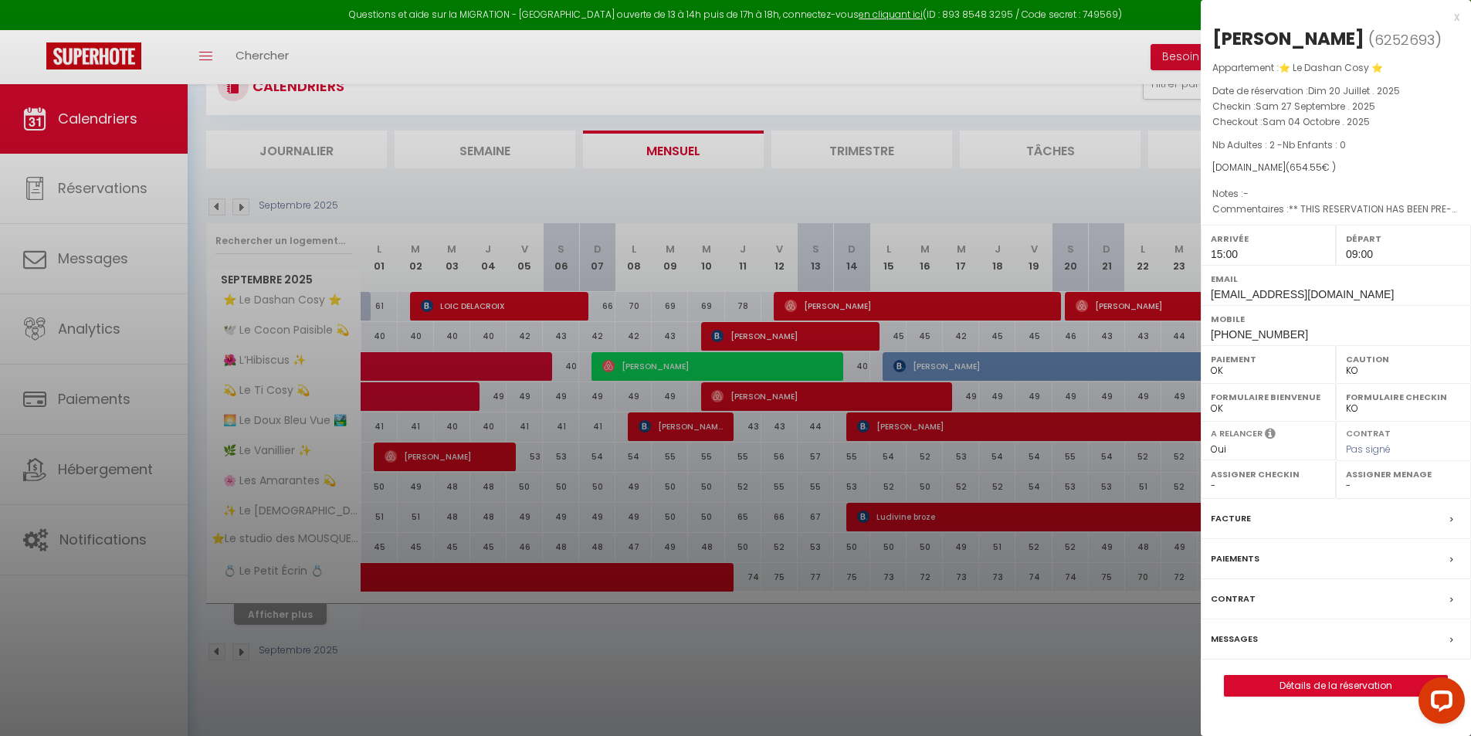
select select "40825"
select select "3879"
click at [1266, 676] on link "Détails de la réservation" at bounding box center [1335, 686] width 222 height 20
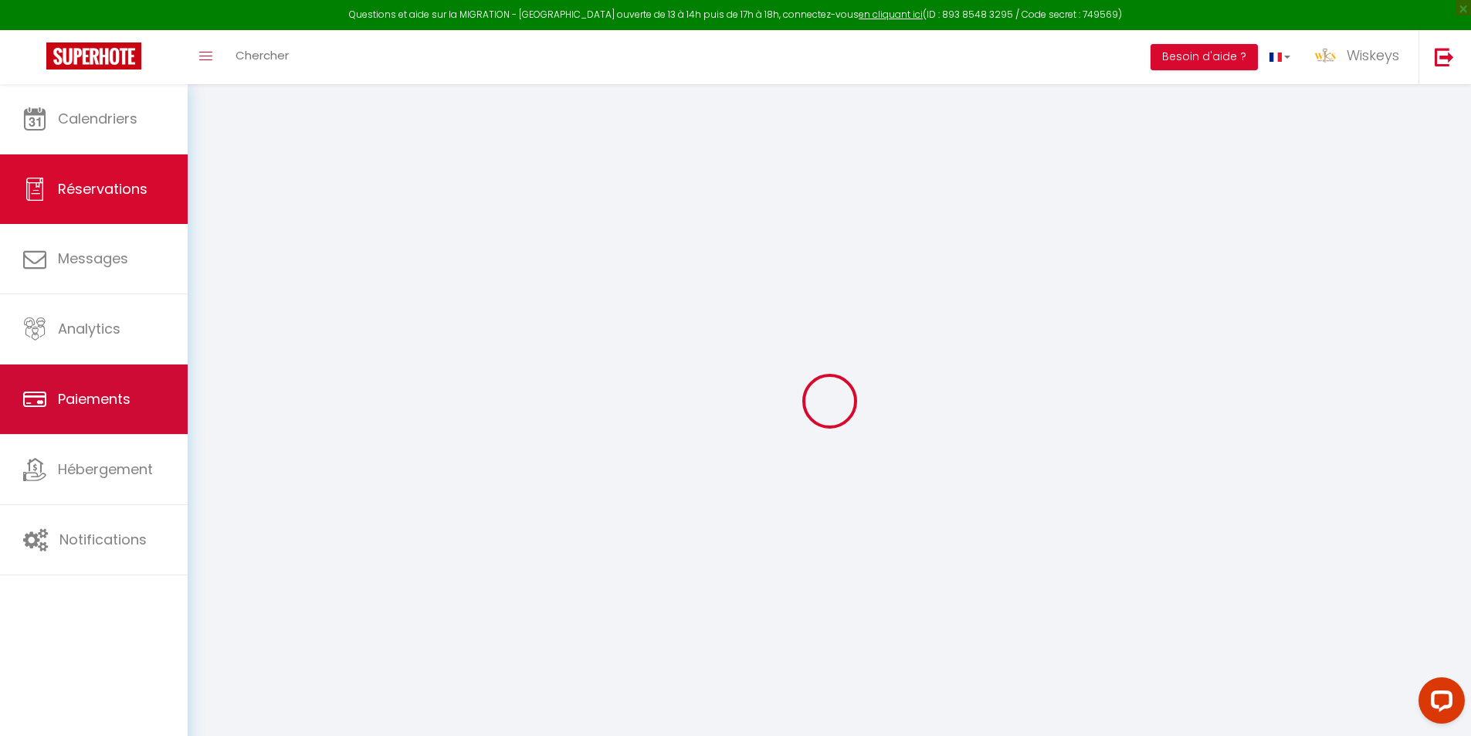
type input "[PERSON_NAME]"
type input "TREBOSC"
type input "[EMAIL_ADDRESS][DOMAIN_NAME]"
type input "[PHONE_NUMBER]"
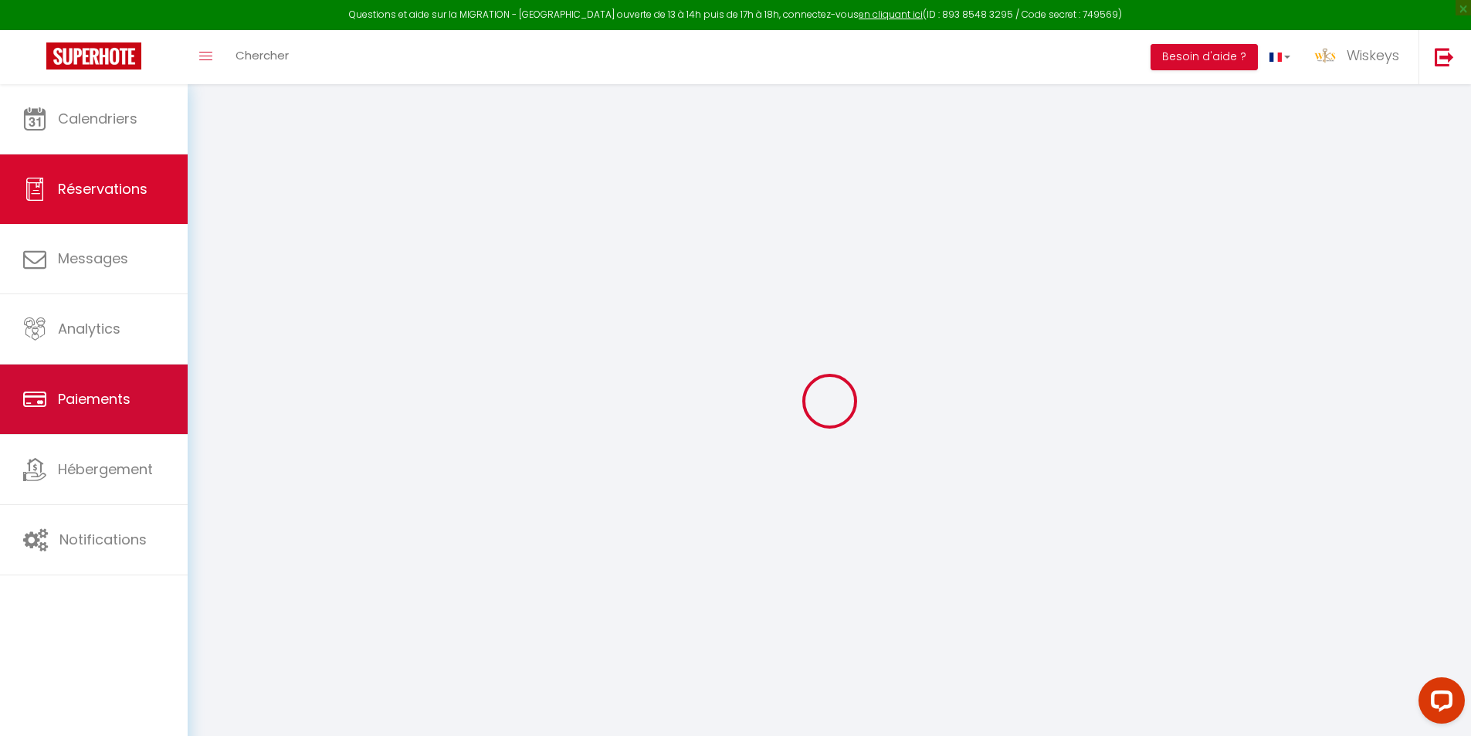
type input "[PHONE_NUMBER]"
type input "74600"
type input "[STREET_ADDRESS]"
type input ".SEYNOD"
select select "FR"
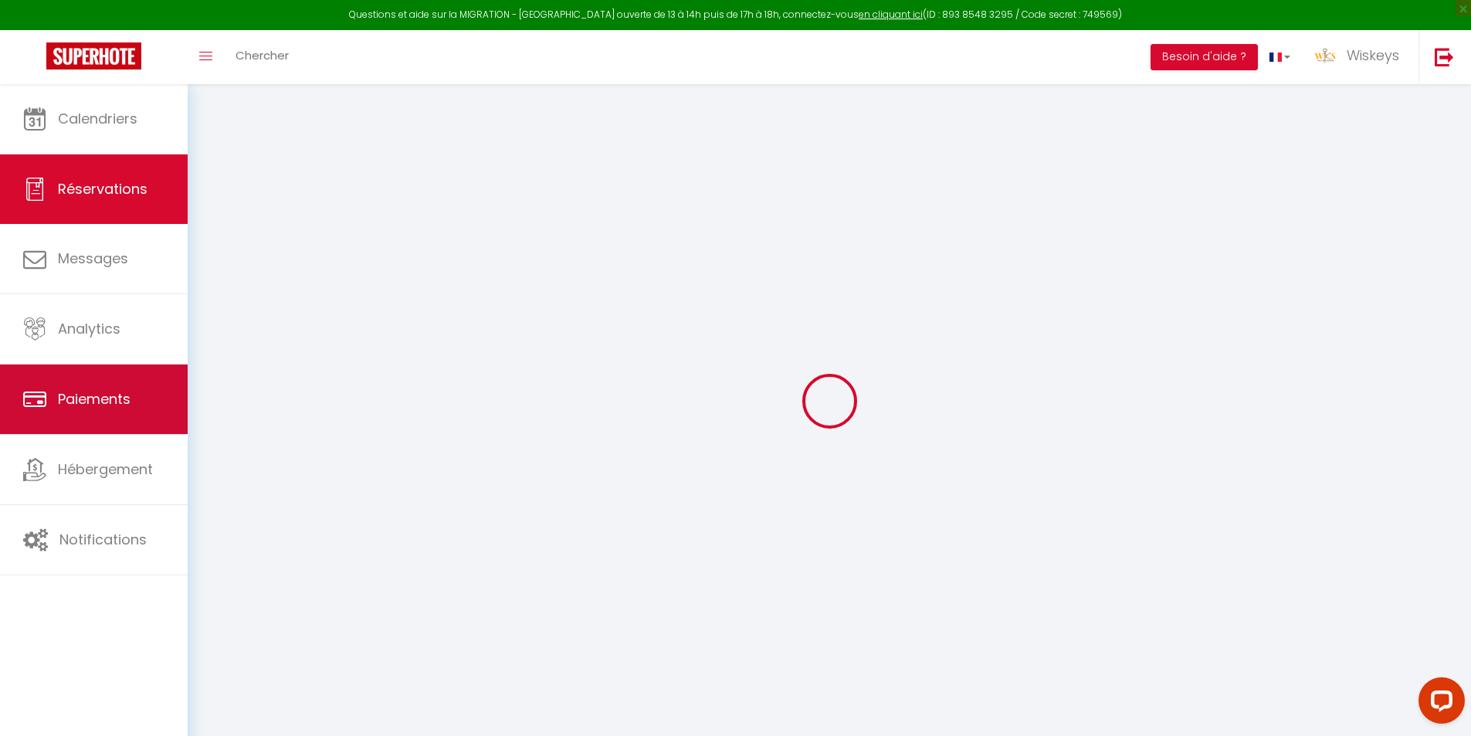
type input "112.77"
type input "6.55"
select select "1857"
select select "1"
select select
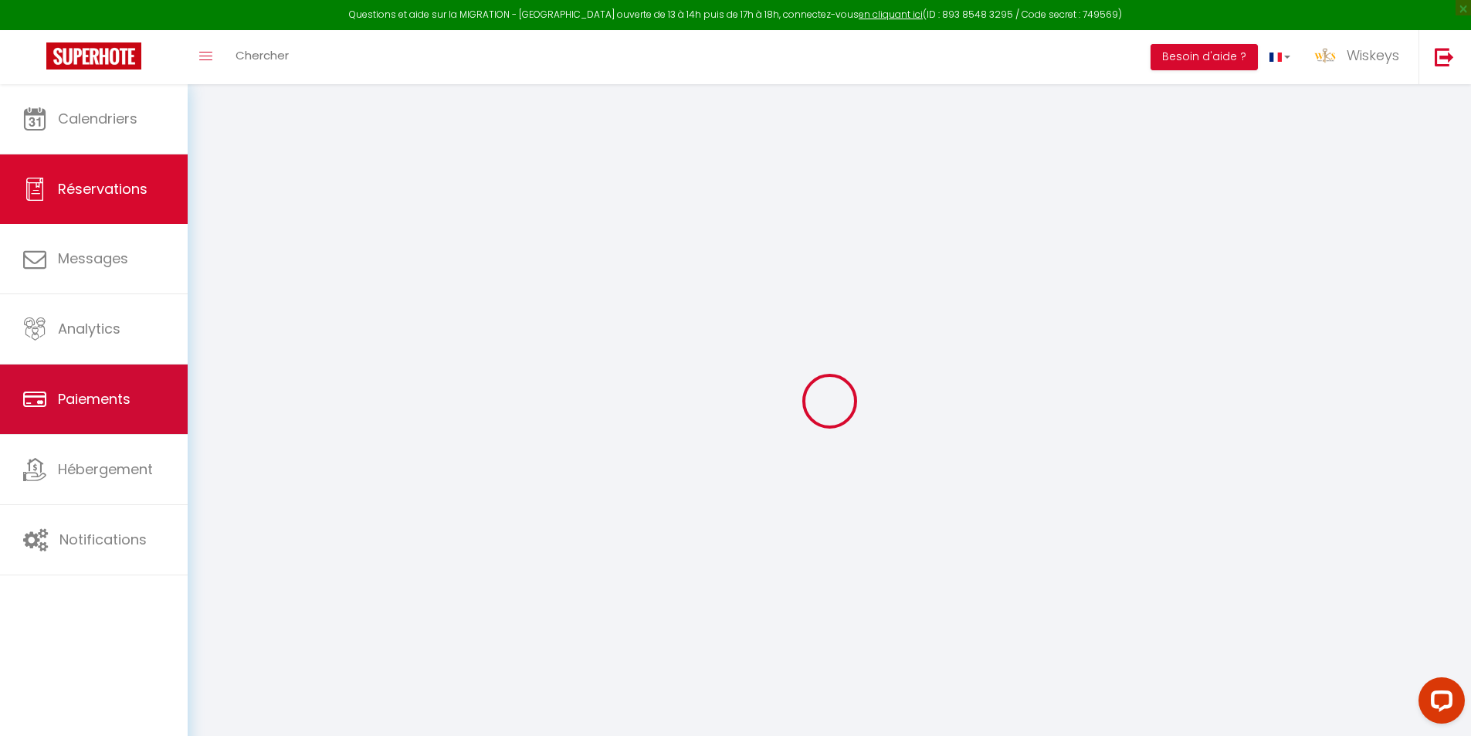
select select
type input "2"
select select "12"
select select
type input "560.52"
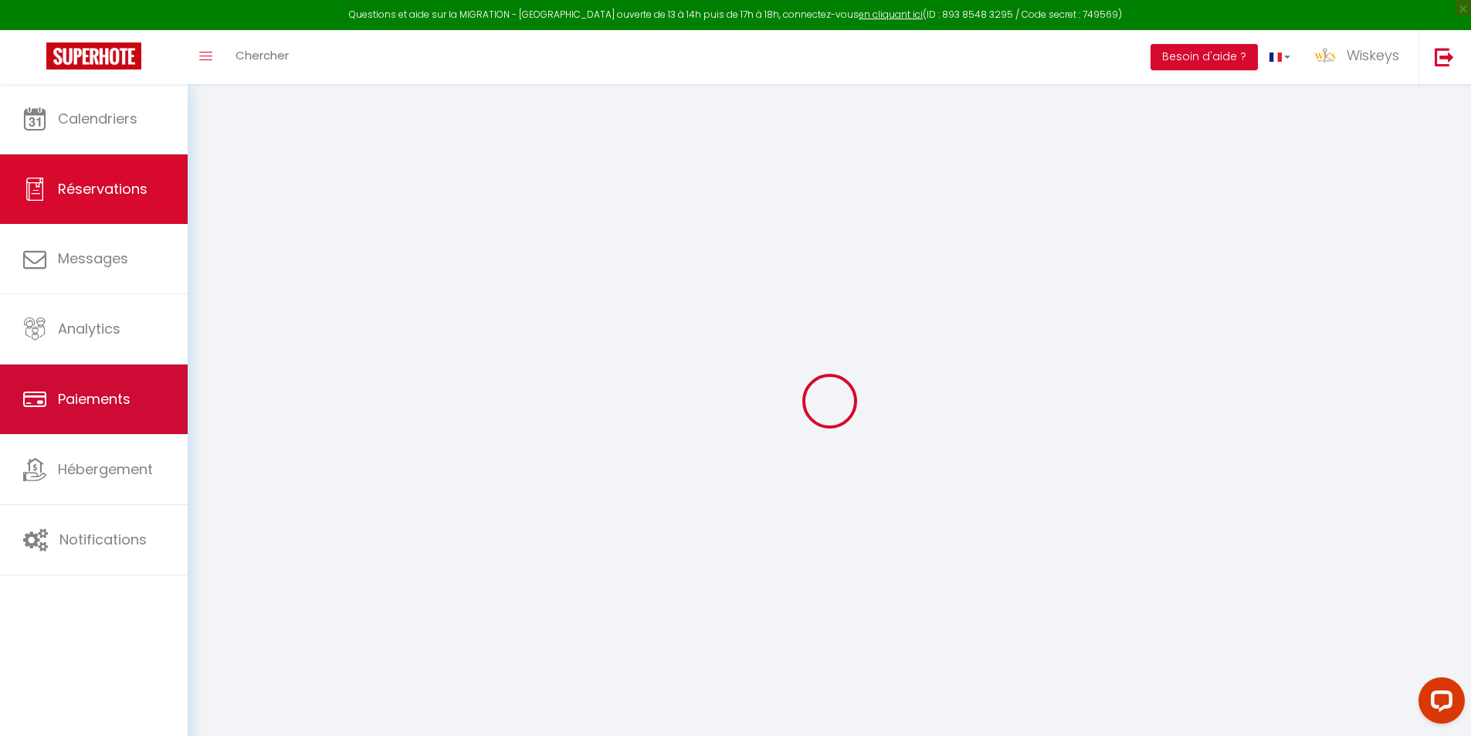
checkbox input "false"
type input "0"
select select "2"
type input "60"
type input "20"
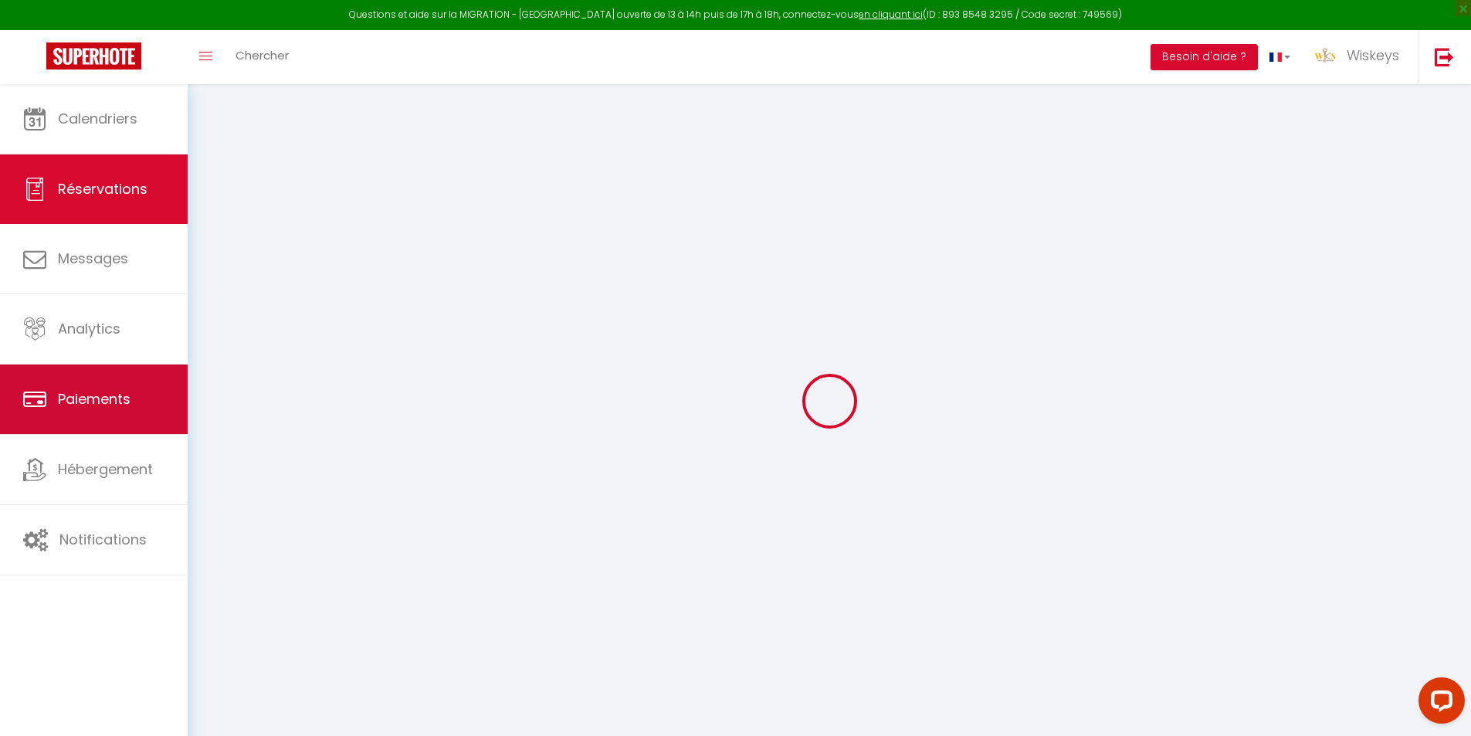
type input "0"
select select
select select "14"
checkbox input "false"
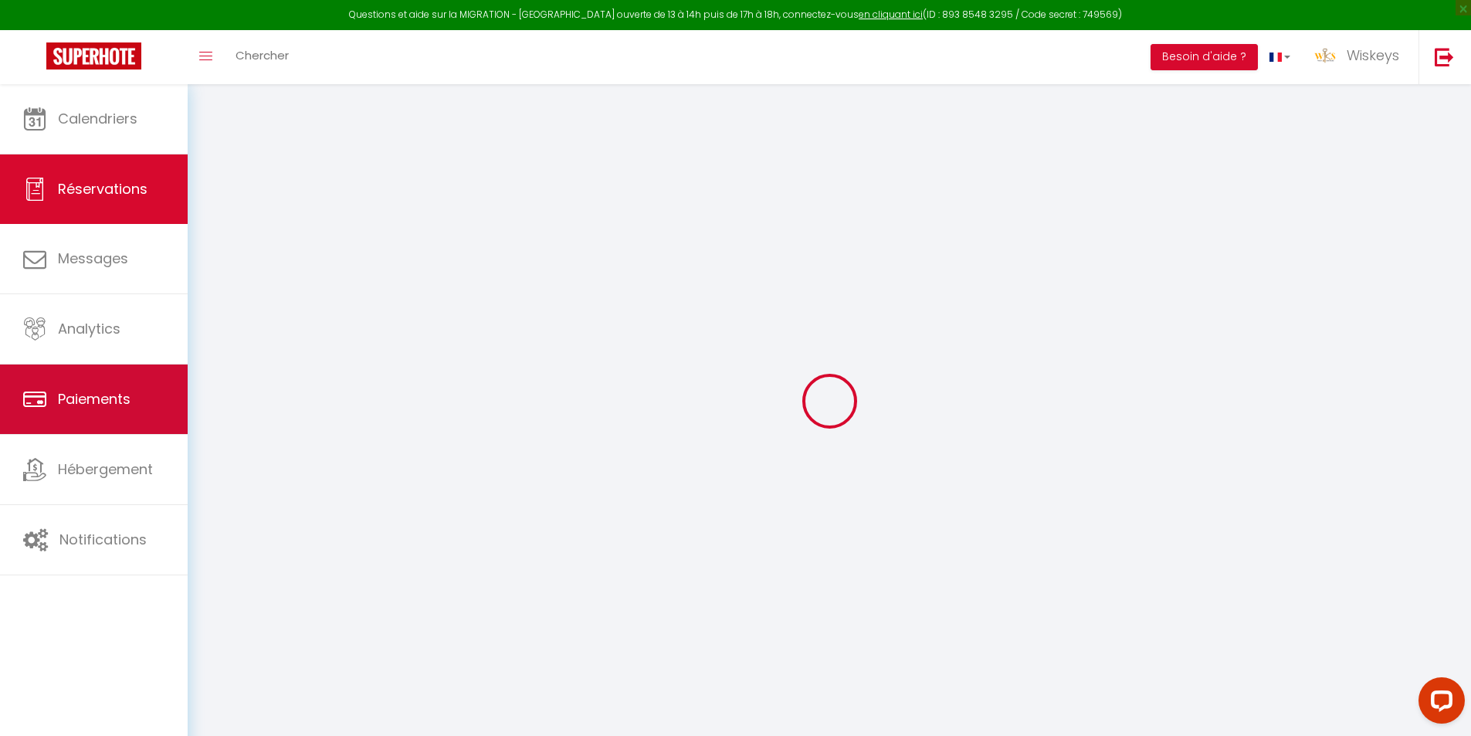
select select
checkbox input "false"
select select
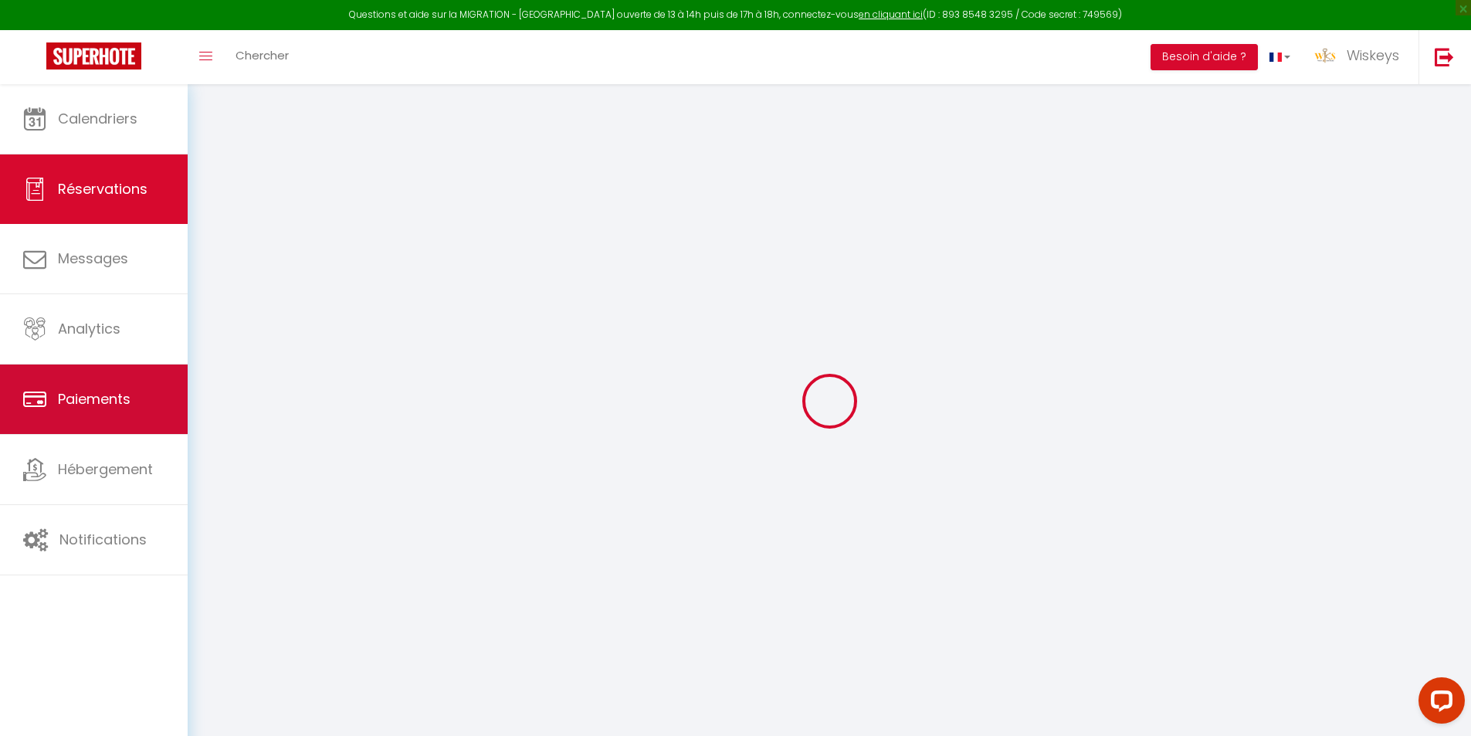
checkbox input "false"
type textarea "** THIS RESERVATION HAS BEEN PRE-PAID ** BOOKING NOTE : Payment charge is EUR 6…"
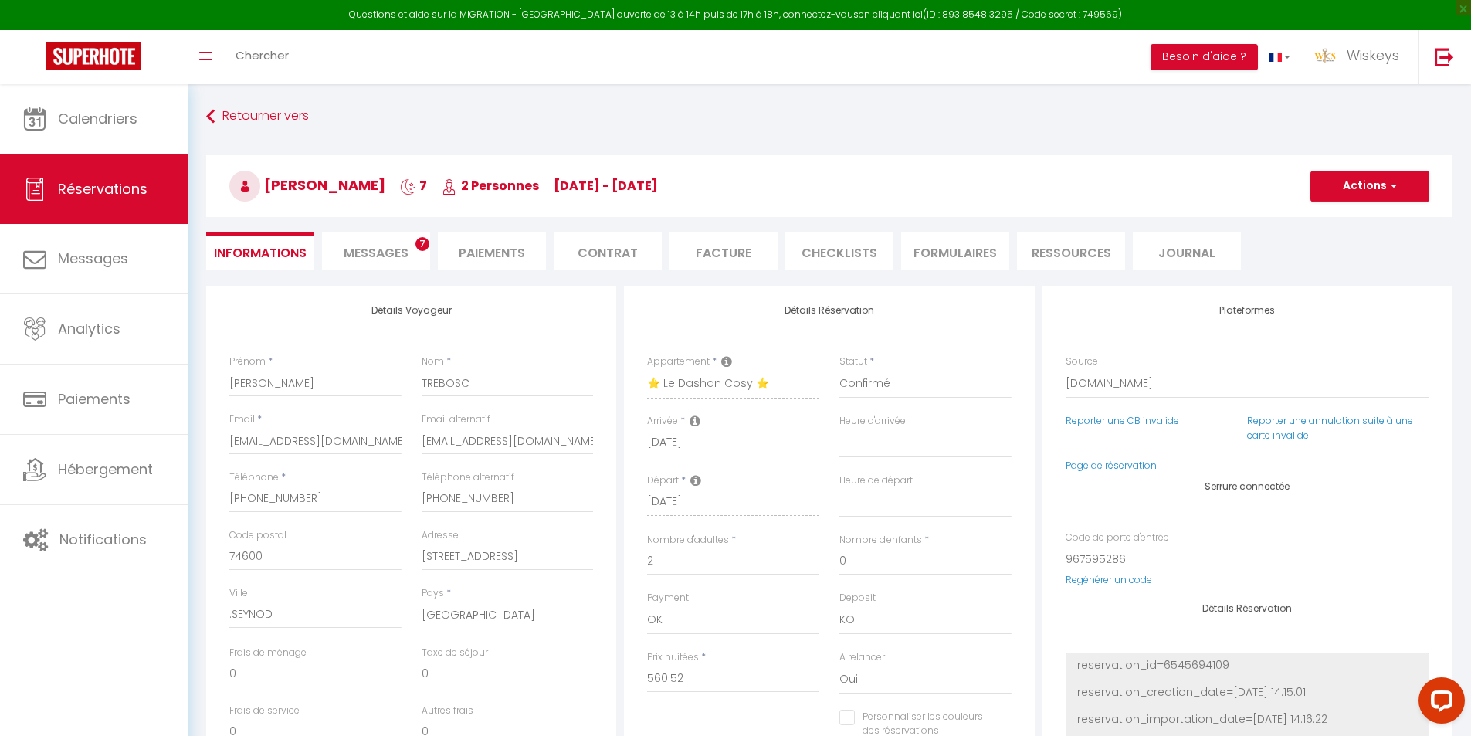
type input "66"
type input "28.03"
select select
checkbox input "false"
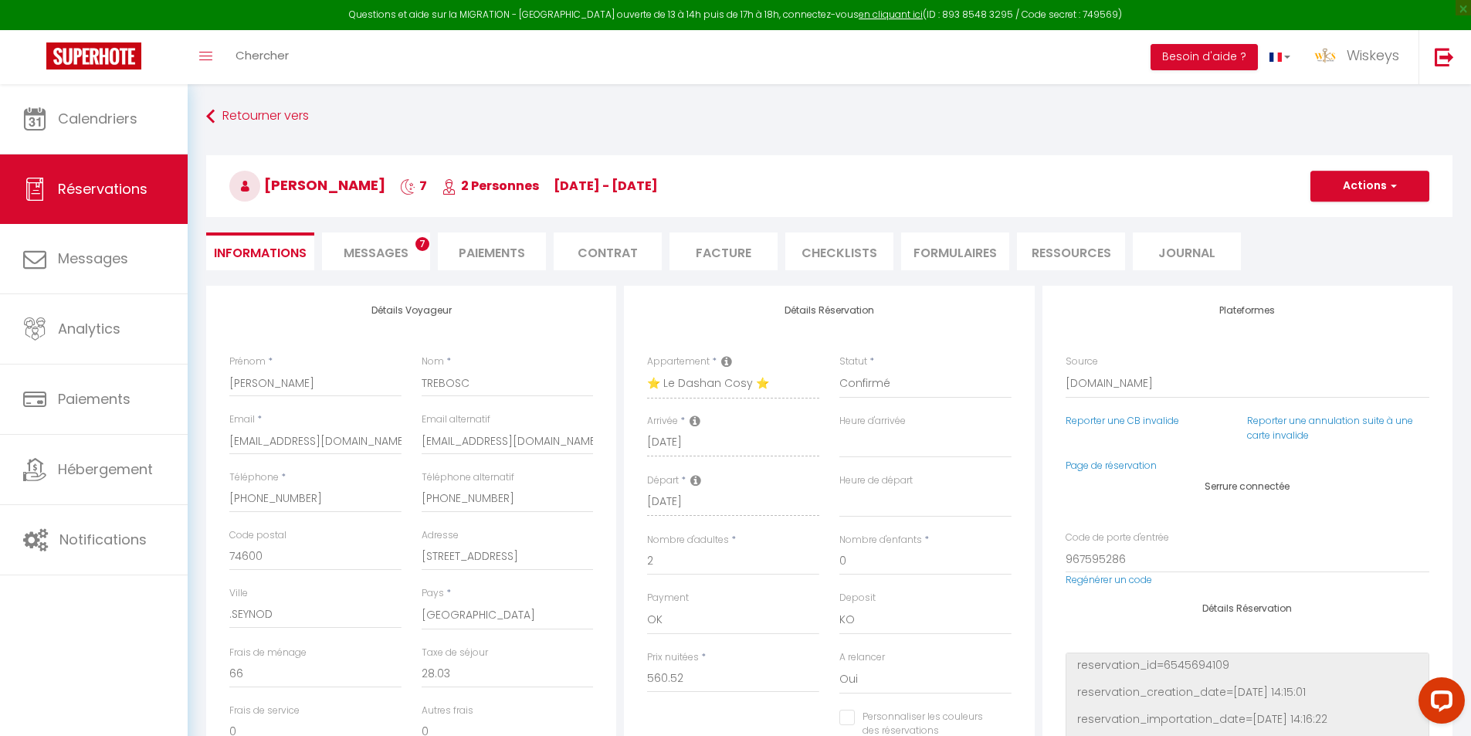
select select "15:00"
select select "09:00"
click at [523, 258] on li "Paiements" at bounding box center [492, 251] width 108 height 38
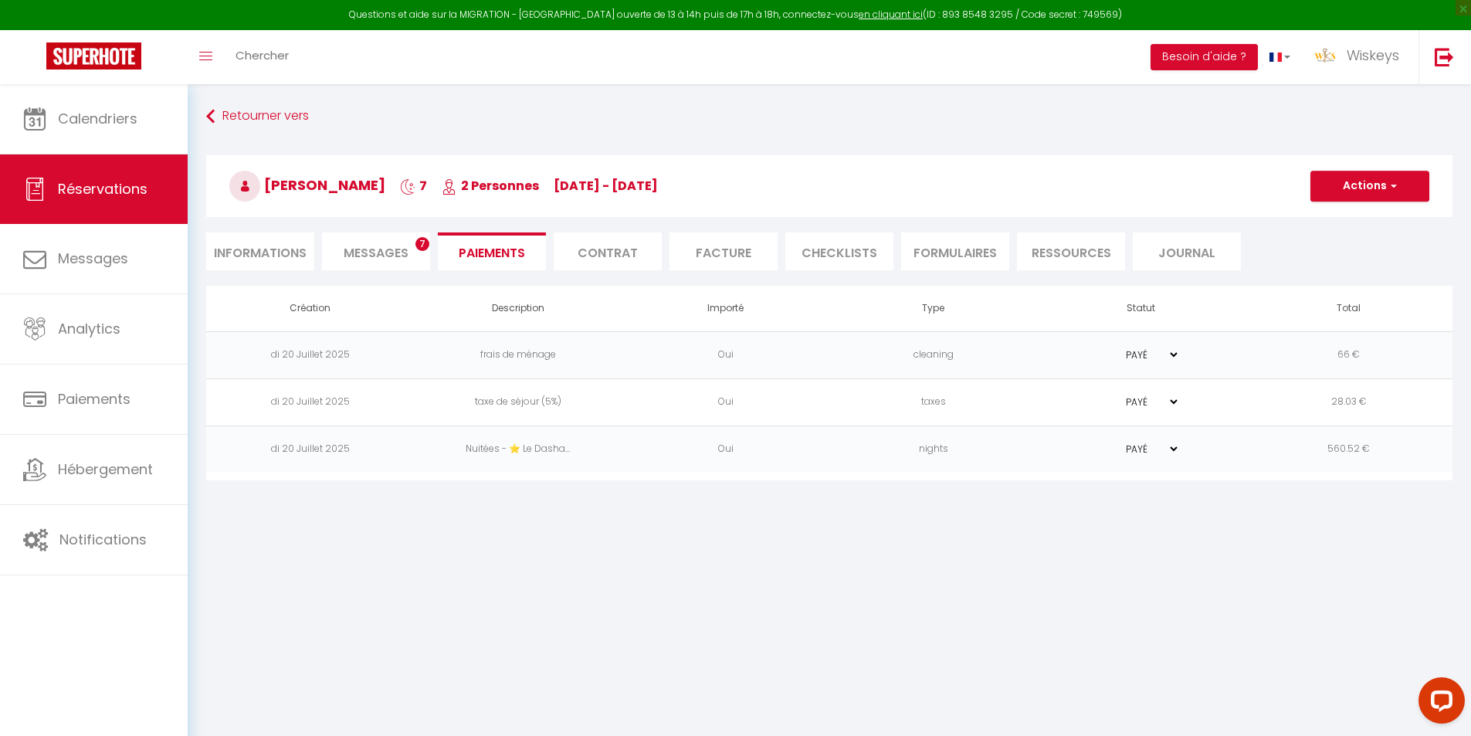
click at [1359, 167] on h3 "[PERSON_NAME] 7 2 Personnes [DATE] - [DATE]" at bounding box center [829, 186] width 1246 height 62
click at [1359, 180] on button "Actions" at bounding box center [1369, 186] width 119 height 31
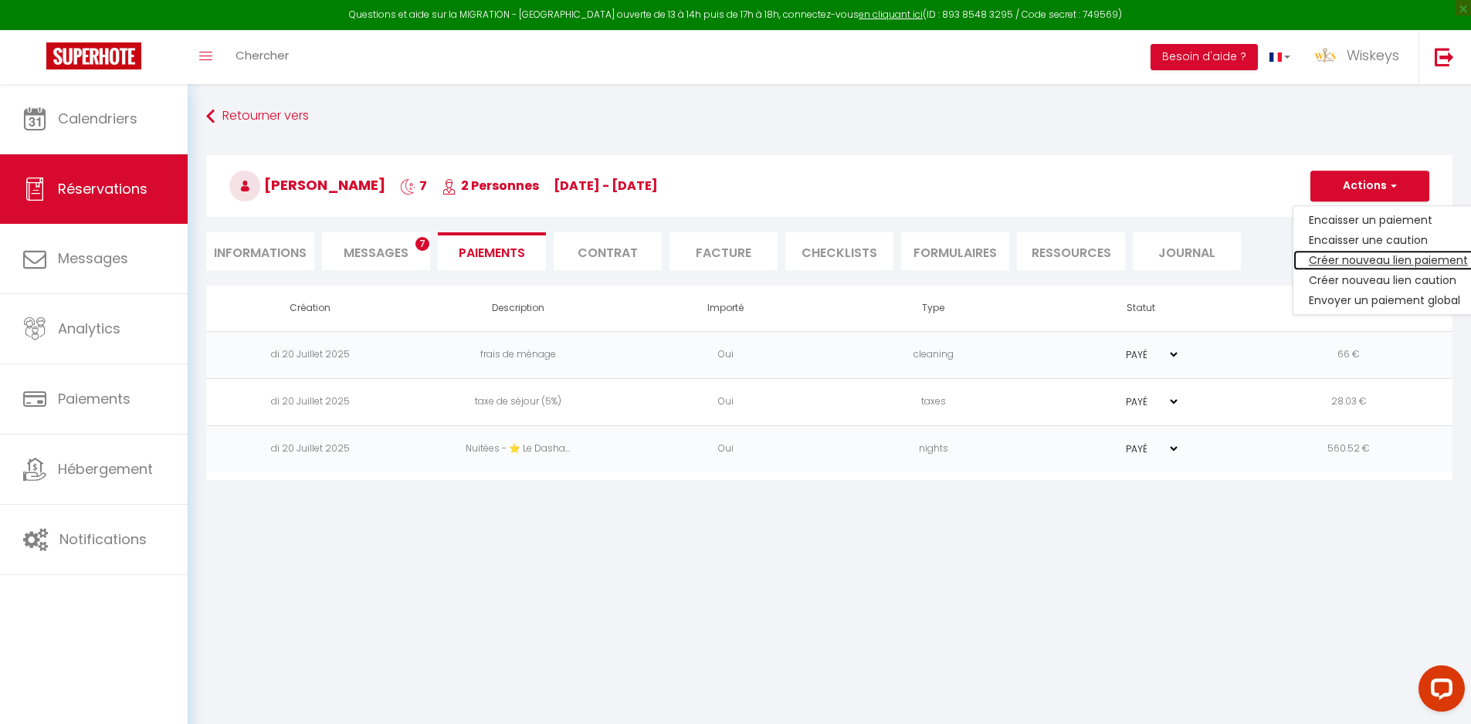
click at [1350, 252] on link "Créer nouveau lien paiement" at bounding box center [1388, 260] width 190 height 20
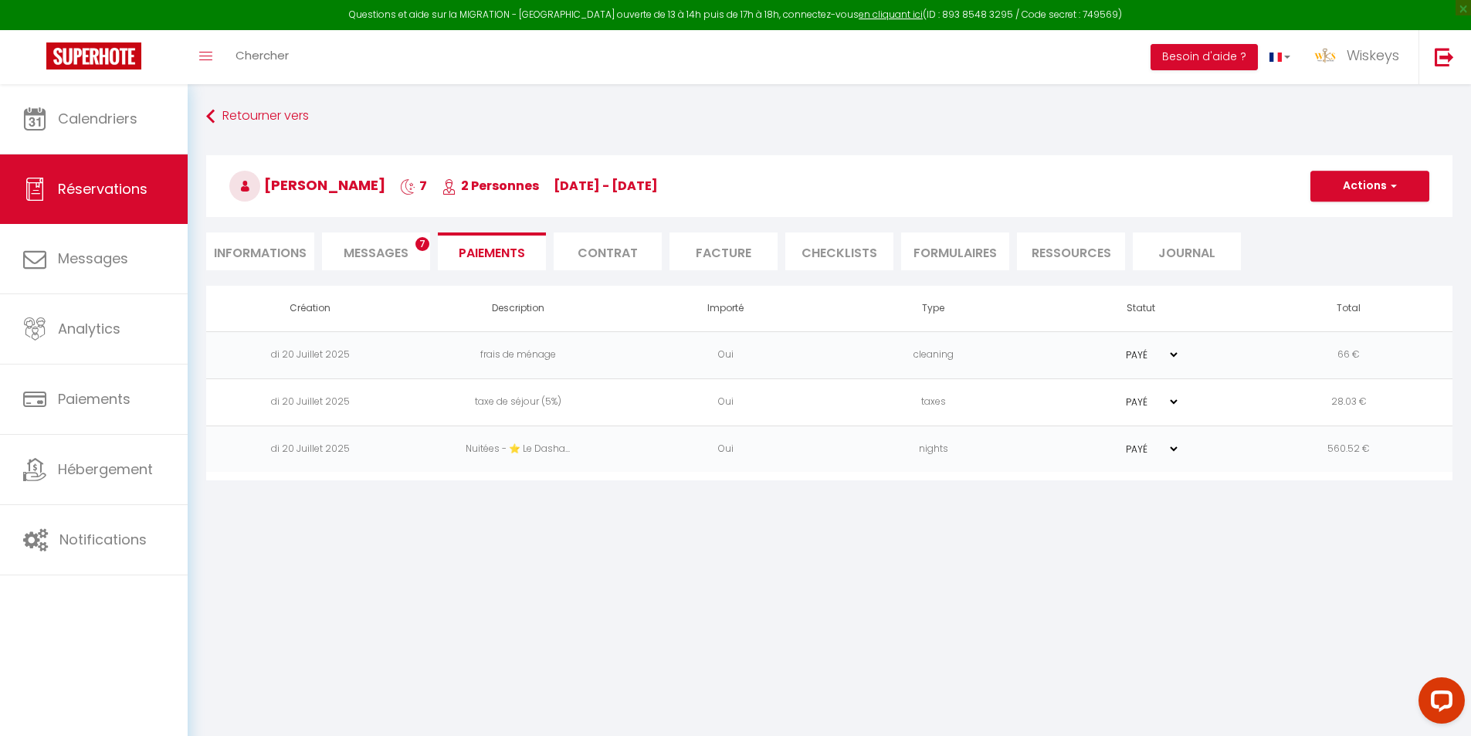
select select "nights"
type input "[EMAIL_ADDRESS][DOMAIN_NAME]"
select select "7847"
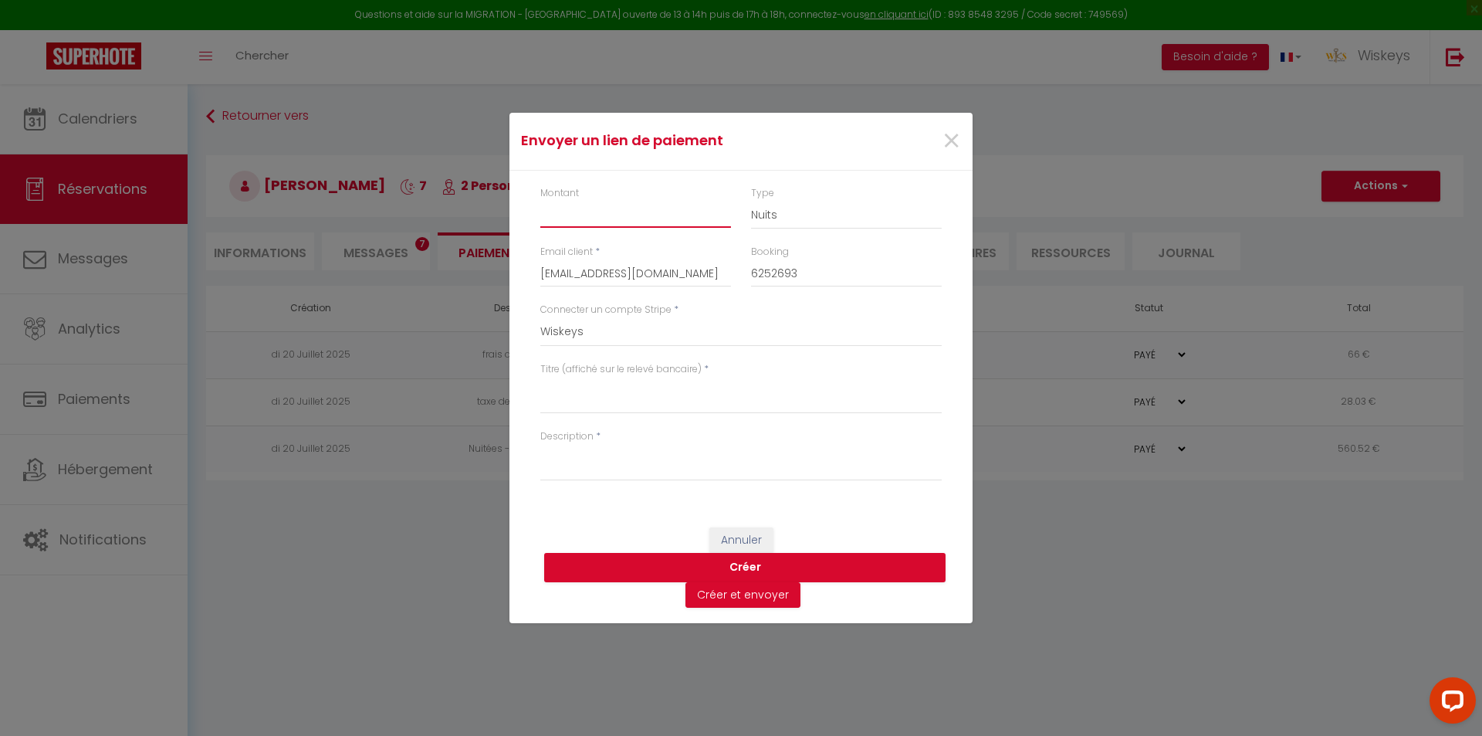
click at [571, 212] on input "Montant" at bounding box center [635, 214] width 191 height 28
type input "70"
click at [692, 403] on textarea "Titre (affiché sur le relevé bancaire)" at bounding box center [740, 395] width 401 height 37
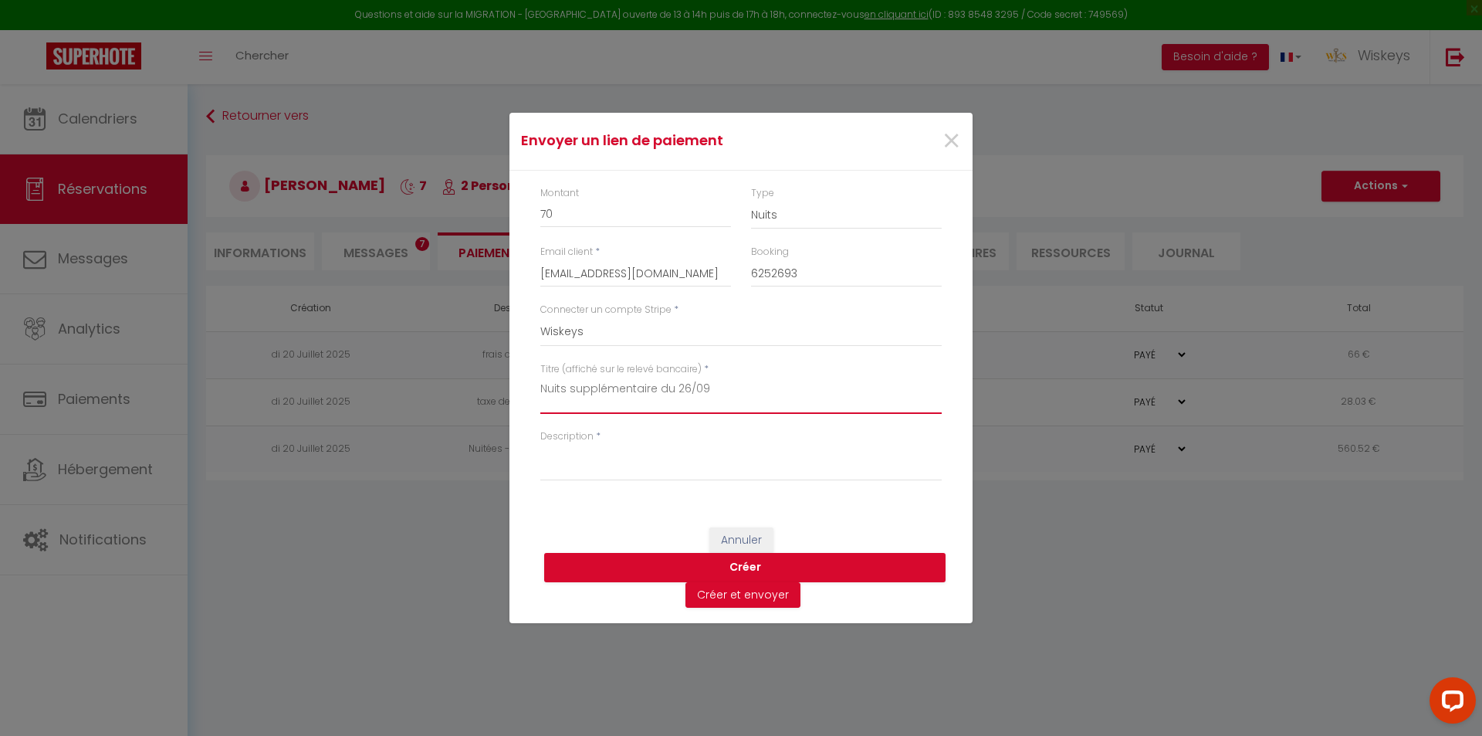
click at [671, 387] on textarea "Nuits supplémentaire du 26/09" at bounding box center [740, 395] width 401 height 37
type textarea "Nuits supplémentaire du 26/09"
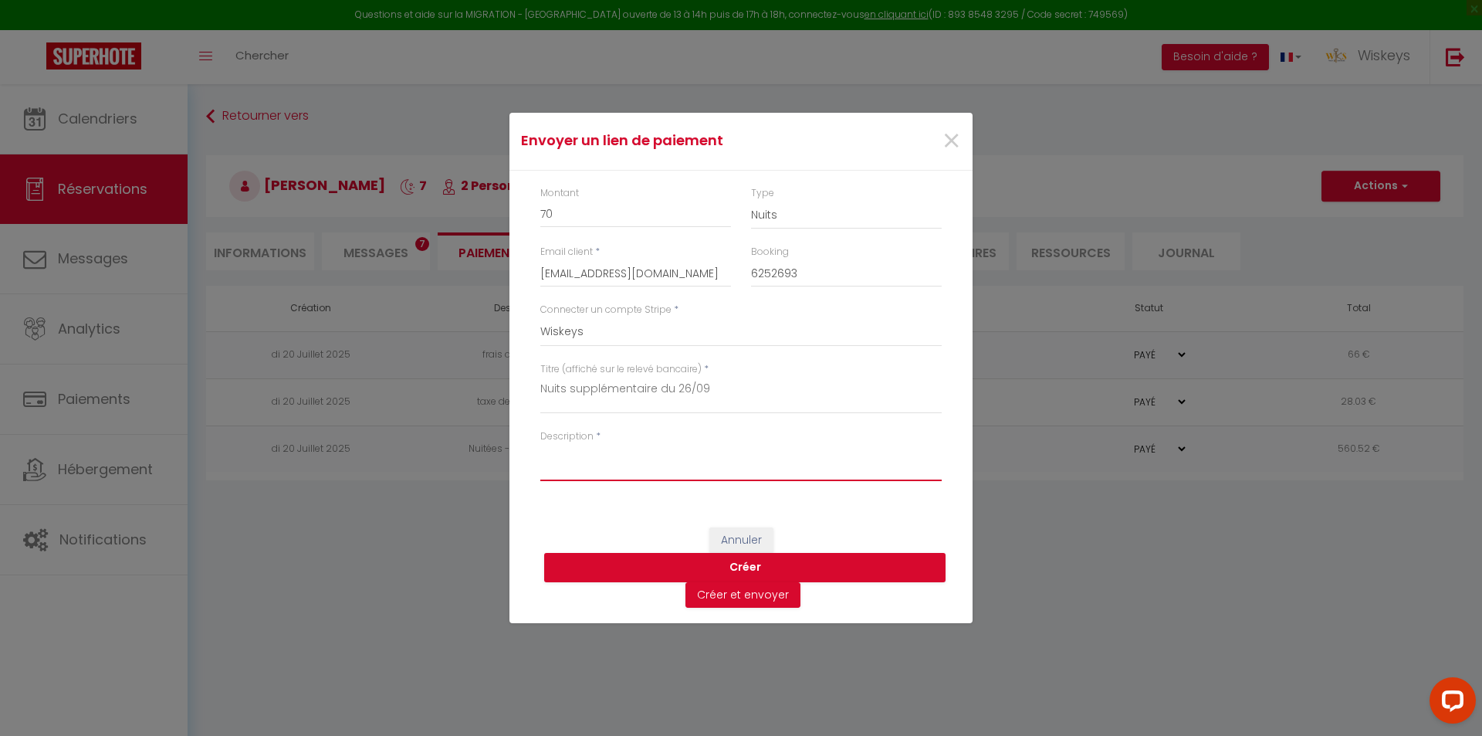
click at [675, 464] on textarea "Description" at bounding box center [740, 462] width 401 height 37
paste textarea "Nuits supplémentaire du 26/09"
type textarea "Nuits supplémentaire du 26/09"
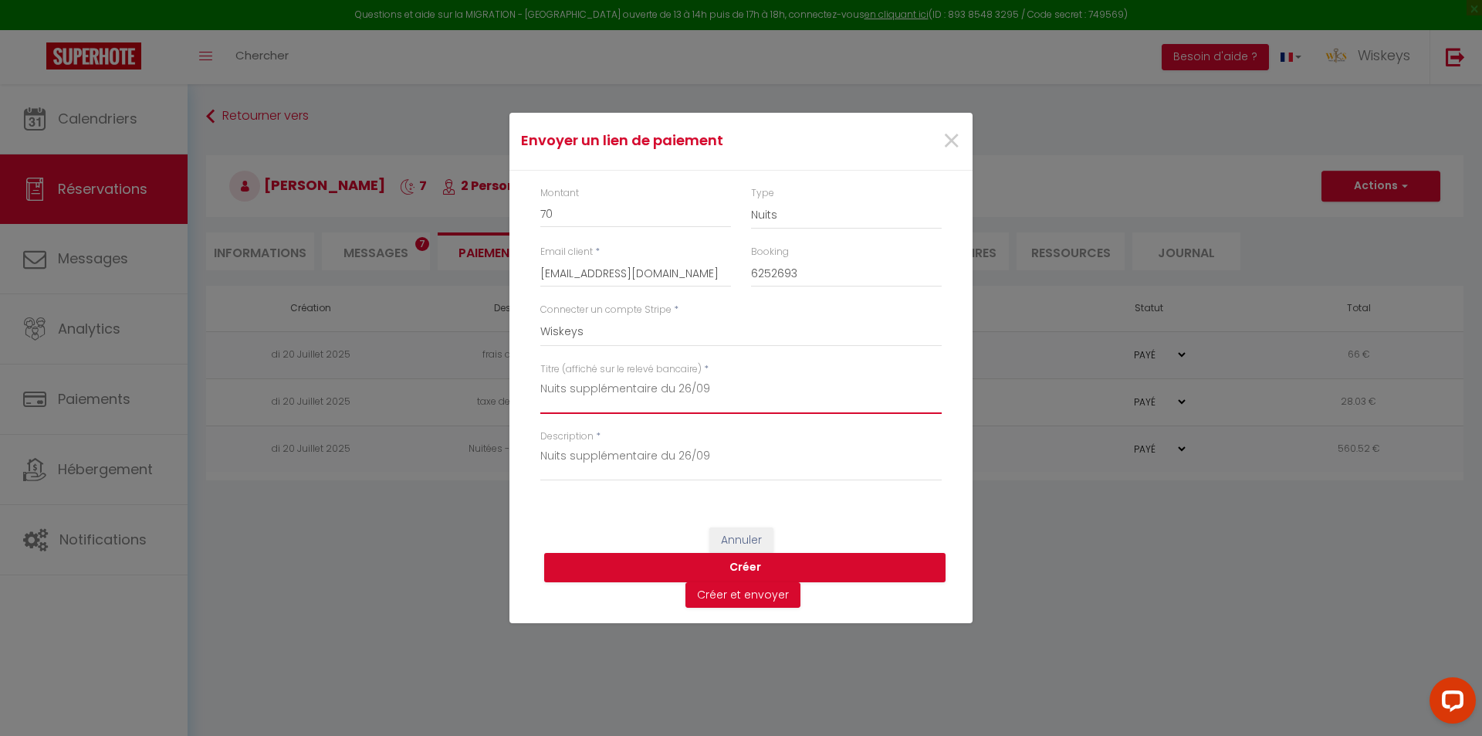
click at [564, 389] on textarea "Nuits supplémentaire du 26/09" at bounding box center [740, 395] width 401 height 37
type textarea "Nuit supplémentaire du 26/09"
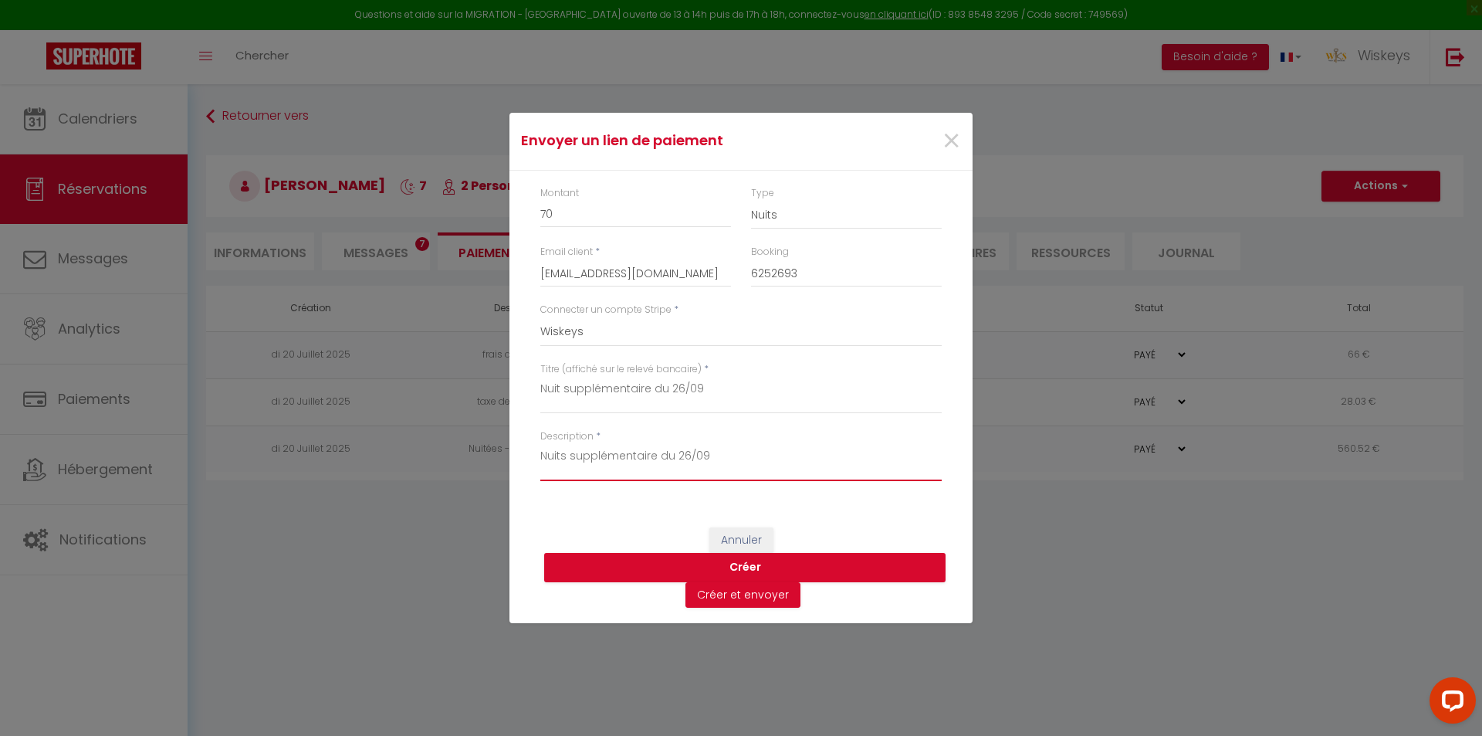
drag, startPoint x: 565, startPoint y: 457, endPoint x: 579, endPoint y: 448, distance: 16.7
click at [569, 452] on textarea "Nuits supplémentaire du 26/09" at bounding box center [740, 462] width 401 height 37
type textarea "Nuit supplémentaire du 26/09"
click at [764, 605] on button "Créer et envoyer" at bounding box center [743, 595] width 115 height 26
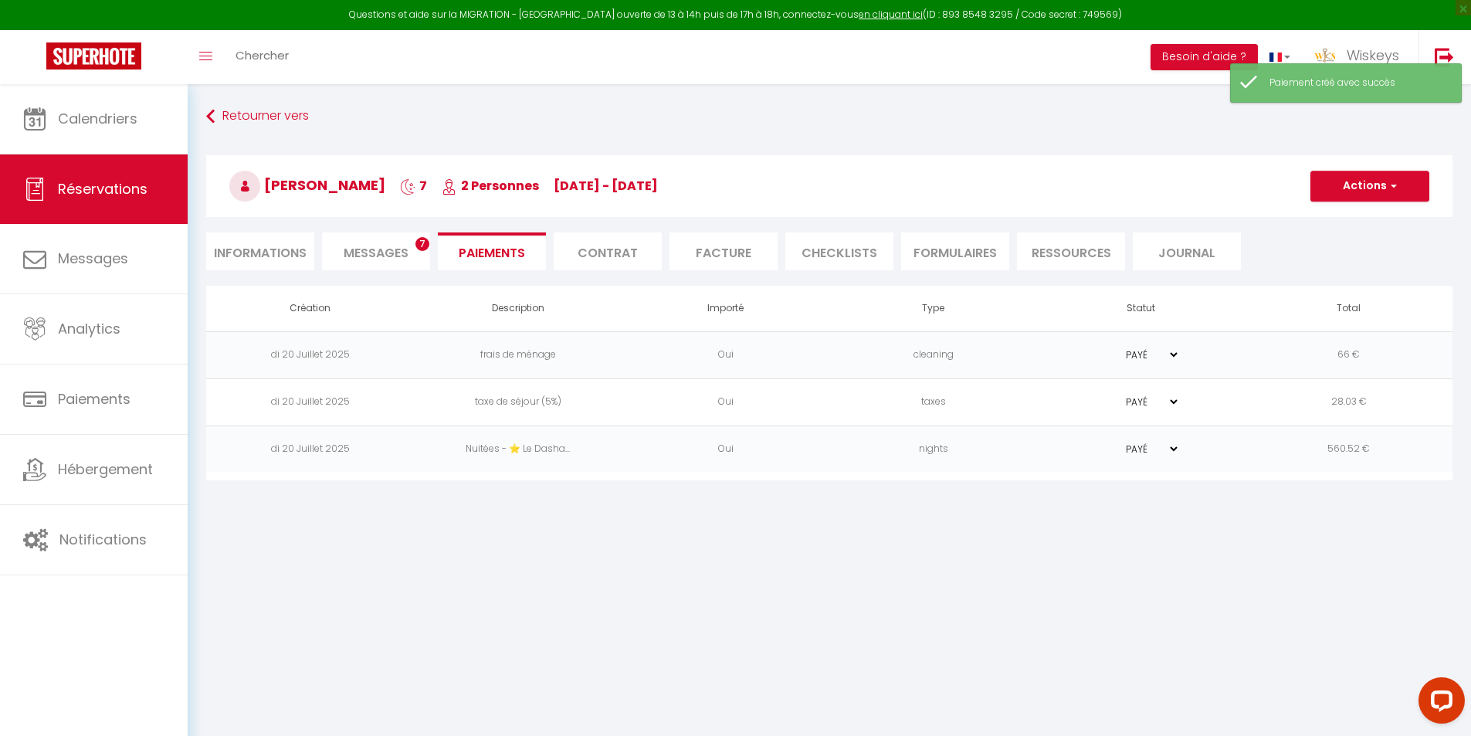
select select "fr"
type input "[EMAIL_ADDRESS][DOMAIN_NAME]"
type input "Demande de paiement"
type textarea "Bonjour [PERSON_NAME], Nous vous invitons à cliquer sur le lien ci-dessous pour…"
select select "0"
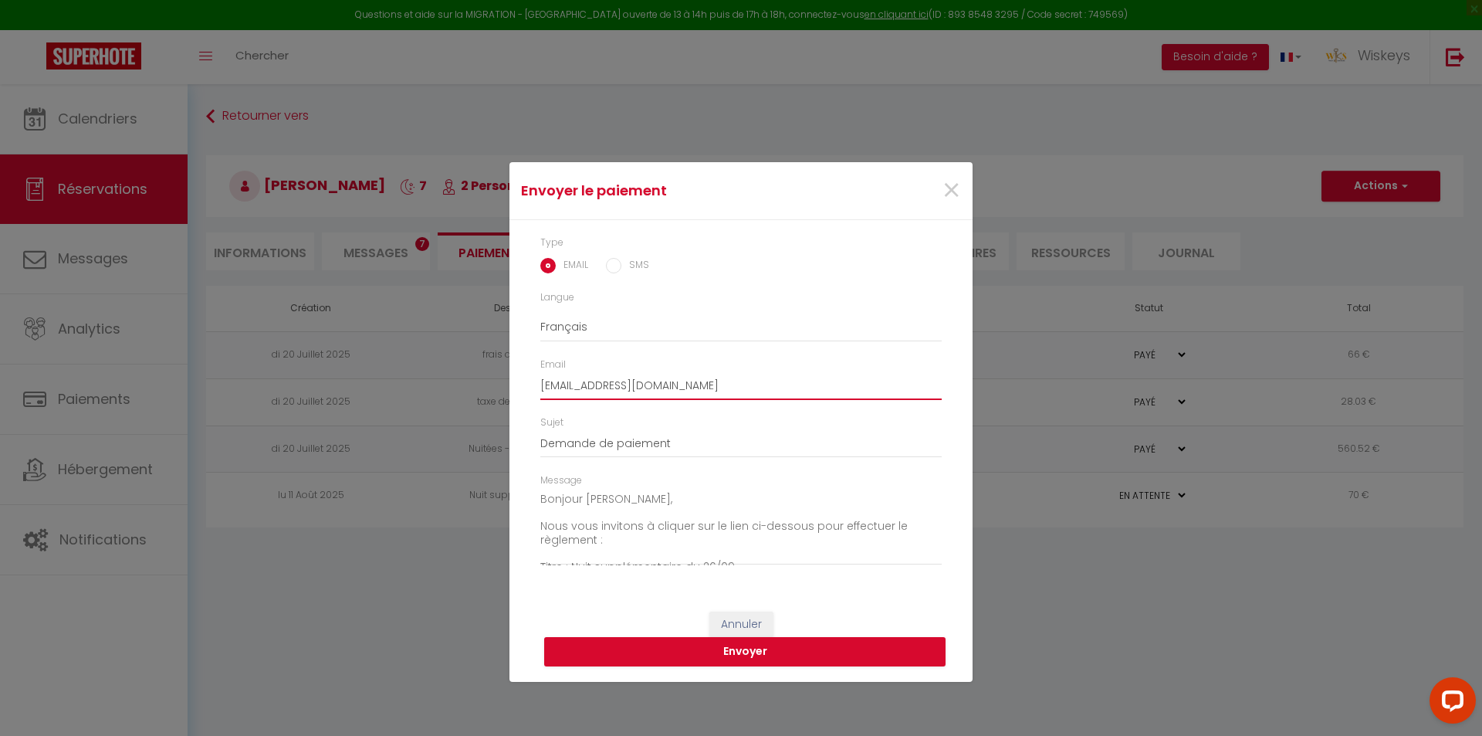
click at [774, 391] on input "[EMAIL_ADDRESS][DOMAIN_NAME]" at bounding box center [740, 386] width 401 height 28
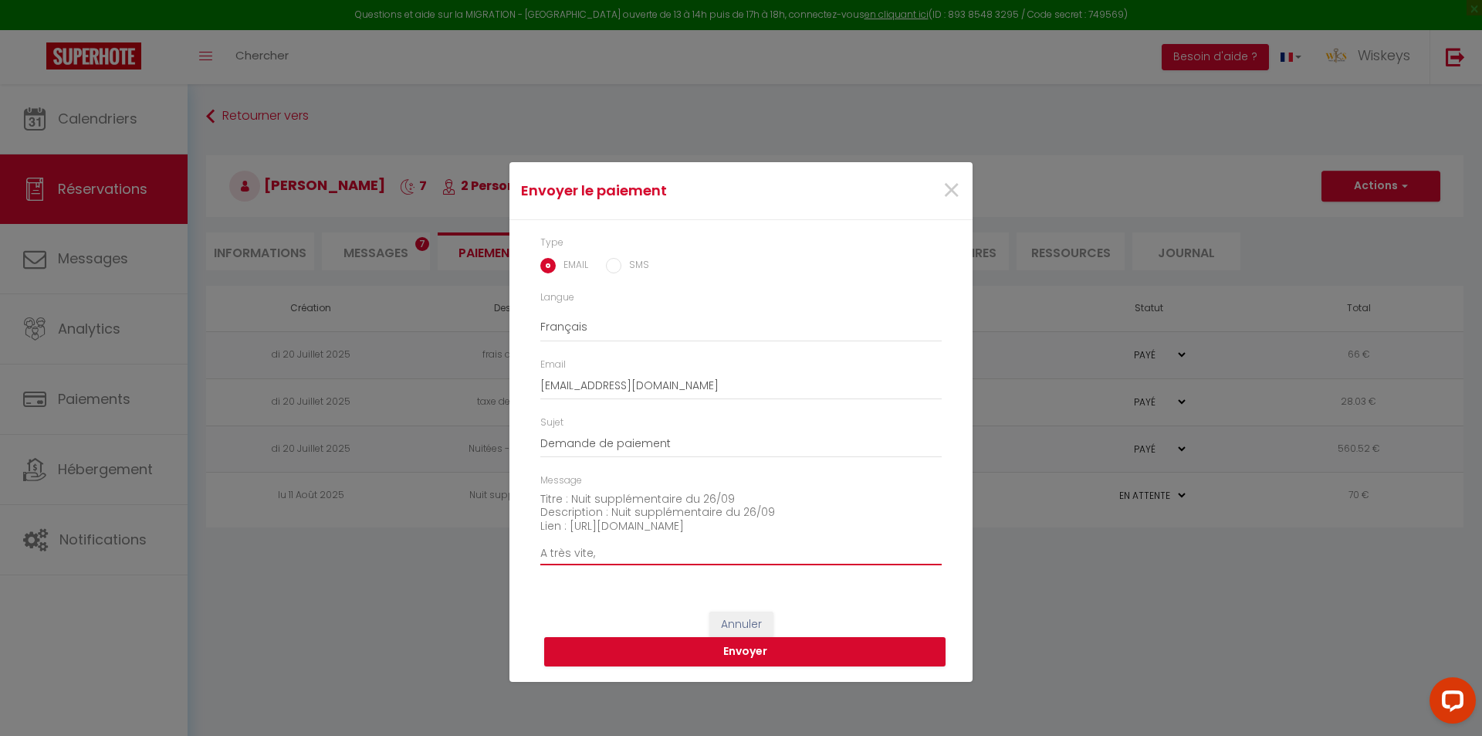
scroll to position [108, 0]
click at [757, 542] on textarea "Bonjour [PERSON_NAME], Nous vous invitons à cliquer sur le lien ci-dessous pour…" at bounding box center [740, 526] width 401 height 78
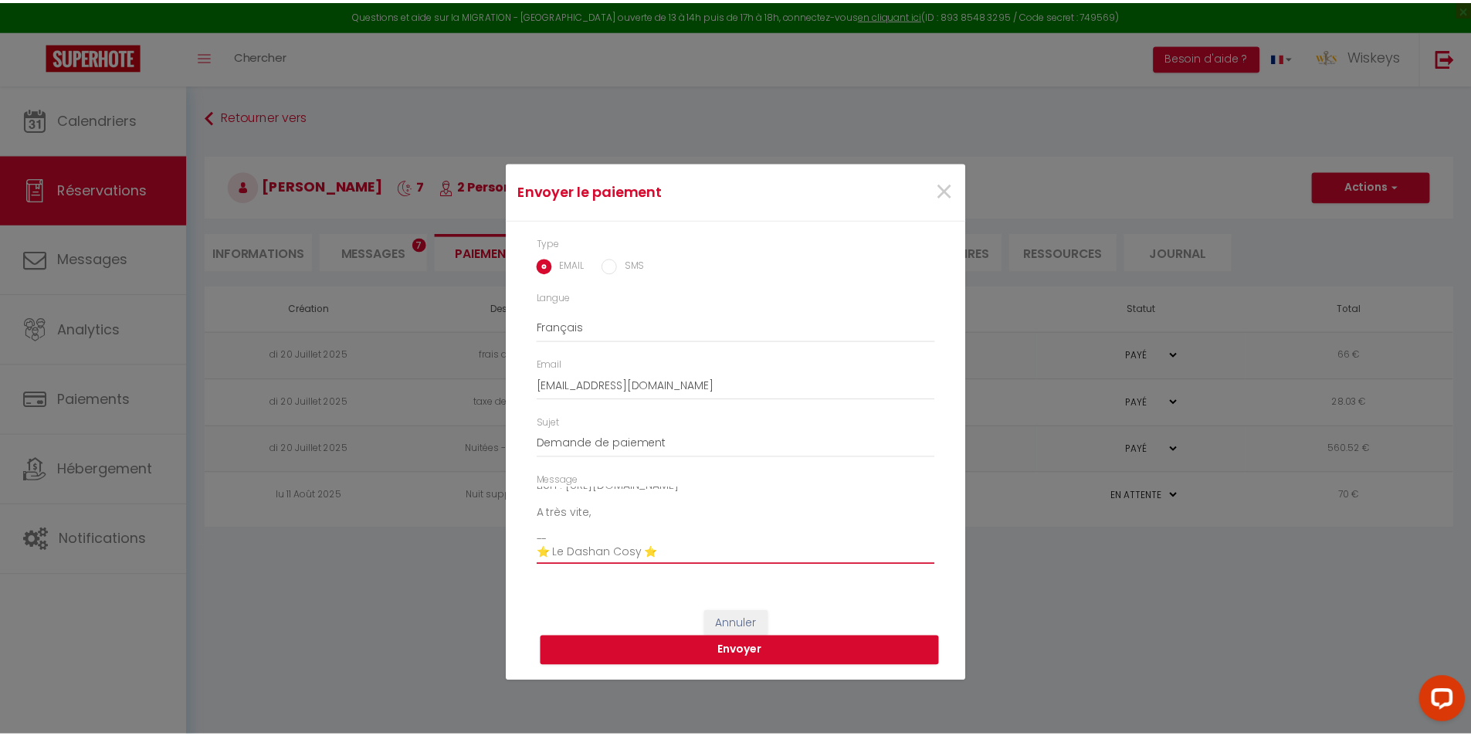
scroll to position [0, 0]
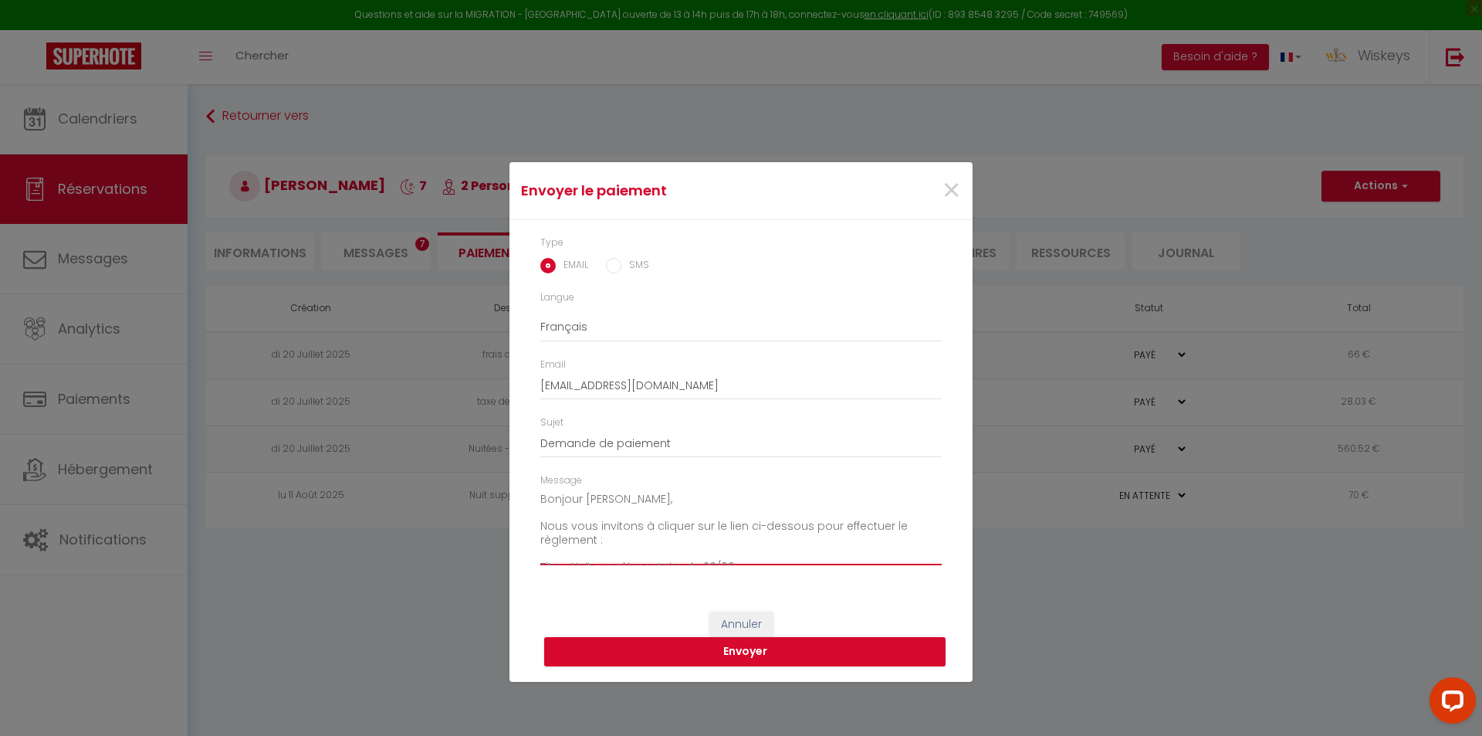
drag, startPoint x: 662, startPoint y: 550, endPoint x: 500, endPoint y: 468, distance: 181.6
click at [500, 468] on div "Envoyer le paiement × Type EMAIL SMS Langue Anglais Français Espagnol Portugais…" at bounding box center [741, 368] width 1482 height 736
click at [779, 645] on button "Envoyer" at bounding box center [744, 651] width 401 height 29
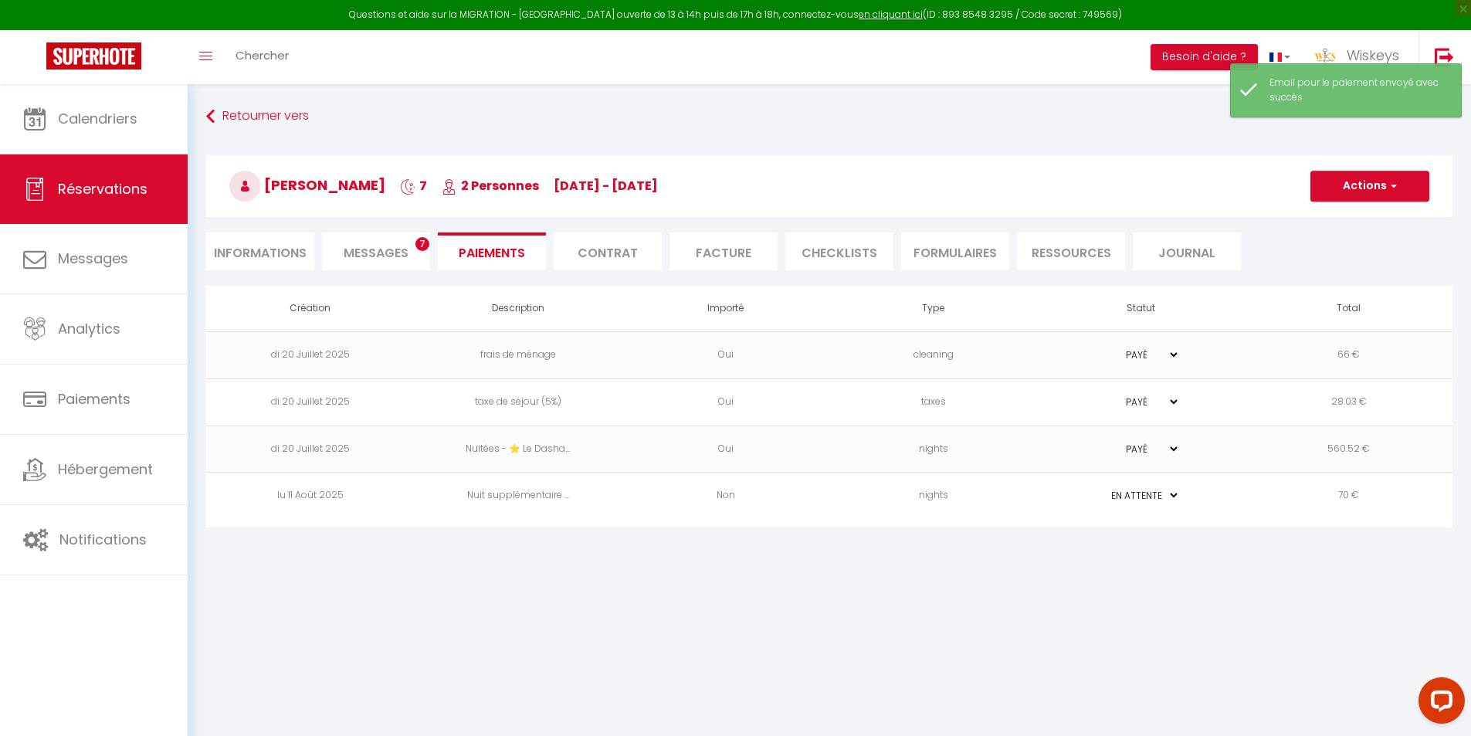
click at [276, 259] on li "Informations" at bounding box center [260, 251] width 108 height 38
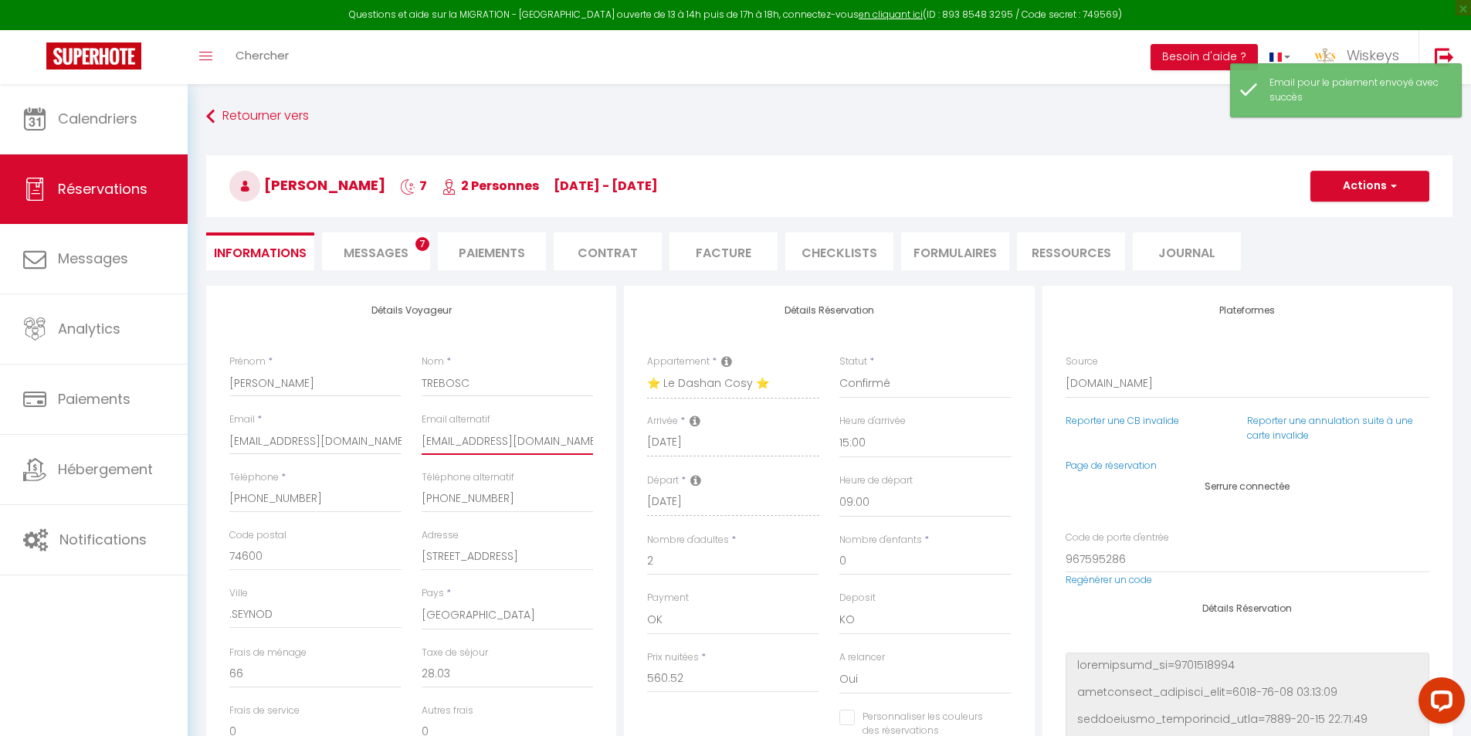
click at [479, 440] on input "[EMAIL_ADDRESS][DOMAIN_NAME]" at bounding box center [508, 441] width 172 height 28
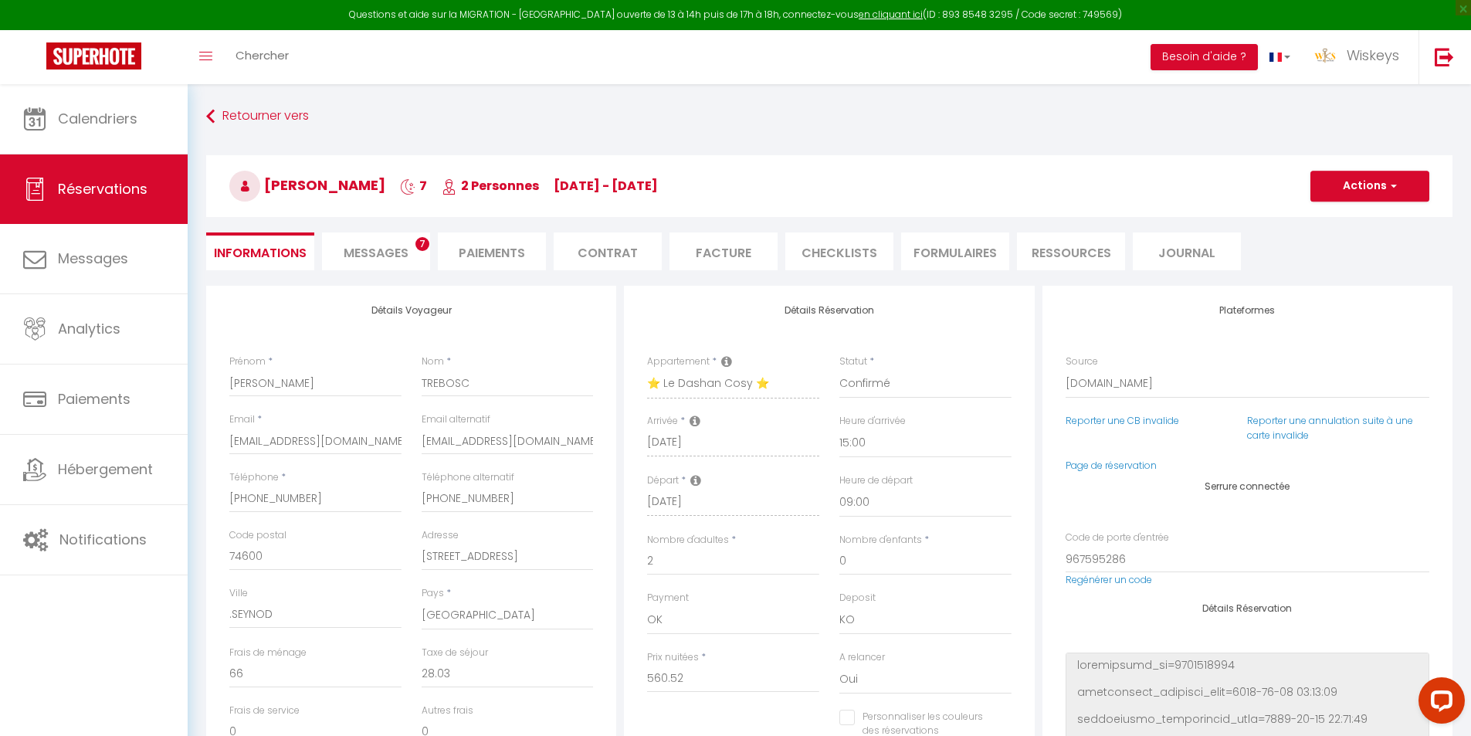
click at [258, 132] on div "Retourner vers [PERSON_NAME] 7 2 Personnes [DATE] - [DATE] Actions Enregistrer …" at bounding box center [829, 194] width 1266 height 183
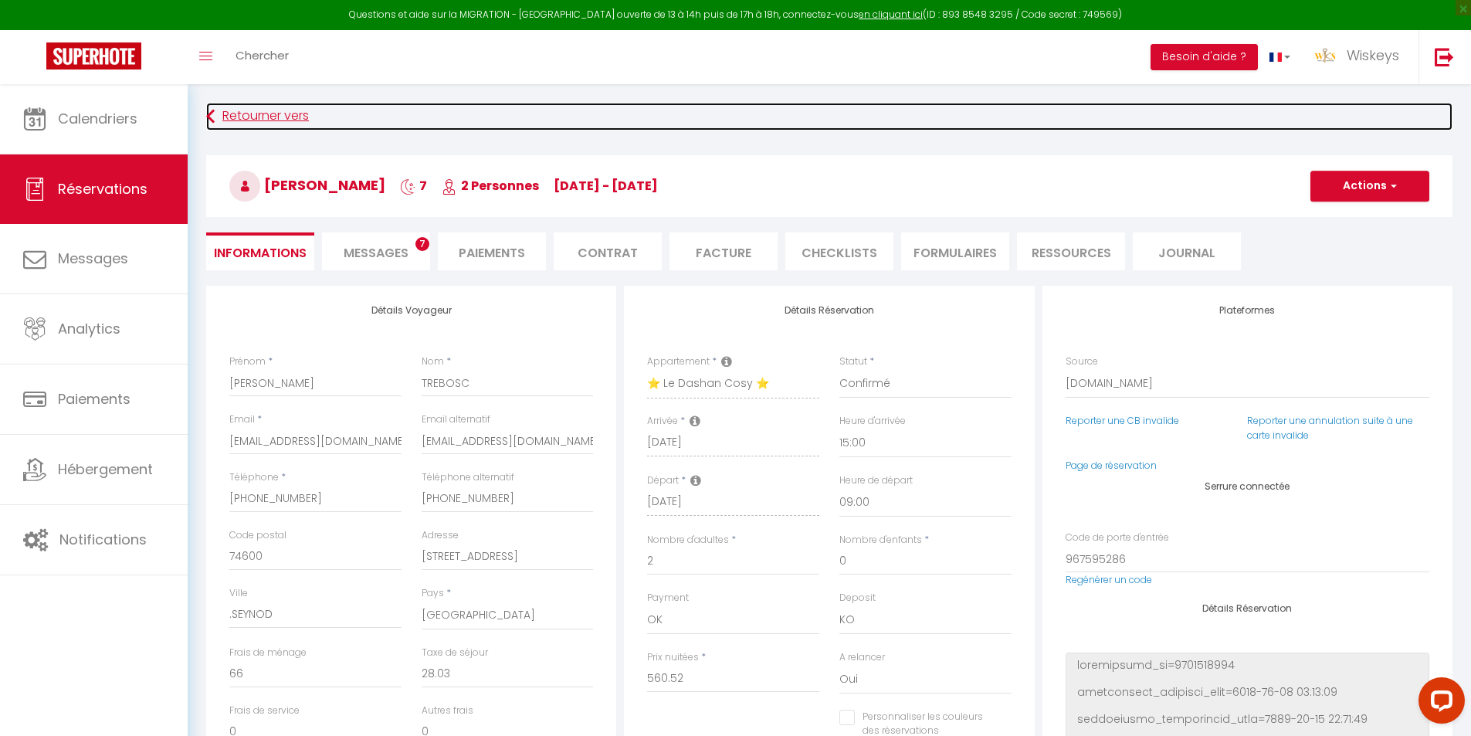
click at [258, 127] on link "Retourner vers" at bounding box center [829, 117] width 1246 height 28
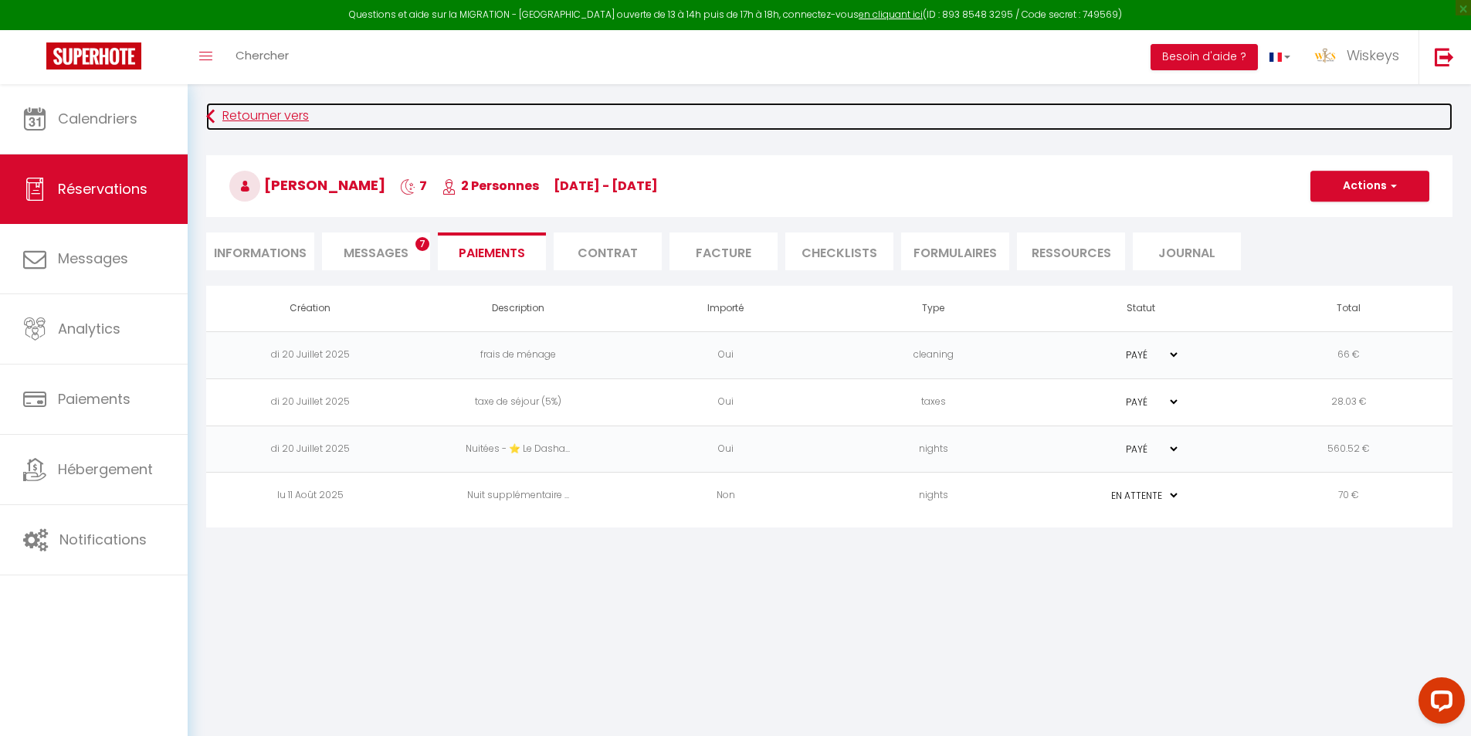
click at [258, 127] on link "Retourner vers" at bounding box center [829, 117] width 1246 height 28
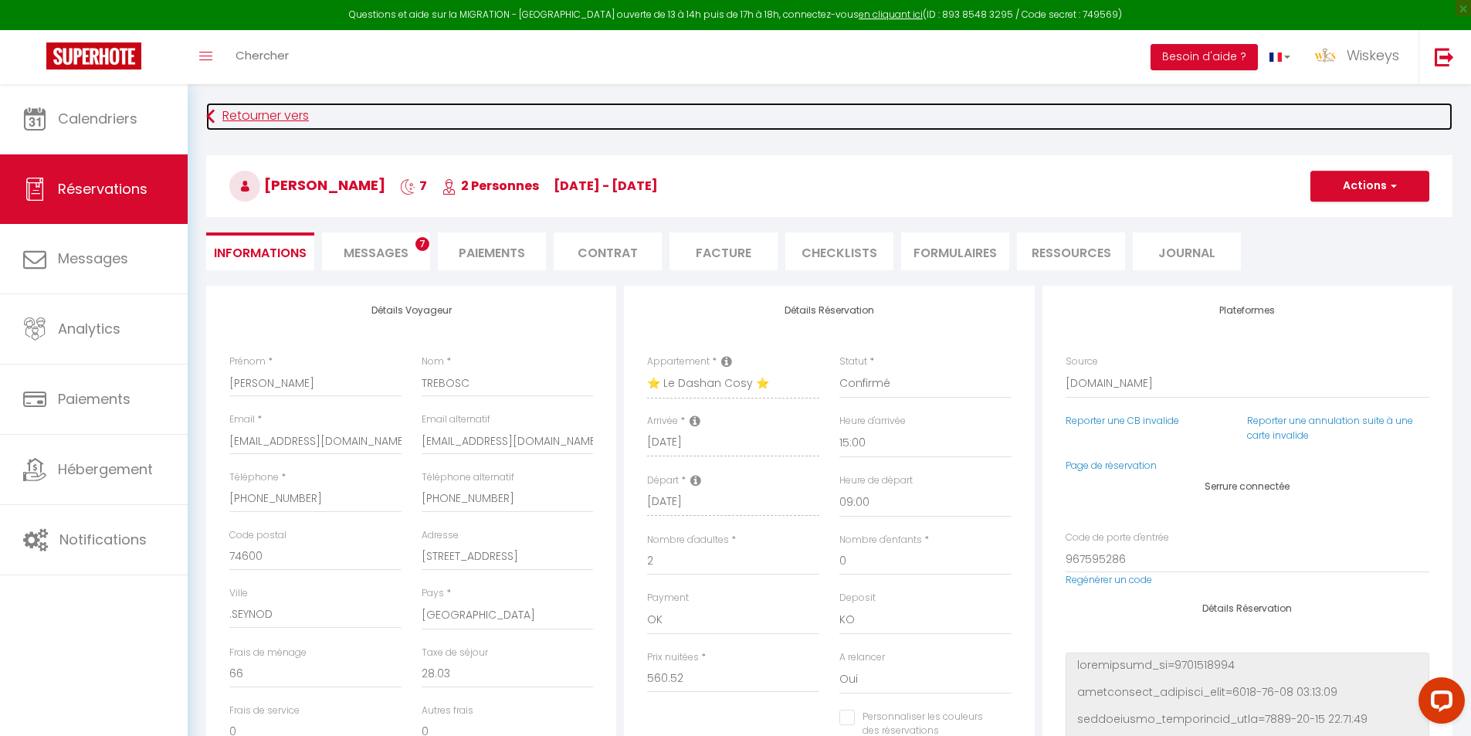
click at [258, 127] on link "Retourner vers" at bounding box center [829, 117] width 1246 height 28
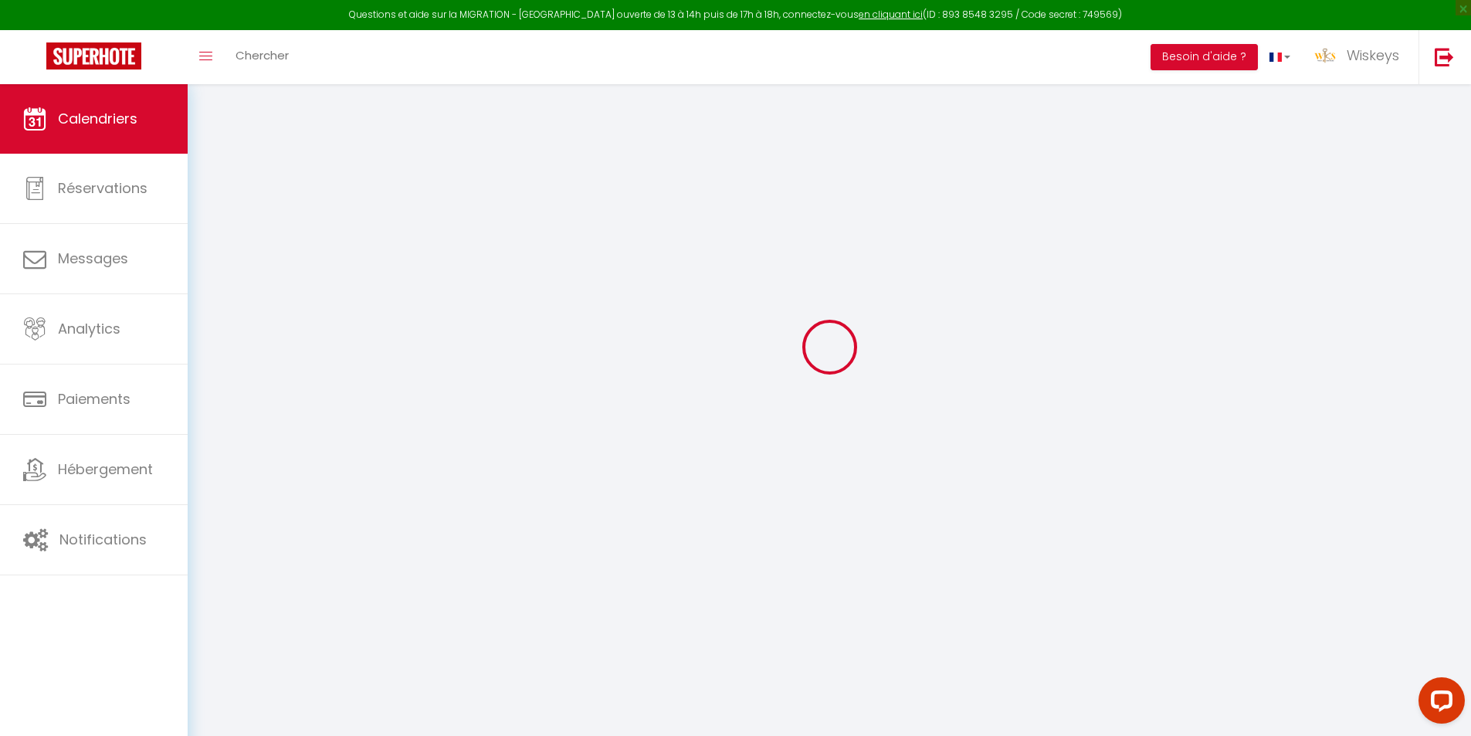
scroll to position [84, 0]
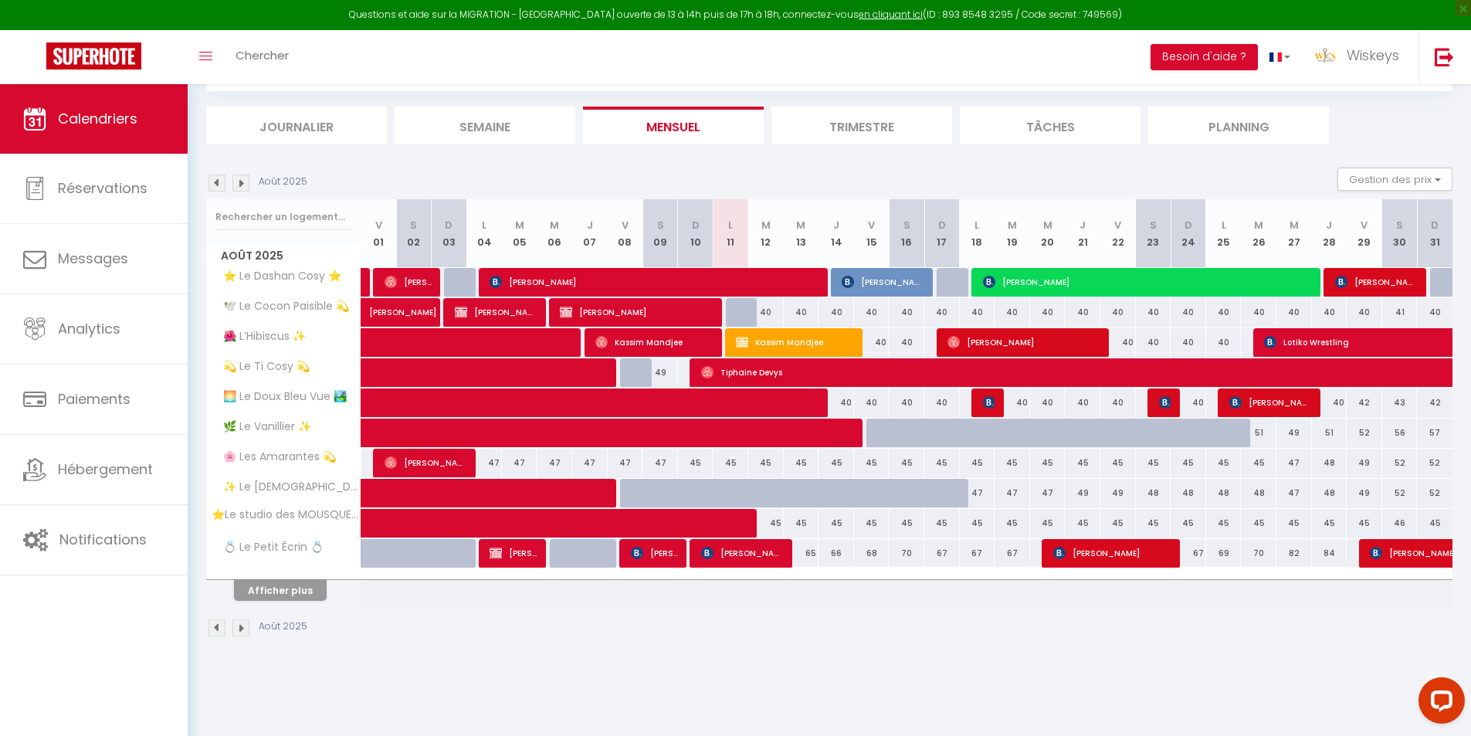
click at [242, 188] on img at bounding box center [240, 182] width 17 height 17
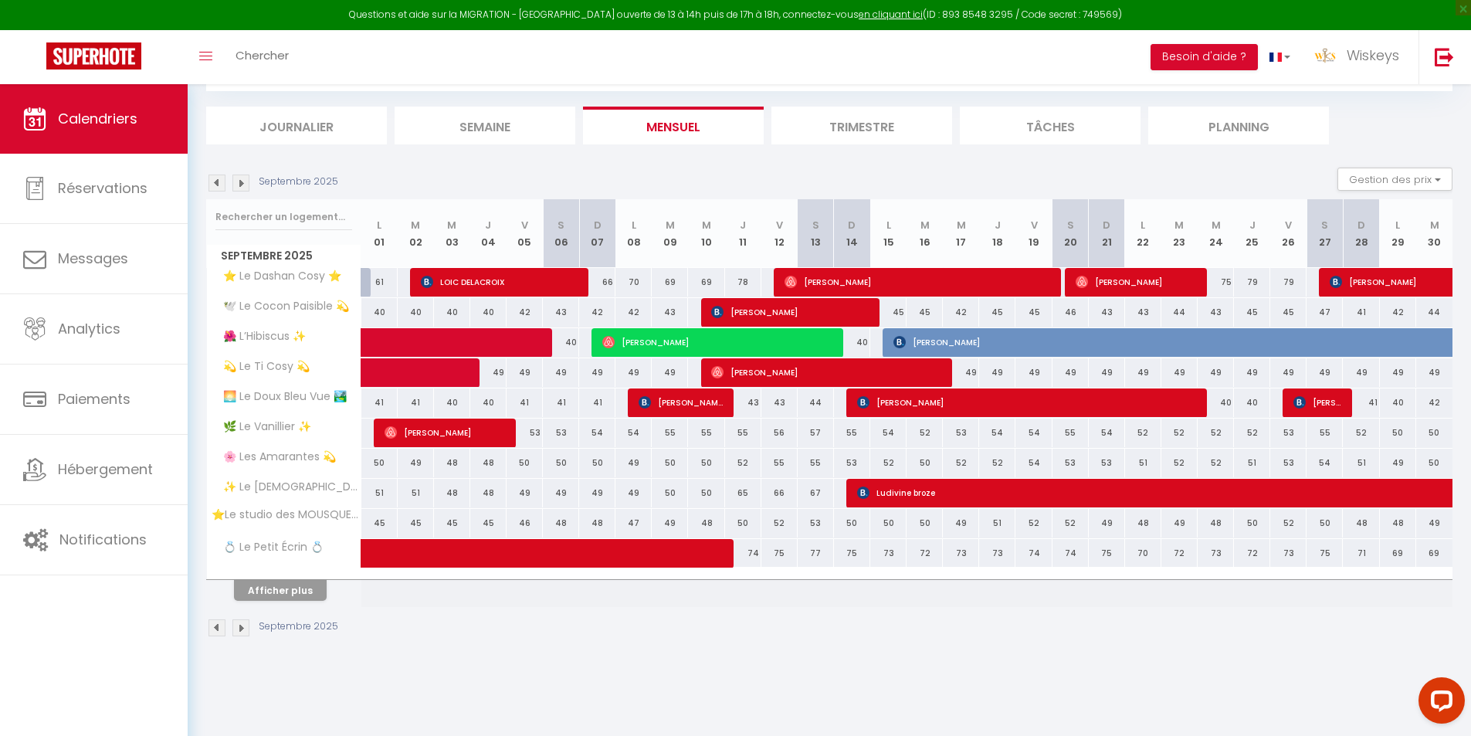
click at [1294, 285] on div "79" at bounding box center [1288, 282] width 36 height 29
type input "79"
type input "Ven 26 Septembre 2025"
type input "[DATE]"
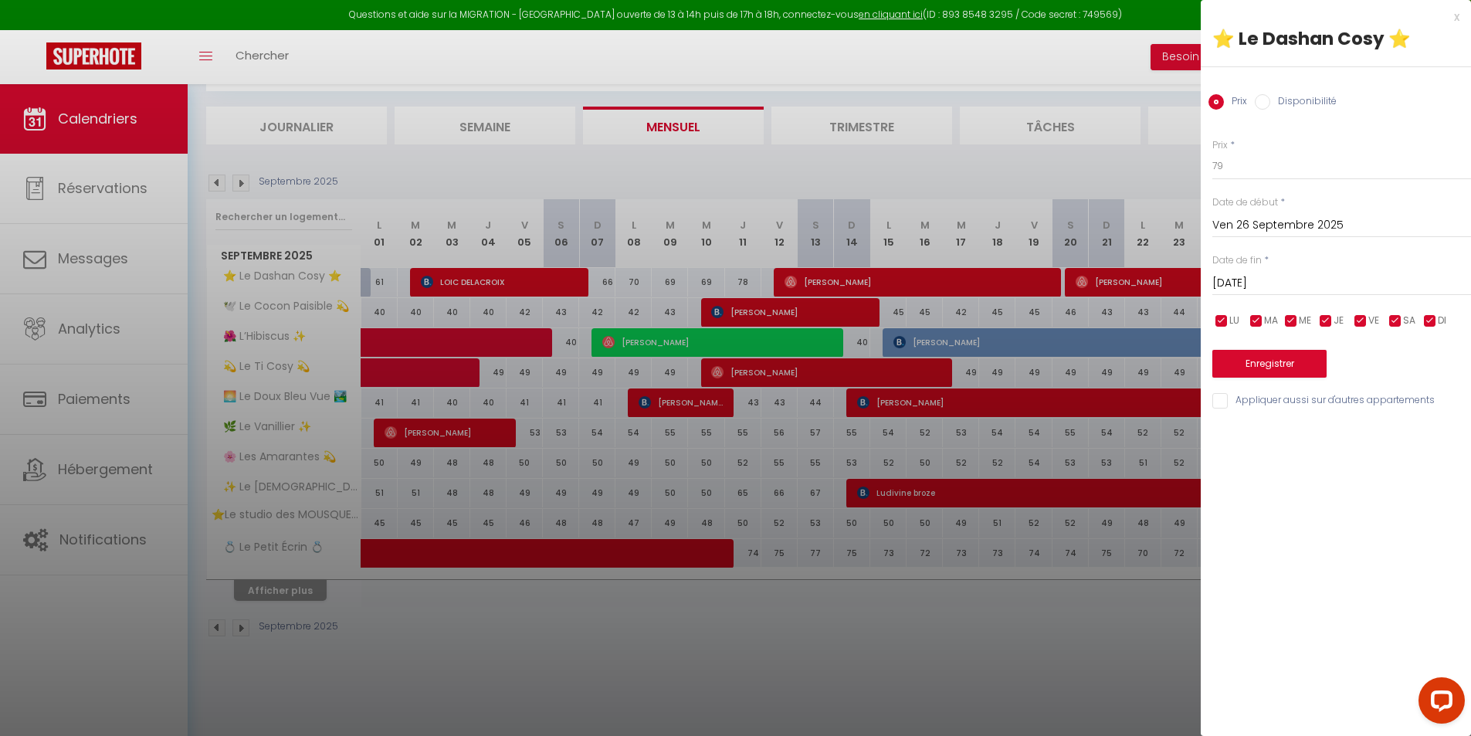
drag, startPoint x: 1302, startPoint y: 103, endPoint x: 1299, endPoint y: 124, distance: 20.3
click at [1302, 104] on label "Disponibilité" at bounding box center [1303, 102] width 66 height 17
click at [1270, 104] on input "Disponibilité" at bounding box center [1262, 101] width 15 height 15
radio input "true"
radio input "false"
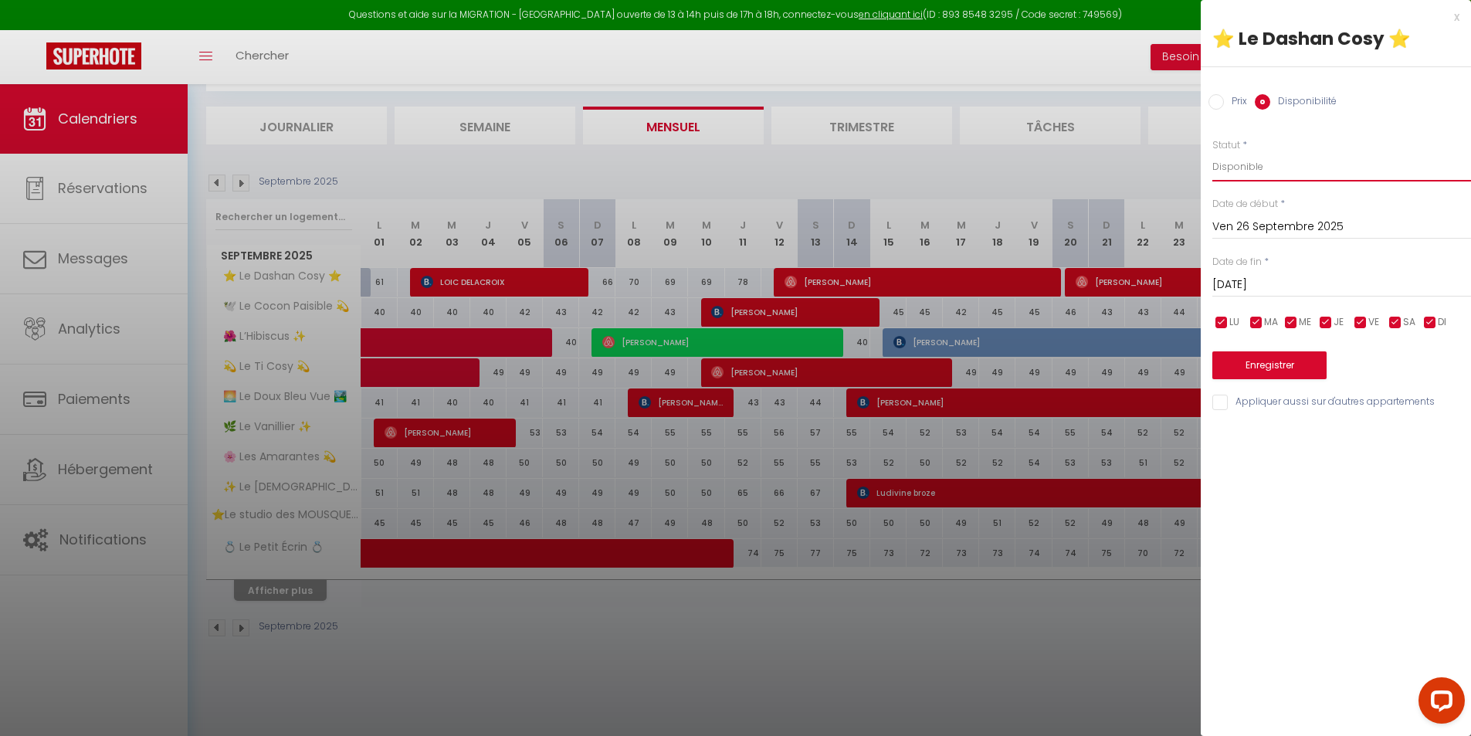
click at [1241, 180] on select "Disponible Indisponible" at bounding box center [1341, 166] width 259 height 29
select select "0"
click at [1212, 152] on select "Disponible Indisponible" at bounding box center [1341, 166] width 259 height 29
click at [1282, 367] on button "Enregistrer" at bounding box center [1269, 365] width 114 height 28
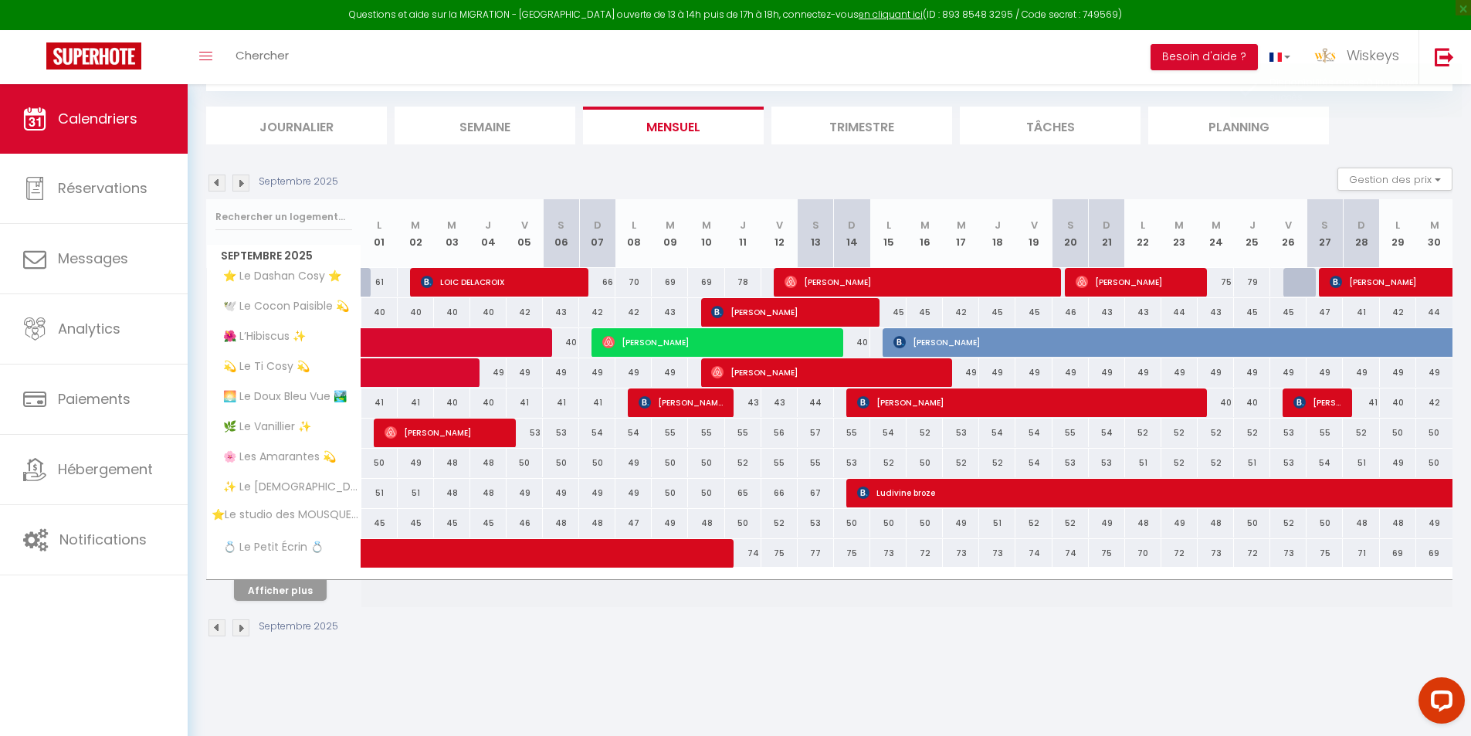
click at [211, 179] on img at bounding box center [216, 182] width 17 height 17
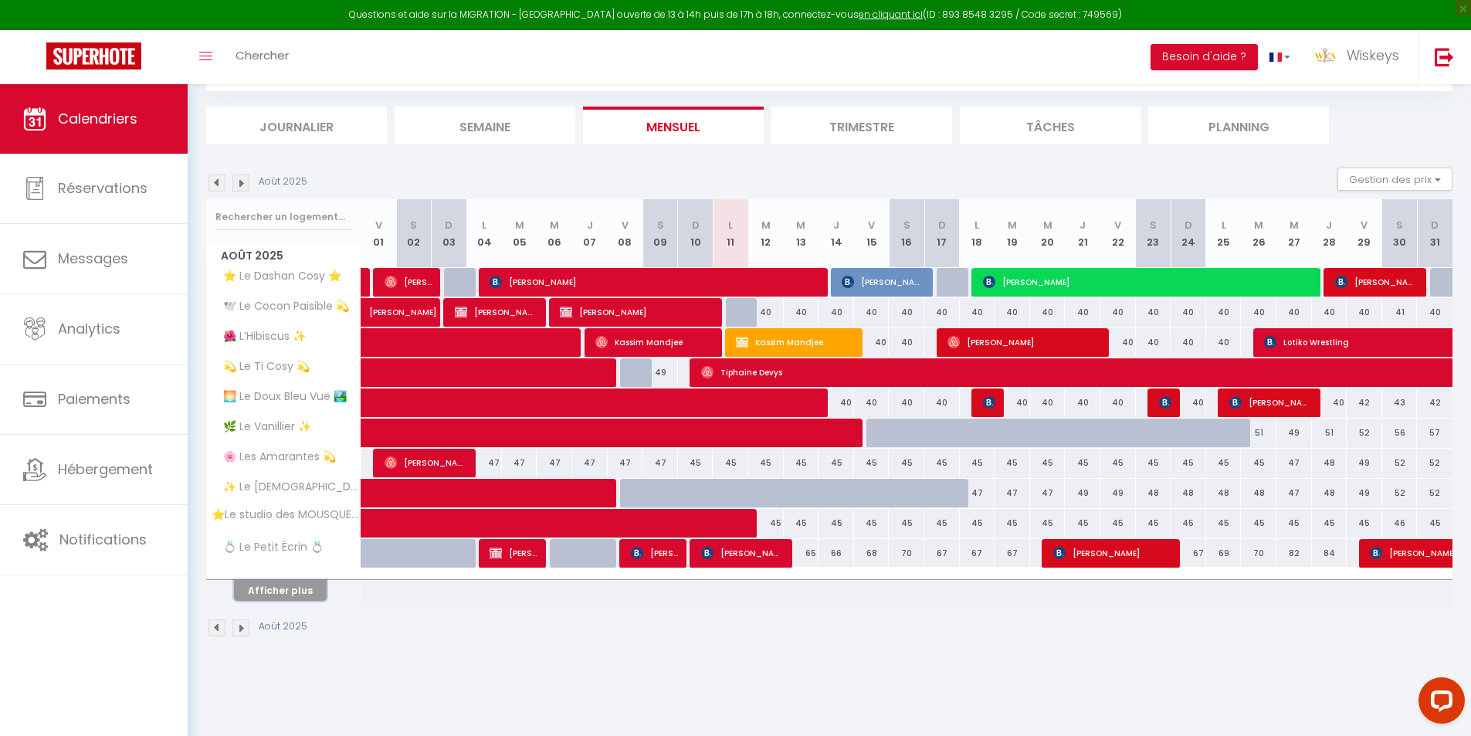
click at [302, 588] on button "Afficher plus" at bounding box center [280, 590] width 93 height 21
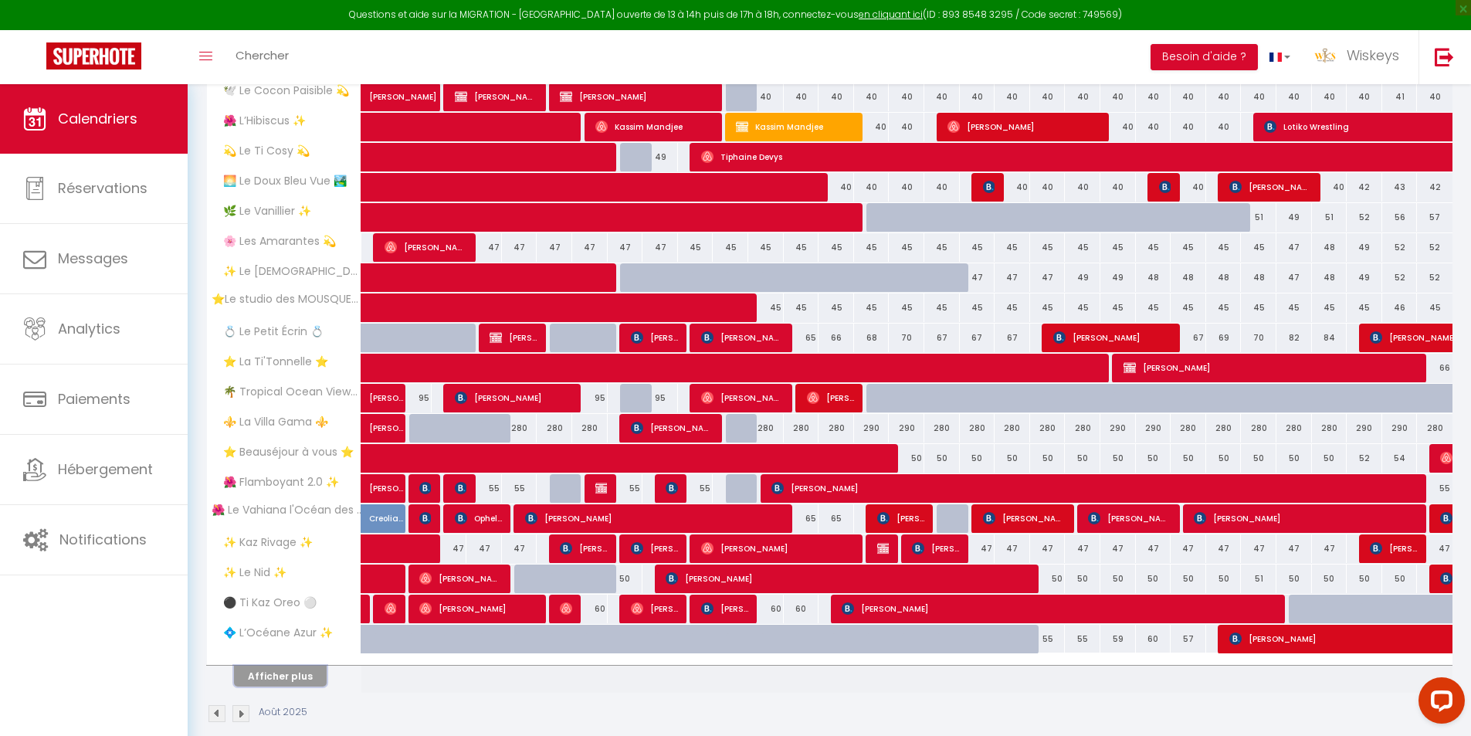
scroll to position [320, 0]
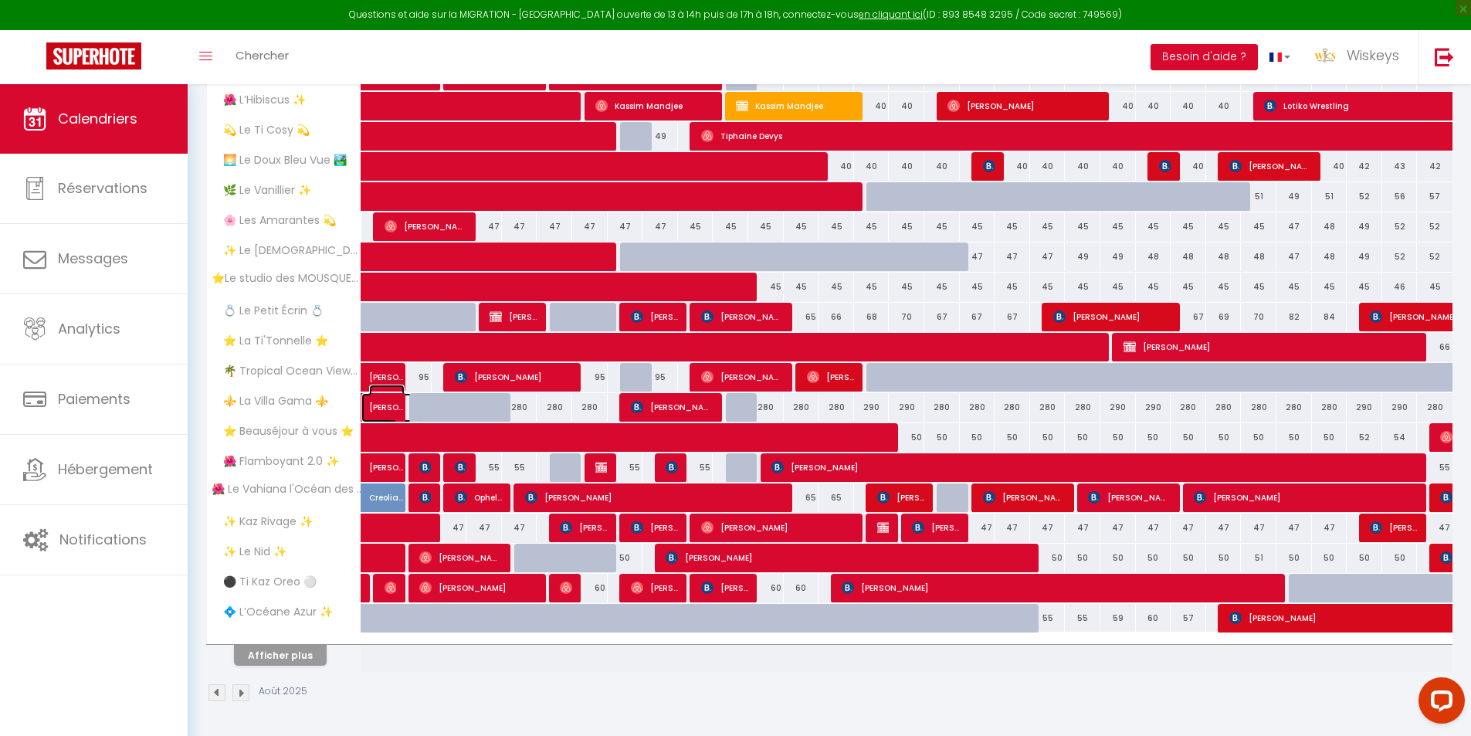
click at [380, 408] on span "[PERSON_NAME]" at bounding box center [387, 398] width 36 height 29
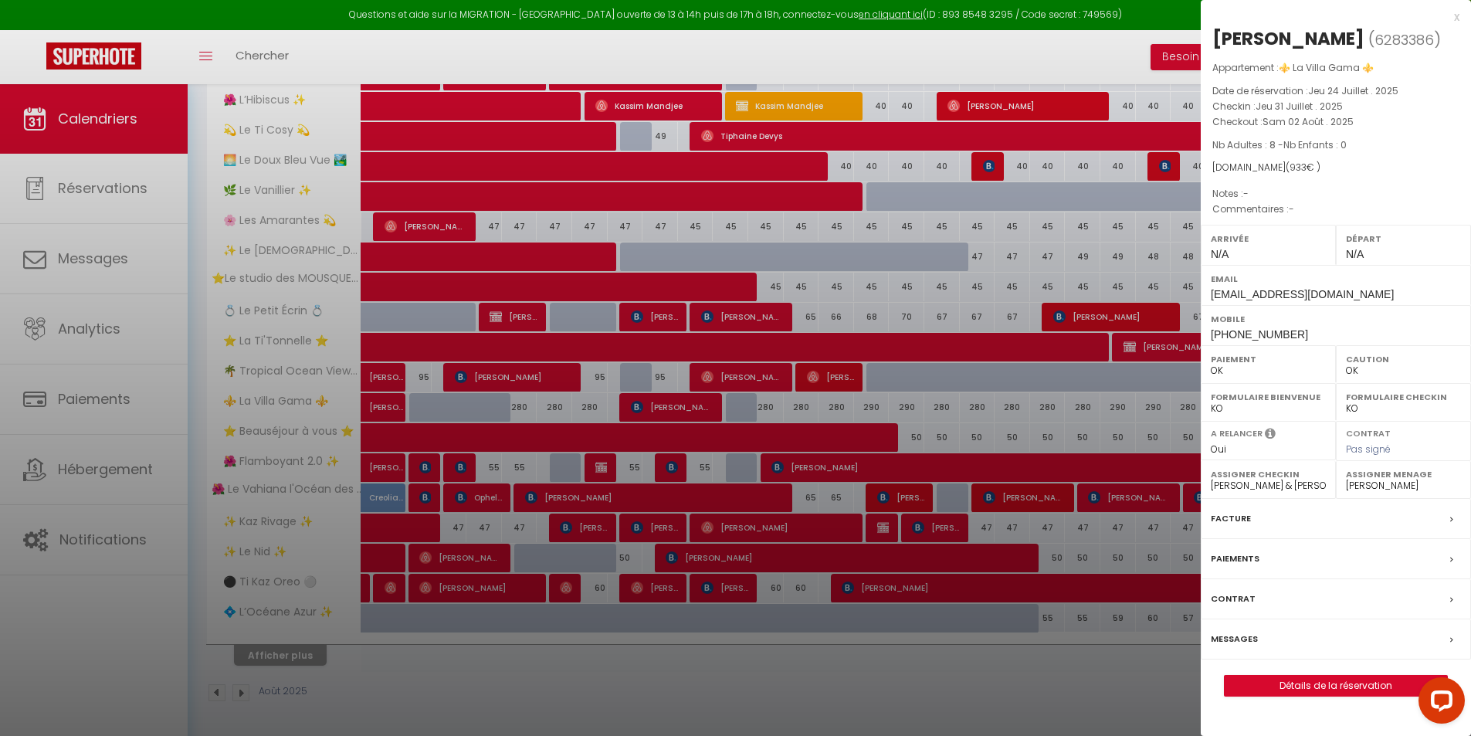
click at [401, 412] on div at bounding box center [735, 368] width 1471 height 736
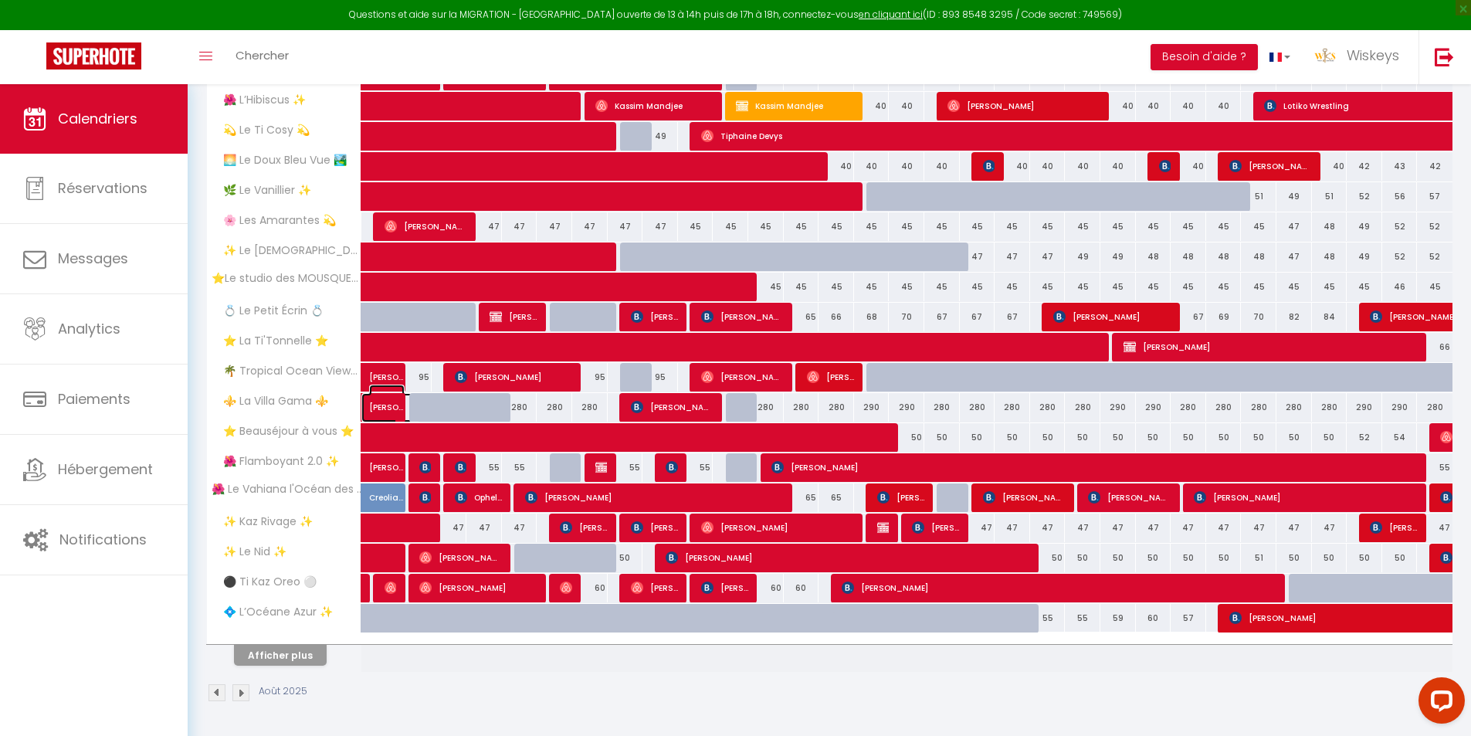
click at [396, 408] on span "[PERSON_NAME]" at bounding box center [387, 398] width 36 height 29
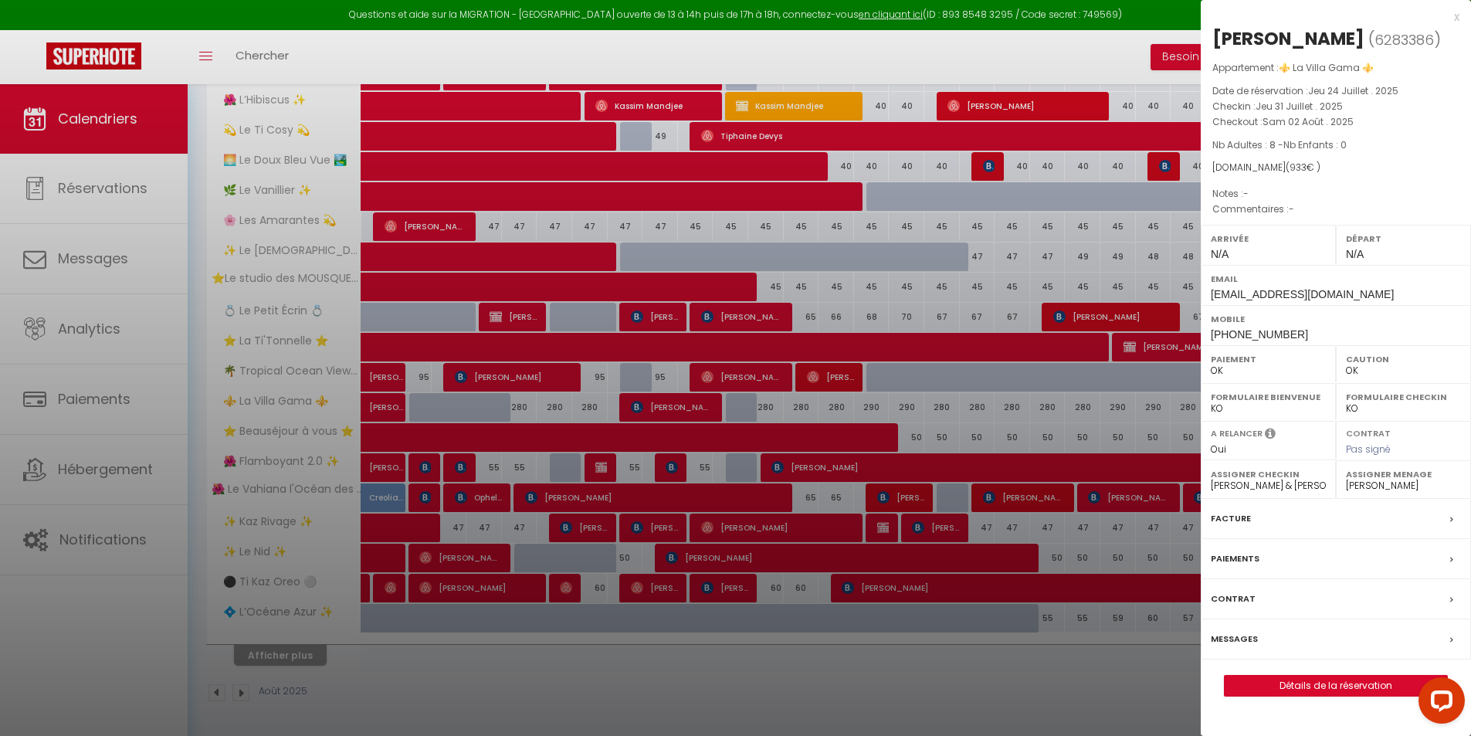
click at [1234, 561] on label "Paiements" at bounding box center [1235, 558] width 49 height 16
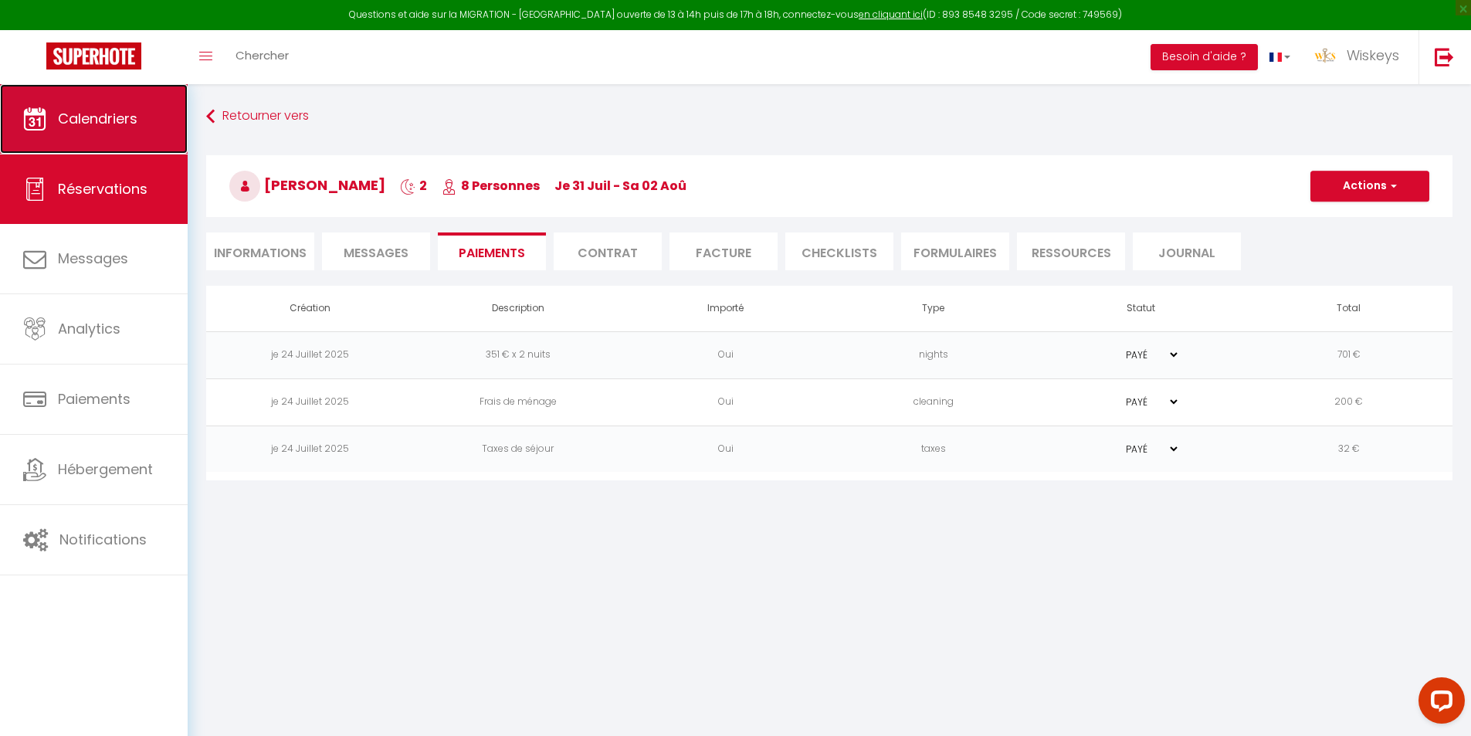
click at [110, 114] on span "Calendriers" at bounding box center [98, 118] width 80 height 19
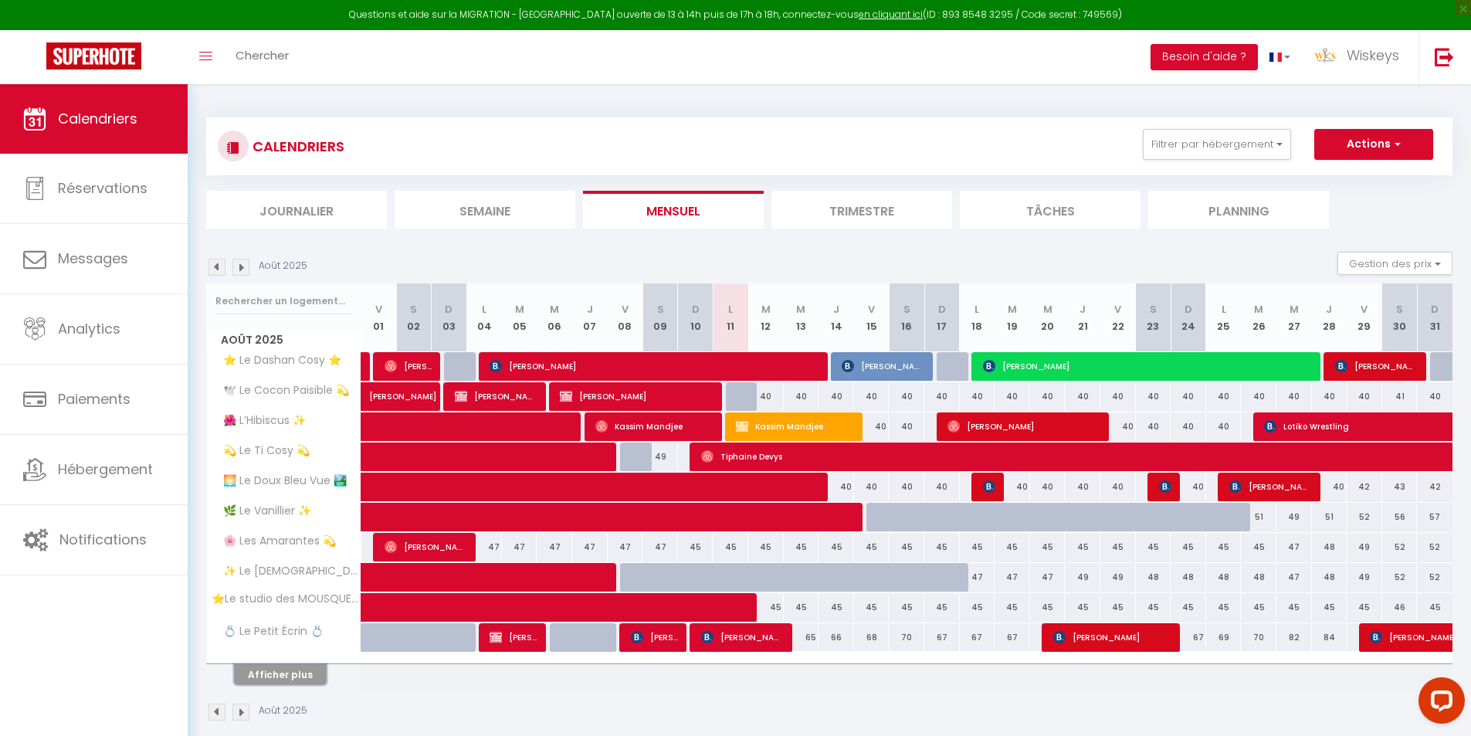
click at [307, 674] on button "Afficher plus" at bounding box center [280, 674] width 93 height 21
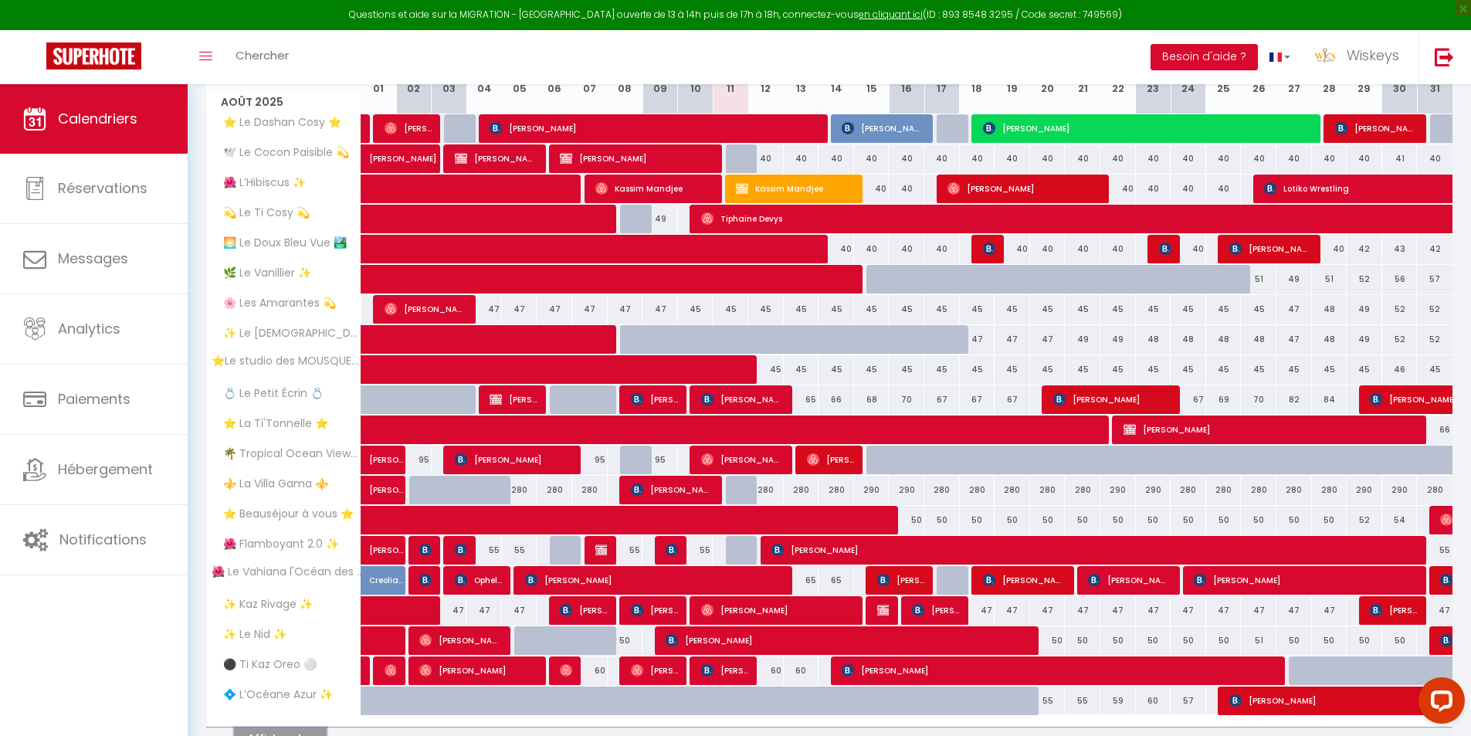
scroll to position [320, 0]
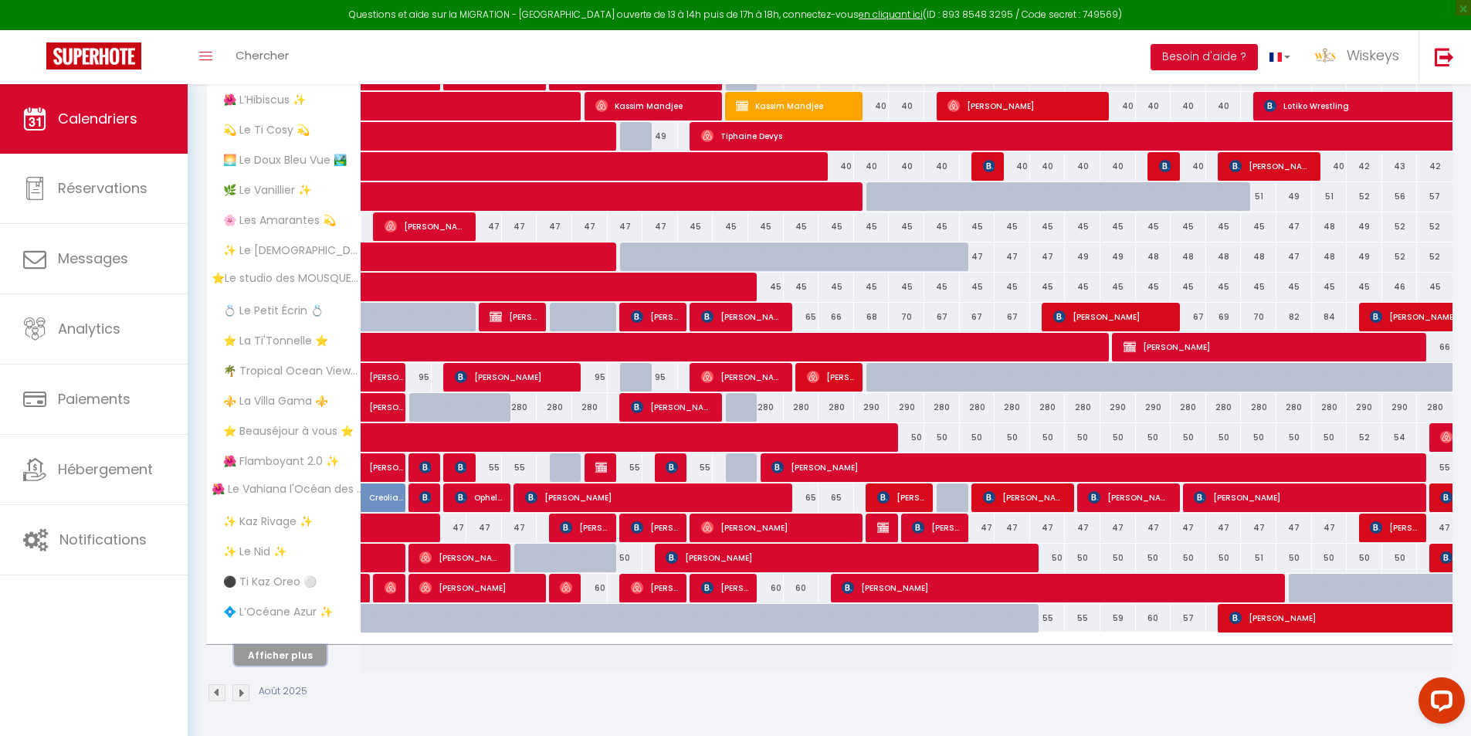
drag, startPoint x: 295, startPoint y: 645, endPoint x: 325, endPoint y: 604, distance: 50.8
click at [296, 645] on button "Afficher plus" at bounding box center [280, 655] width 93 height 21
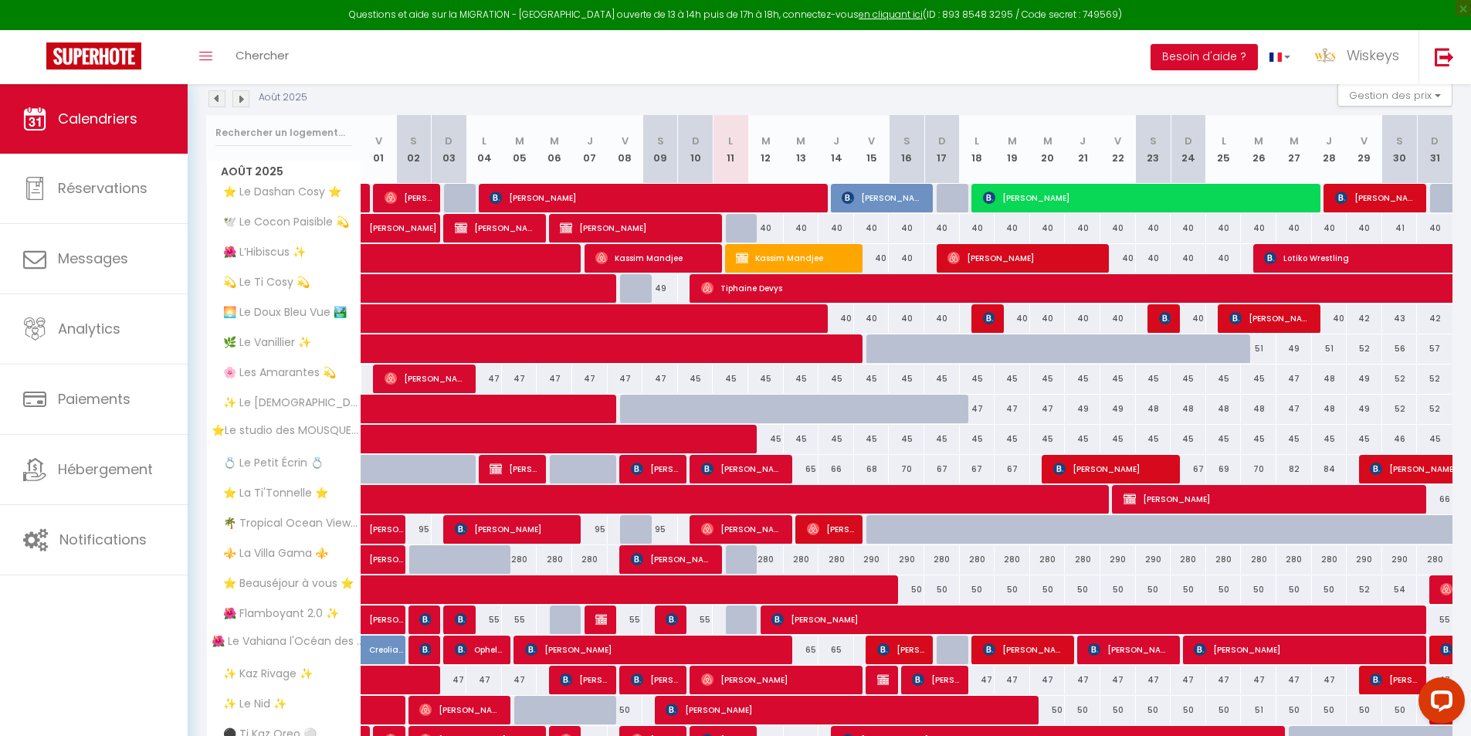
scroll to position [166, 0]
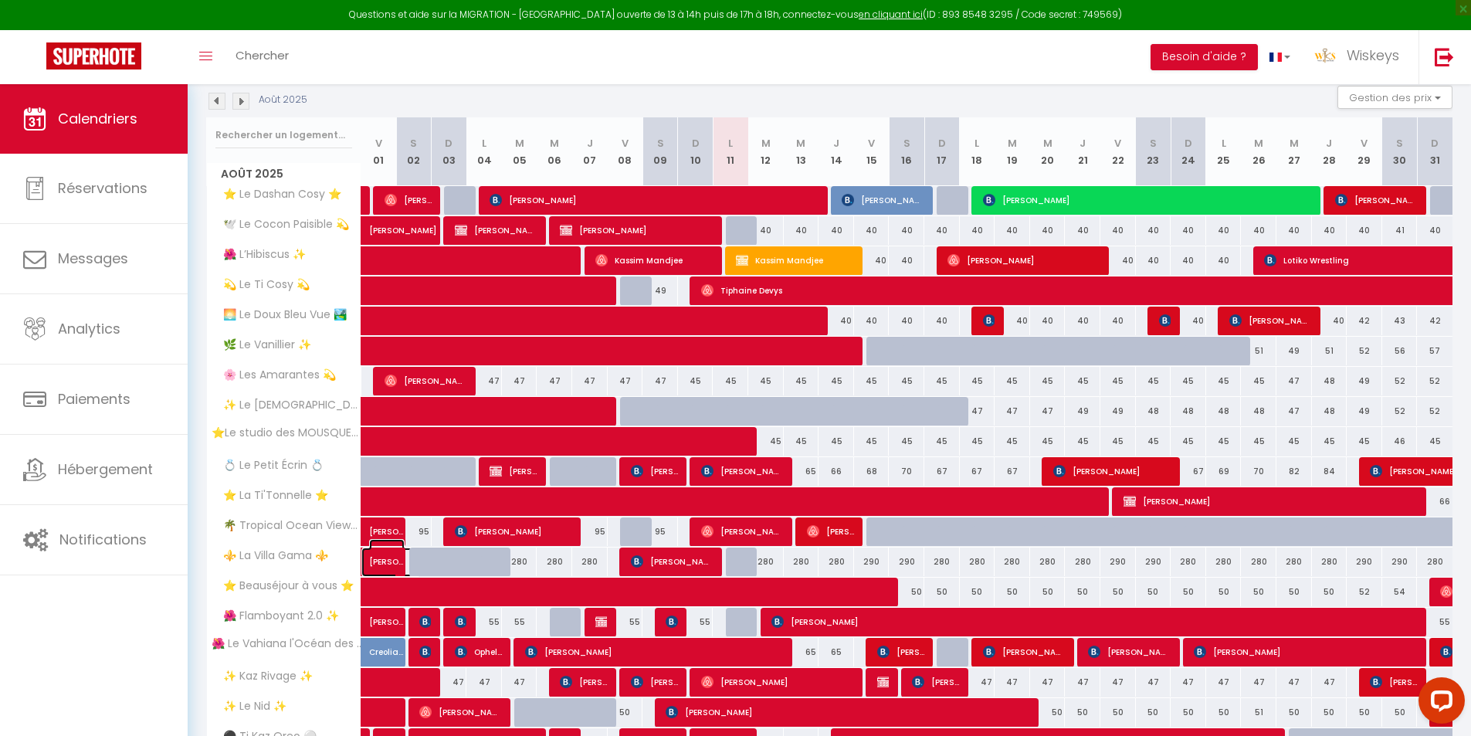
click at [384, 564] on span "[PERSON_NAME]" at bounding box center [387, 553] width 36 height 29
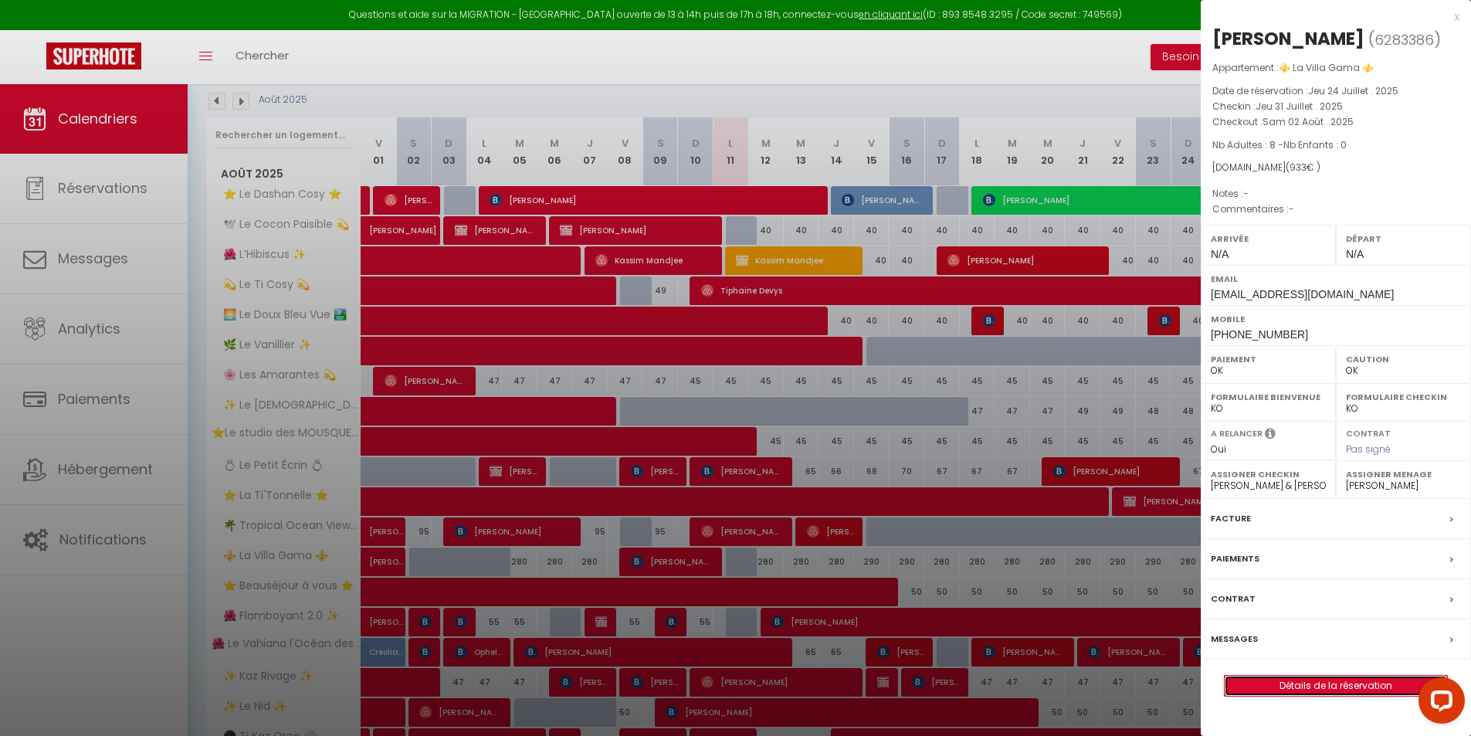
click at [1281, 689] on link "Détails de la réservation" at bounding box center [1335, 686] width 222 height 20
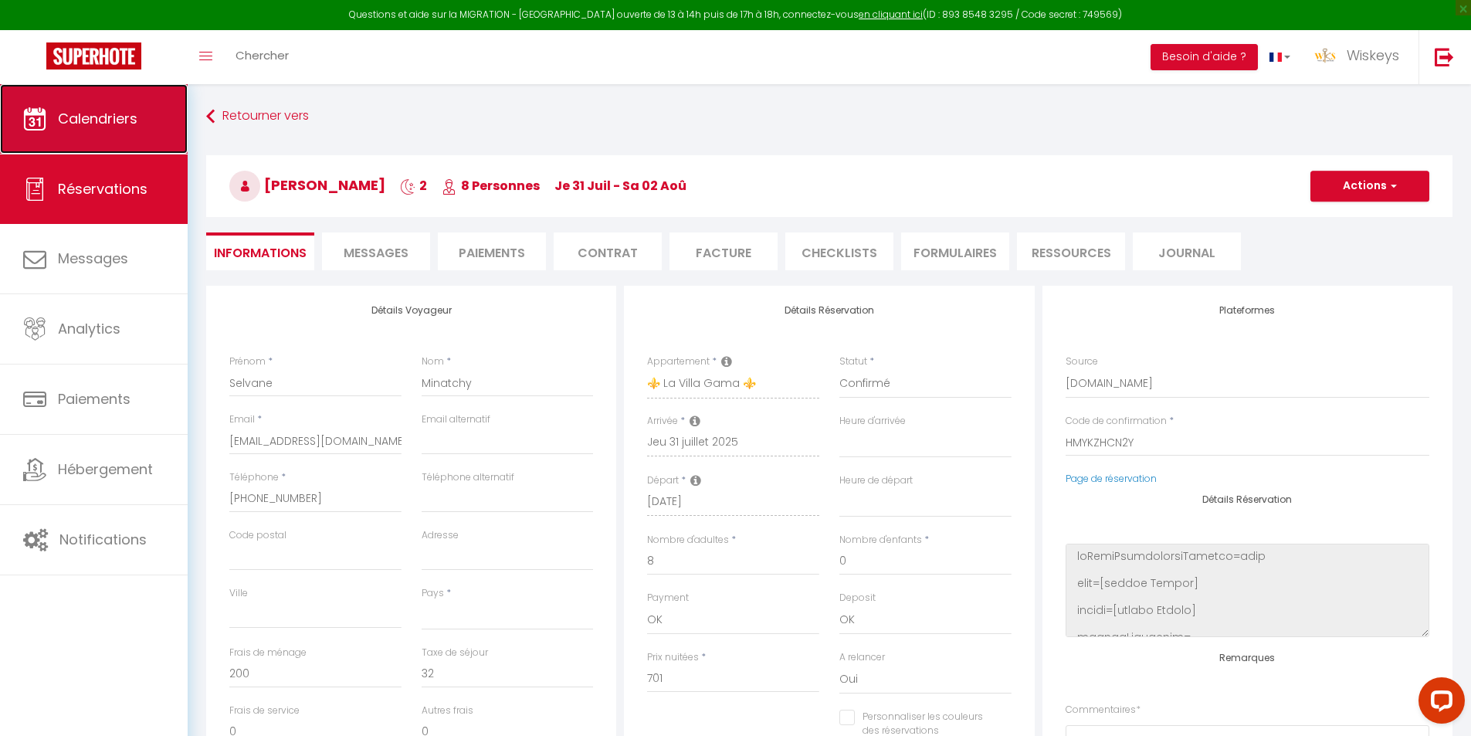
click at [109, 130] on link "Calendriers" at bounding box center [94, 118] width 188 height 69
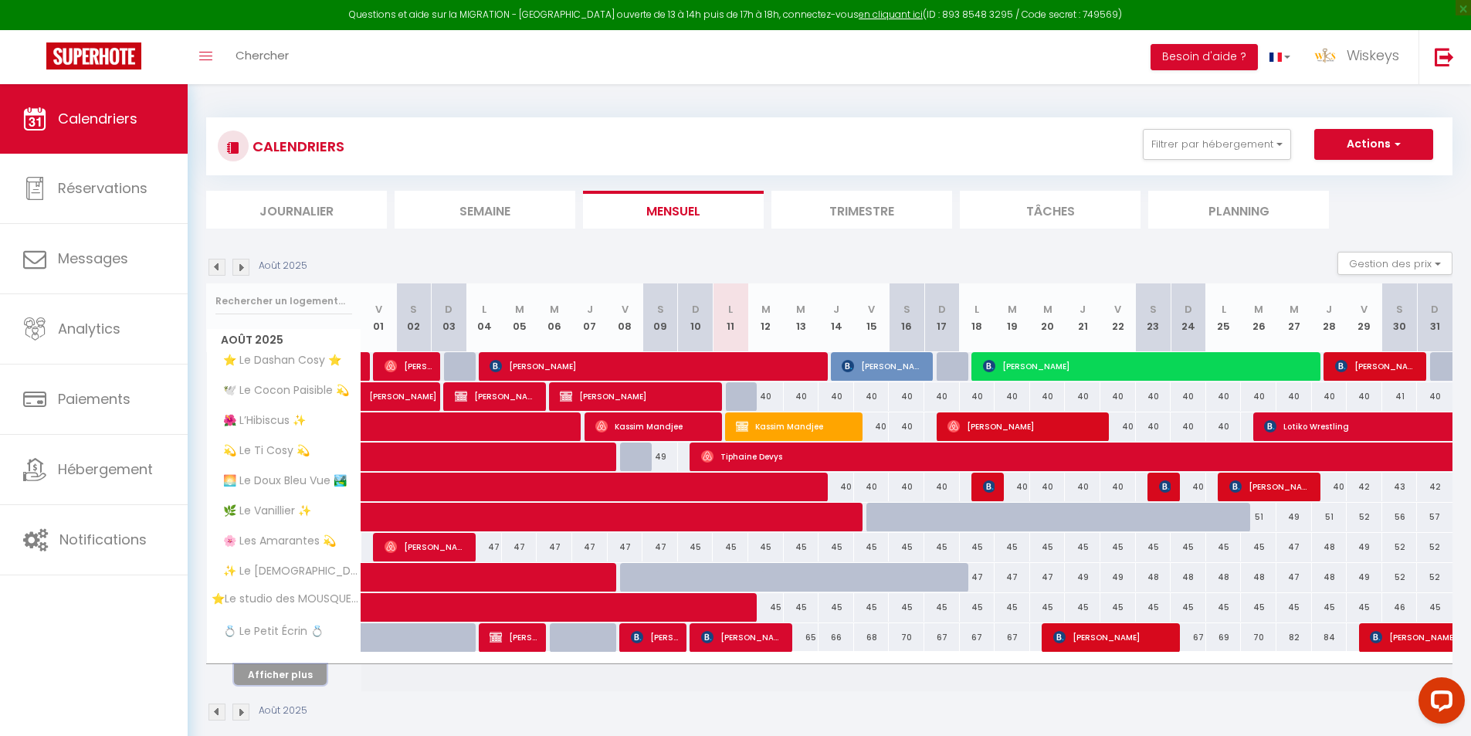
click at [315, 679] on button "Afficher plus" at bounding box center [280, 674] width 93 height 21
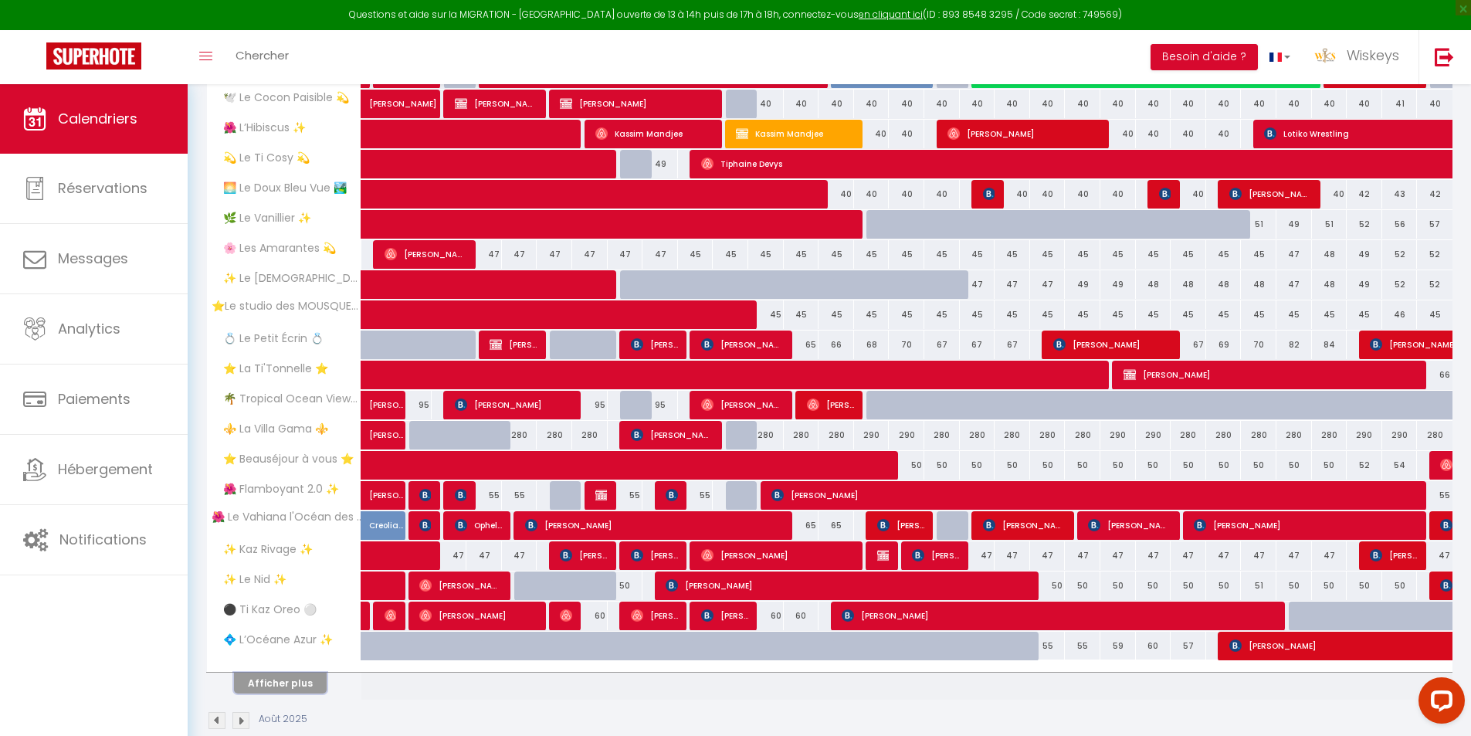
scroll to position [320, 0]
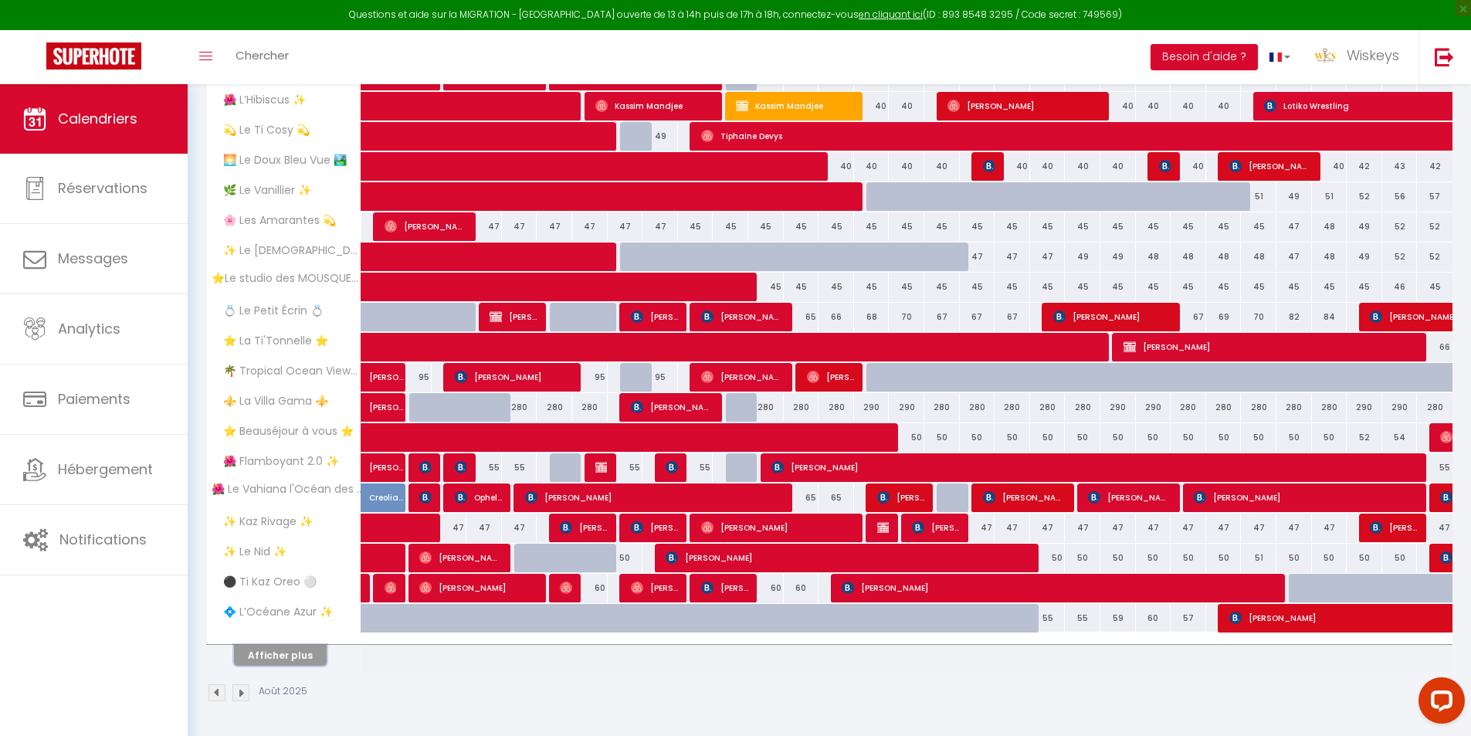
click at [276, 652] on button "Afficher plus" at bounding box center [280, 655] width 93 height 21
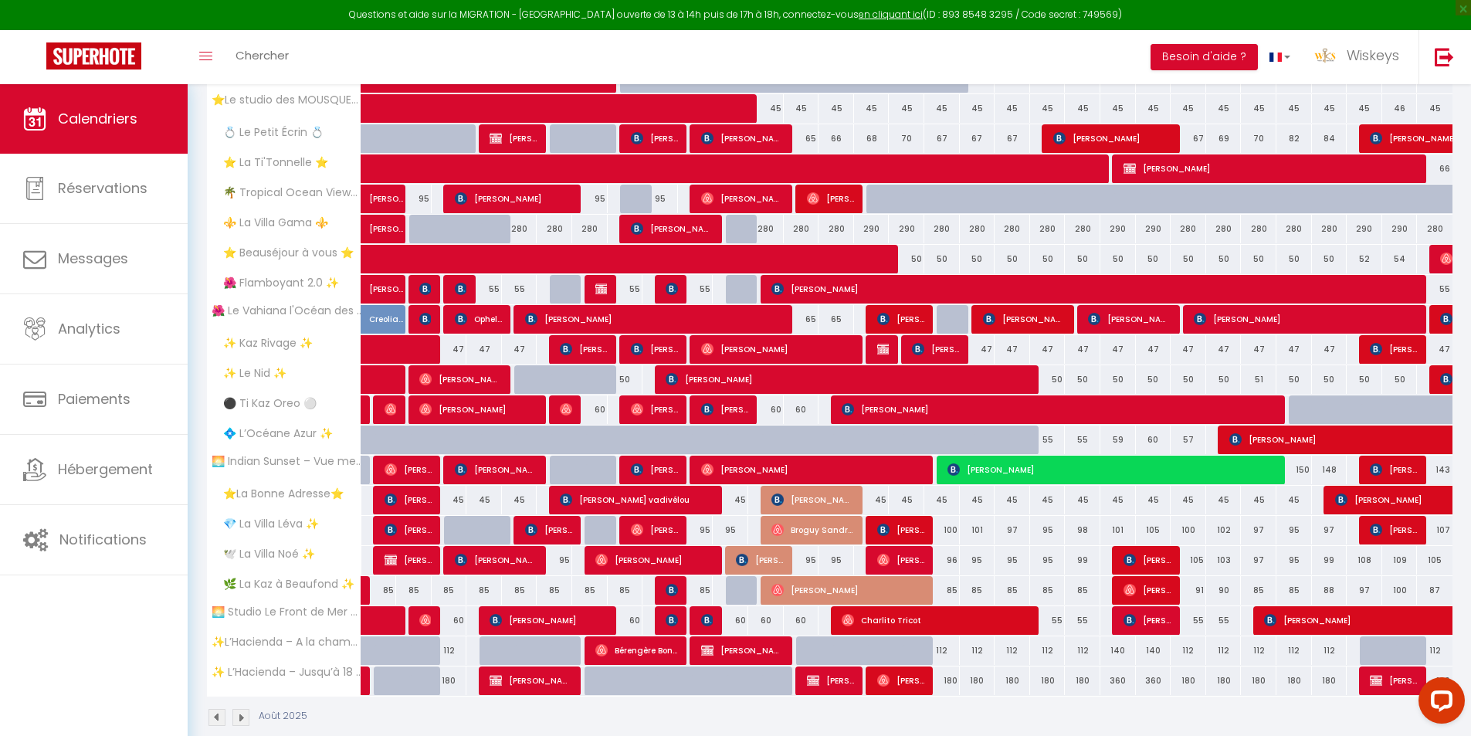
scroll to position [523, 0]
